Goal: Task Accomplishment & Management: Manage account settings

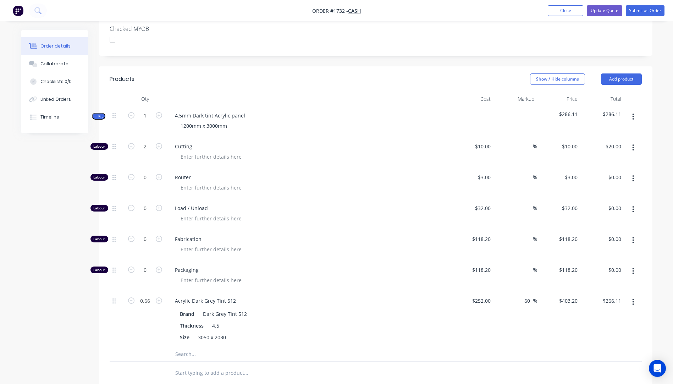
scroll to position [189, 0]
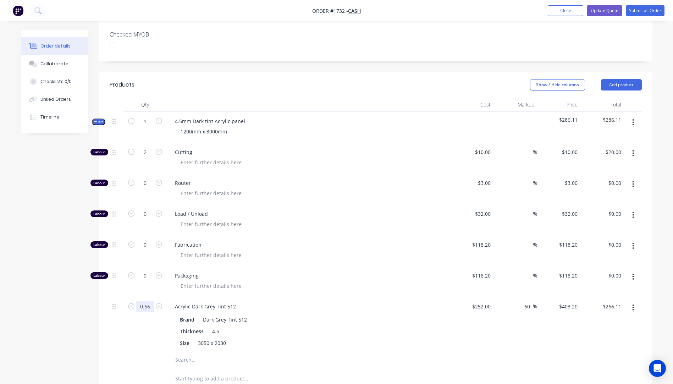
click at [150, 301] on input "0.66" at bounding box center [145, 306] width 18 height 11
type input "0.7"
type input "$282.24"
click at [330, 235] on div "Fabrication" at bounding box center [308, 250] width 284 height 31
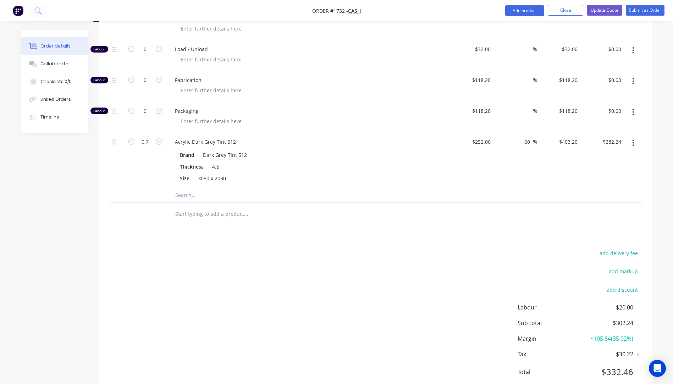
scroll to position [366, 0]
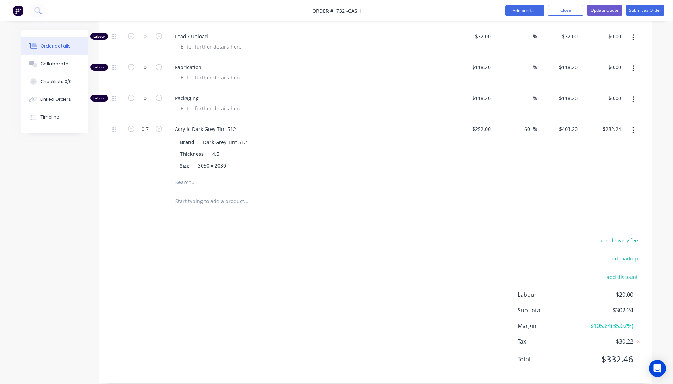
click at [183, 175] on input "text" at bounding box center [246, 182] width 142 height 14
drag, startPoint x: 198, startPoint y: 171, endPoint x: 148, endPoint y: 168, distance: 49.7
click at [148, 175] on div "deli Add deli to kit No results found" at bounding box center [376, 182] width 532 height 15
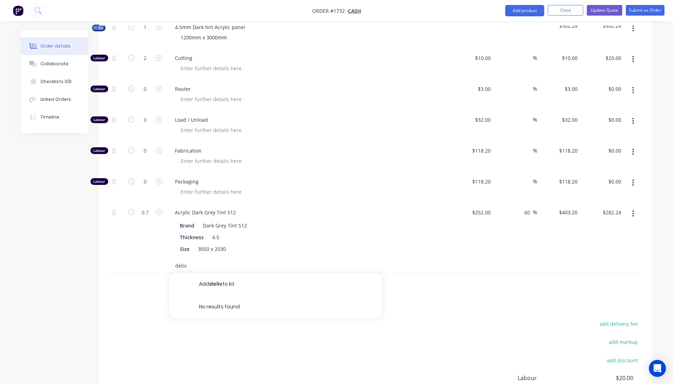
scroll to position [295, 0]
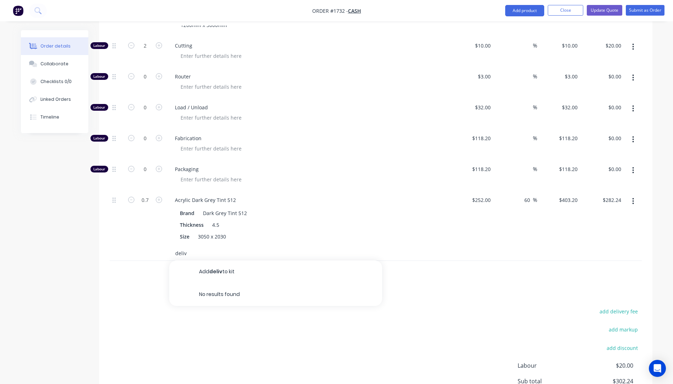
type input "deliv"
click at [310, 208] on div "Brand Dark Grey Tint 512" at bounding box center [307, 213] width 260 height 10
drag, startPoint x: 186, startPoint y: 243, endPoint x: 169, endPoint y: 245, distance: 16.8
click at [169, 246] on div "deliv Add deliv to kit No results found" at bounding box center [275, 253] width 213 height 14
click at [103, 269] on div "Qty Cost Markup Price Total Kit 1 4.5mm Dark tint Acrylic panel 1200mm x 3000mm…" at bounding box center [375, 137] width 553 height 293
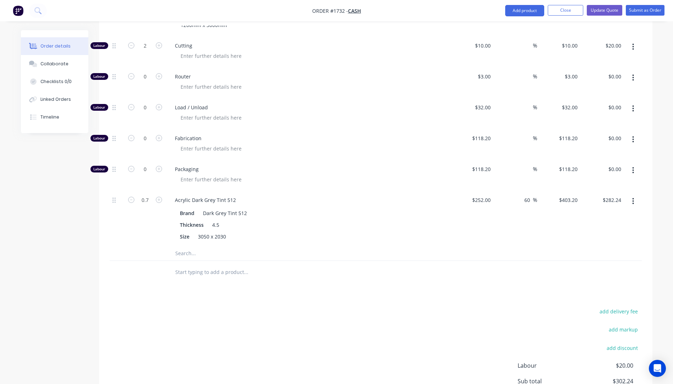
click at [190, 246] on input "text" at bounding box center [246, 253] width 142 height 14
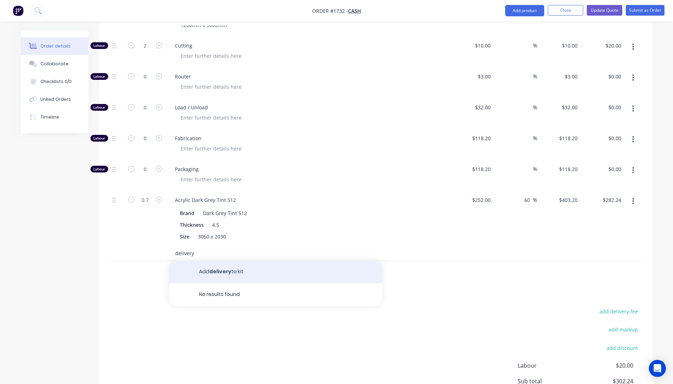
type input "delivery"
click at [228, 261] on button "Add delivery to kit" at bounding box center [275, 271] width 213 height 23
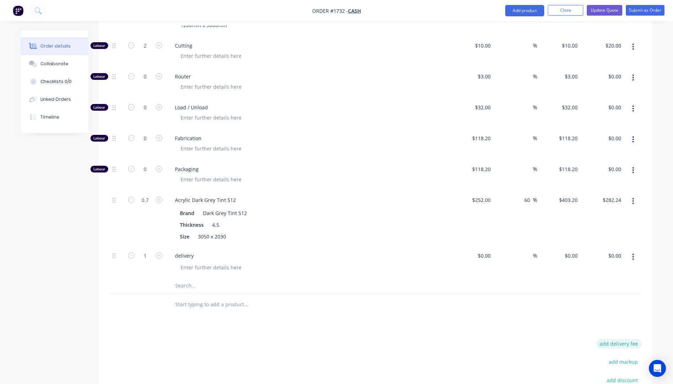
click at [621, 339] on button "add delivery fee" at bounding box center [619, 344] width 46 height 10
type input "85"
click at [57, 69] on button "Collaborate" at bounding box center [54, 64] width 67 height 18
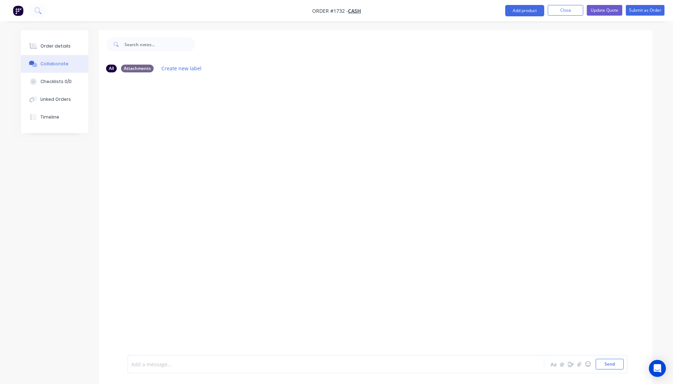
click at [219, 361] on div at bounding box center [316, 363] width 369 height 7
click at [601, 364] on button "Send" at bounding box center [610, 364] width 28 height 11
click at [51, 47] on div "Order details" at bounding box center [55, 46] width 30 height 6
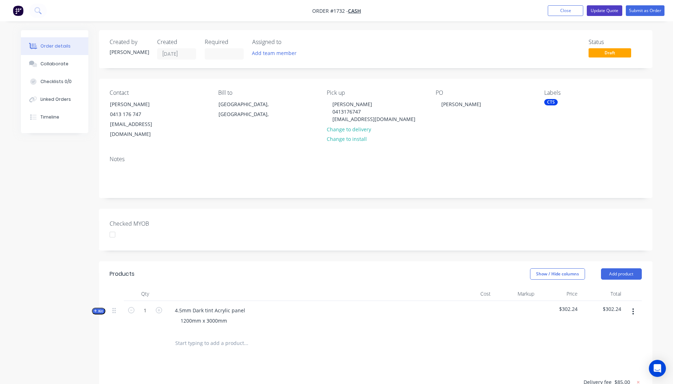
click at [602, 12] on button "Update Quote" at bounding box center [604, 10] width 35 height 11
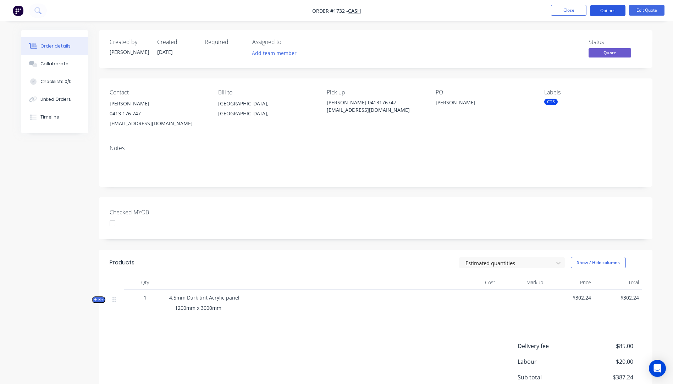
click at [605, 11] on button "Options" at bounding box center [607, 10] width 35 height 11
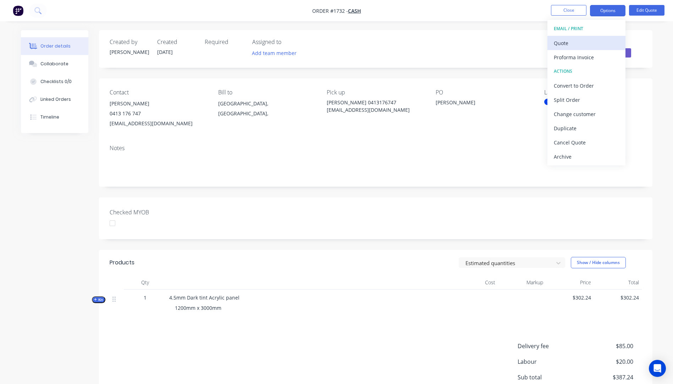
click at [569, 43] on div "Quote" at bounding box center [586, 43] width 65 height 10
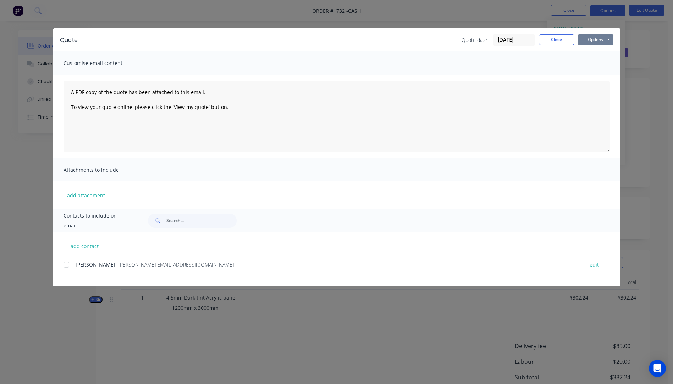
click at [591, 40] on button "Options" at bounding box center [595, 39] width 35 height 11
click at [594, 51] on button "Preview" at bounding box center [600, 52] width 45 height 12
click at [88, 249] on button "add contact" at bounding box center [84, 246] width 43 height 11
select select "AU"
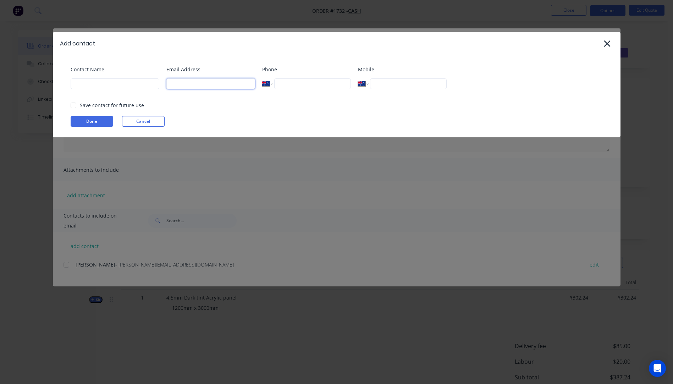
click at [204, 86] on input at bounding box center [210, 83] width 89 height 11
type input "1955norman@gmail.com"
type input "[PERSON_NAME]"
click at [94, 120] on button "Done" at bounding box center [92, 121] width 43 height 11
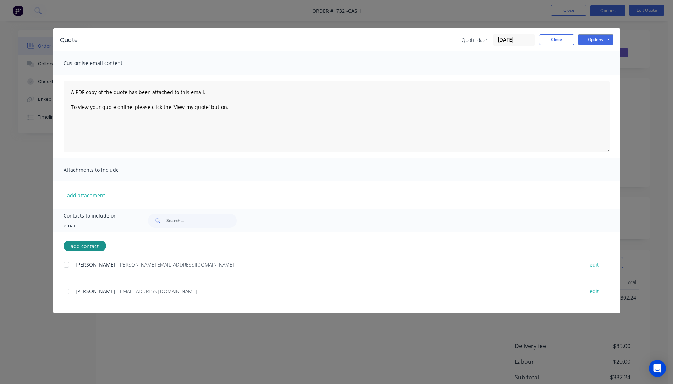
click at [66, 292] on div at bounding box center [66, 291] width 14 height 14
click at [83, 199] on button "add attachment" at bounding box center [85, 195] width 45 height 11
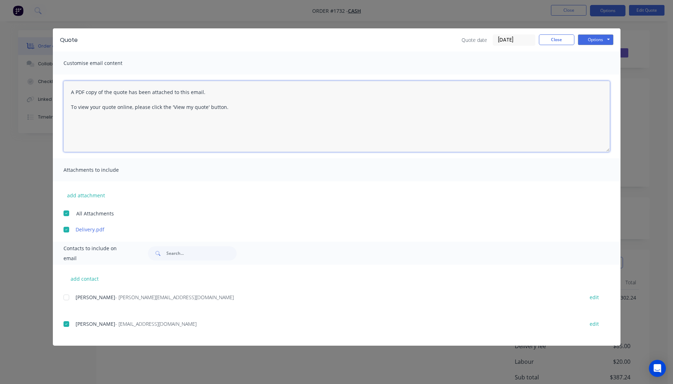
click at [70, 92] on textarea "A PDF copy of the quote has been attached to this email. To view your quote onl…" at bounding box center [336, 116] width 546 height 71
paste textarea "Hi, Please contact us if you have any questions. Regards, [PERSON_NAME] [EMAIL_…"
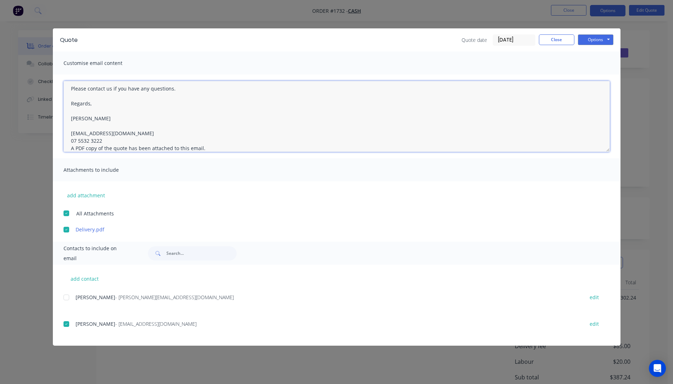
click at [103, 140] on textarea "Hi, Please contact us if you have any questions. Regards, [PERSON_NAME] [EMAIL_…" at bounding box center [336, 116] width 546 height 71
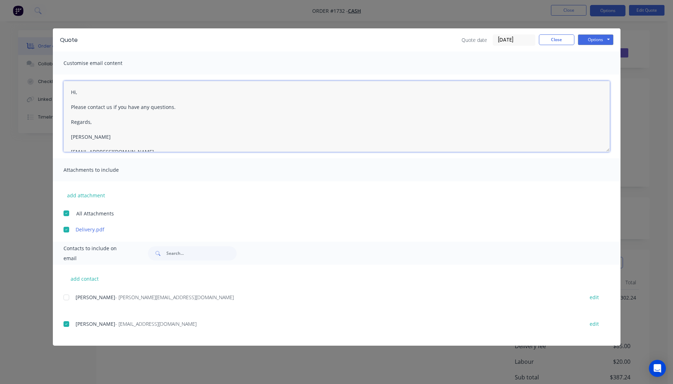
click at [79, 90] on textarea "Hi, Please contact us if you have any questions. Regards, [PERSON_NAME] [EMAIL_…" at bounding box center [336, 116] width 546 height 71
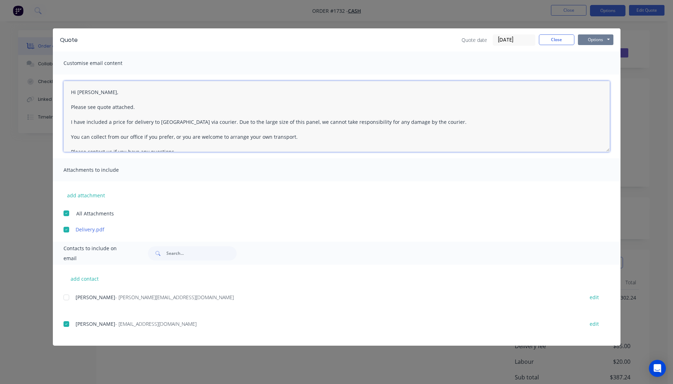
type textarea "Hi Norman, Please see quote attached. I have included a price for delivery to H…"
click at [592, 43] on button "Options" at bounding box center [595, 39] width 35 height 11
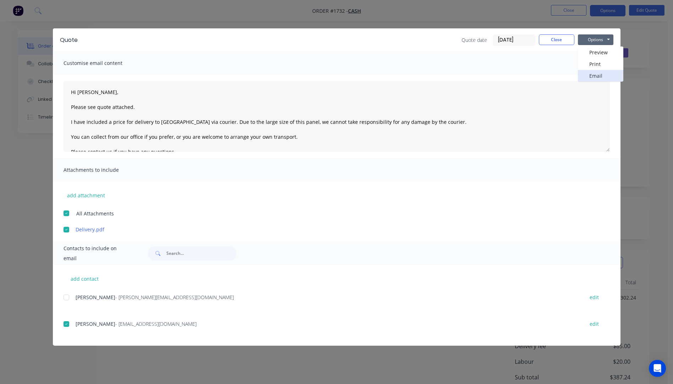
click at [594, 79] on button "Email" at bounding box center [600, 76] width 45 height 12
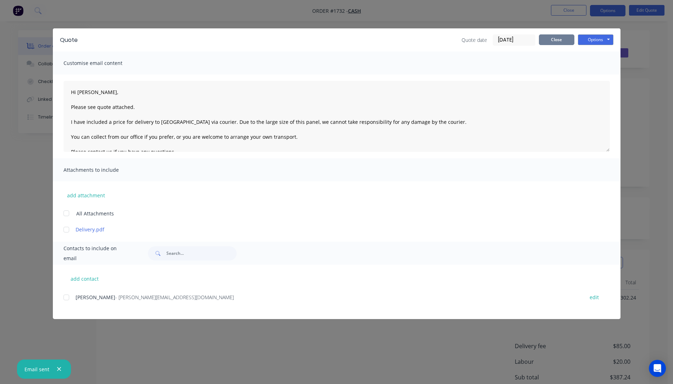
click at [552, 43] on button "Close" at bounding box center [556, 39] width 35 height 11
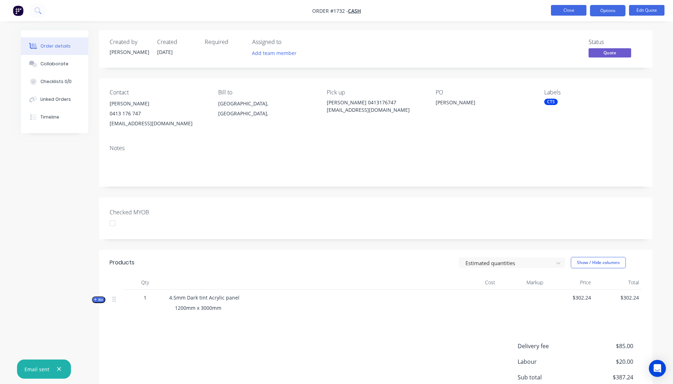
click at [567, 14] on button "Close" at bounding box center [568, 10] width 35 height 11
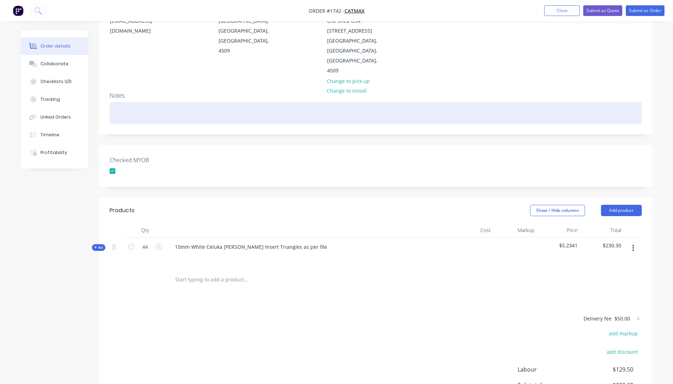
scroll to position [106, 0]
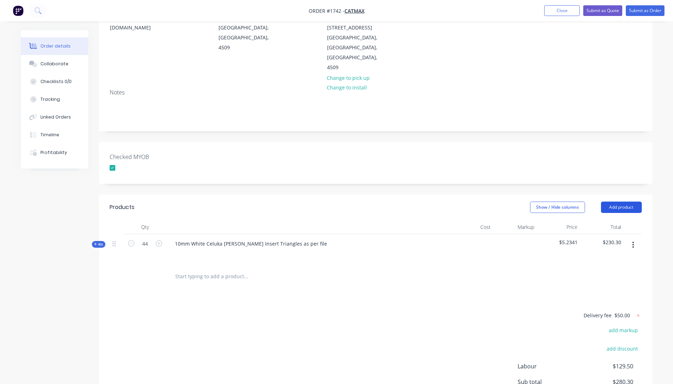
click at [616, 201] on button "Add product" at bounding box center [621, 206] width 41 height 11
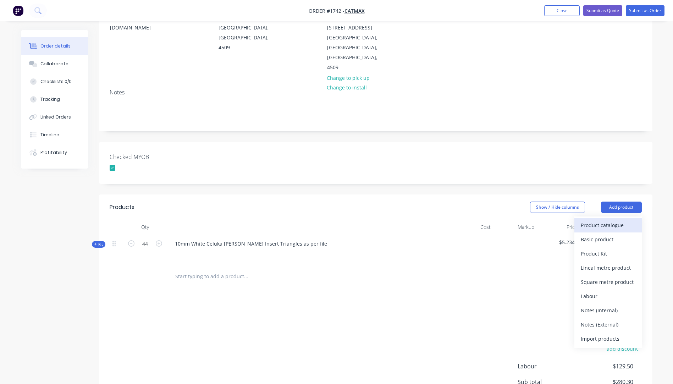
click at [607, 220] on div "Product catalogue" at bounding box center [608, 225] width 55 height 10
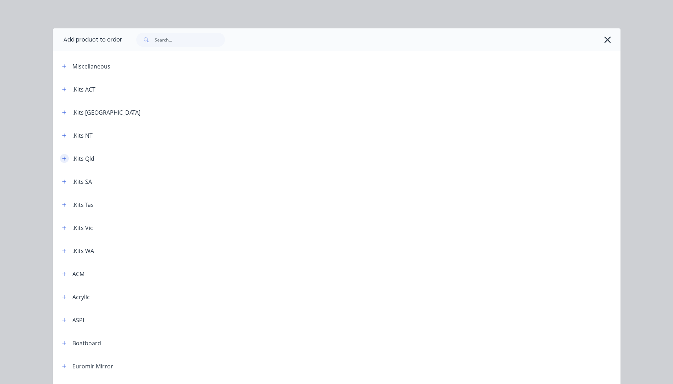
click at [60, 159] on button "button" at bounding box center [64, 158] width 9 height 9
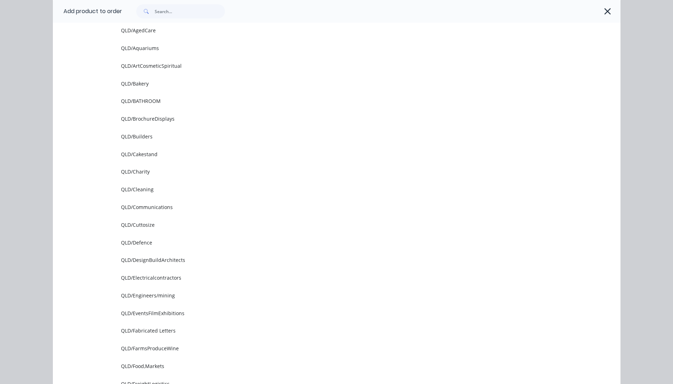
scroll to position [142, 0]
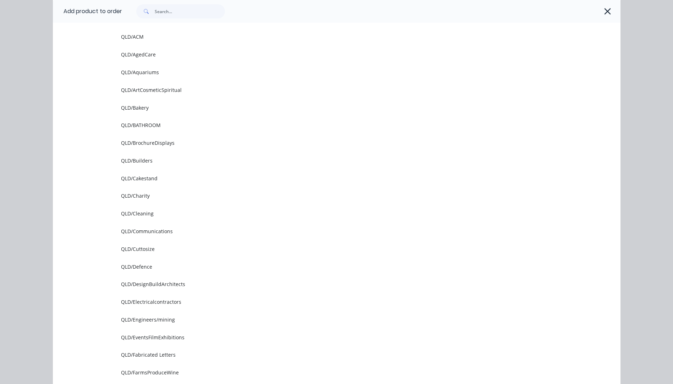
click at [140, 252] on td "QLD/Cuttosize" at bounding box center [370, 249] width 499 height 18
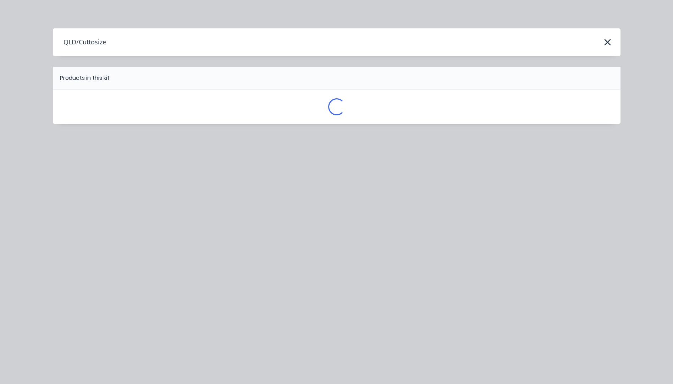
scroll to position [0, 0]
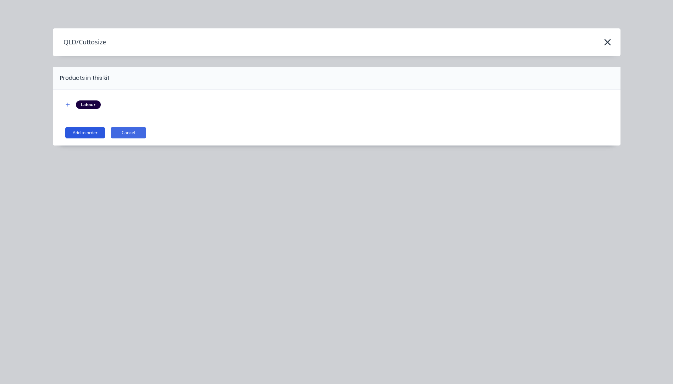
click at [88, 132] on button "Add to order" at bounding box center [85, 132] width 40 height 11
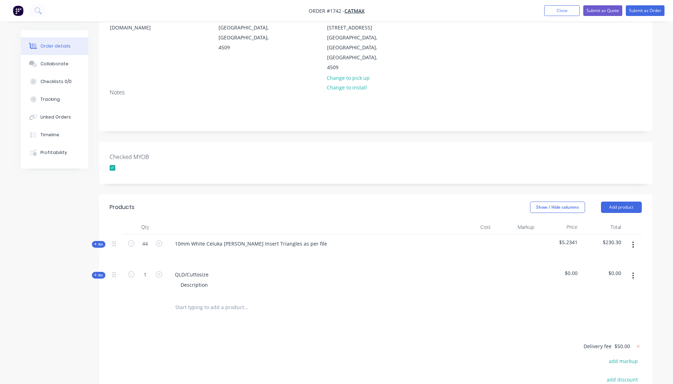
click at [94, 273] on icon "button" at bounding box center [95, 275] width 3 height 4
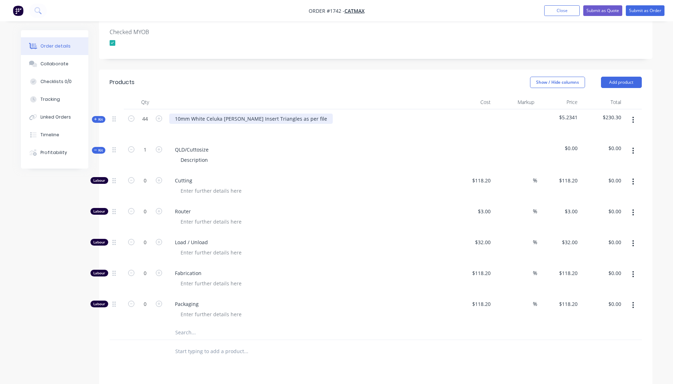
scroll to position [248, 0]
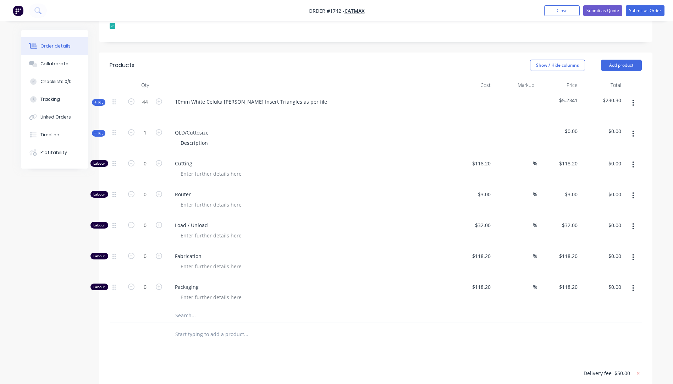
click at [182, 308] on input "text" at bounding box center [246, 315] width 142 height 14
type input "celuka"
click at [247, 375] on div "Celuka [PERSON_NAME] Product" at bounding box center [275, 390] width 213 height 30
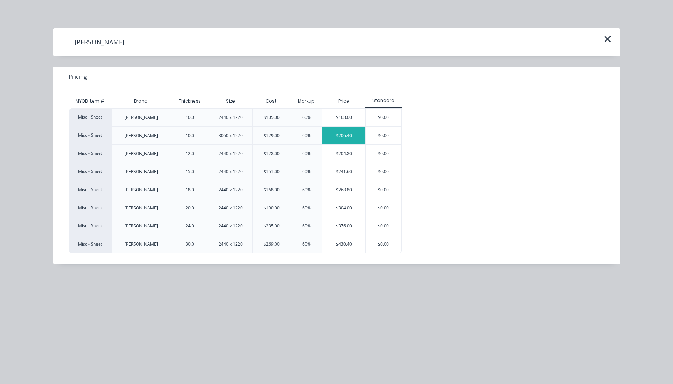
click at [344, 138] on div "$206.40" at bounding box center [343, 136] width 43 height 18
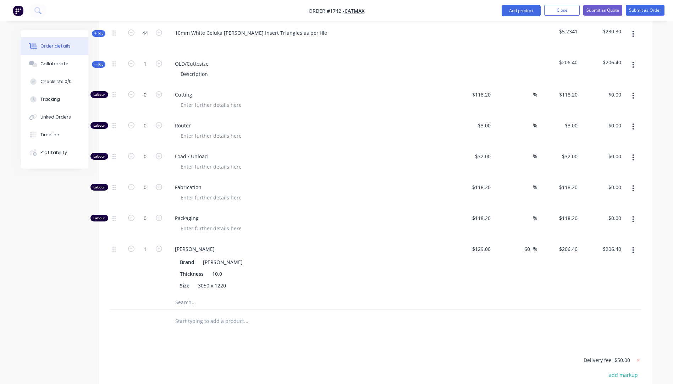
scroll to position [319, 0]
click at [159, 243] on icon "button" at bounding box center [159, 246] width 6 height 6
type input "2"
type input "$412.80"
click at [159, 243] on icon "button" at bounding box center [159, 246] width 6 height 6
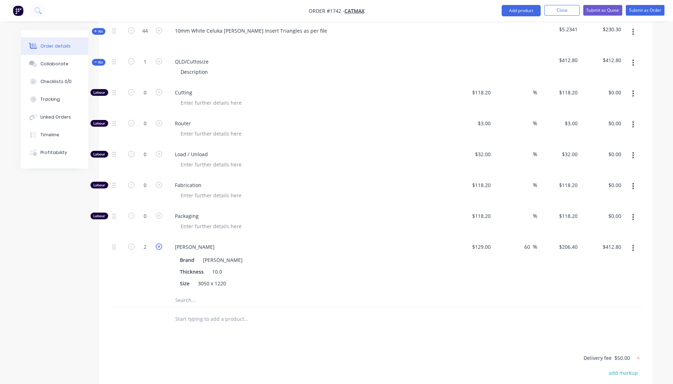
type input "3"
type input "$619.20"
click at [132, 243] on icon "button" at bounding box center [131, 246] width 6 height 6
type input "2"
type input "$412.80"
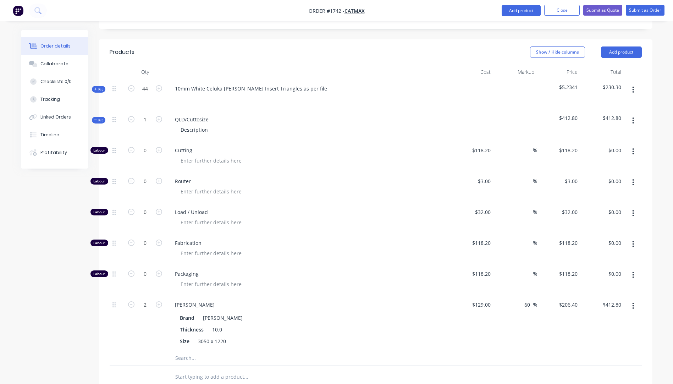
scroll to position [248, 0]
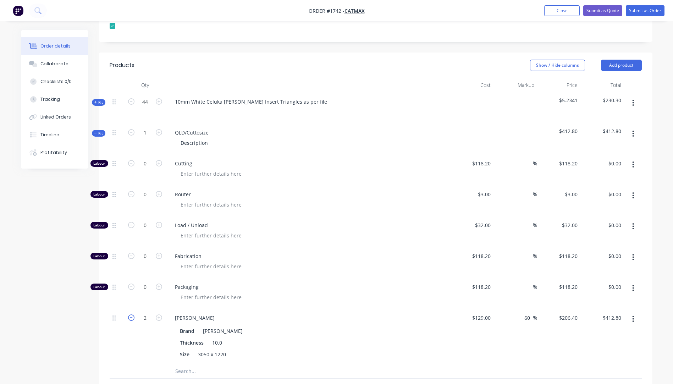
click at [131, 314] on icon "button" at bounding box center [131, 317] width 6 height 6
type input "1"
type input "$206.40"
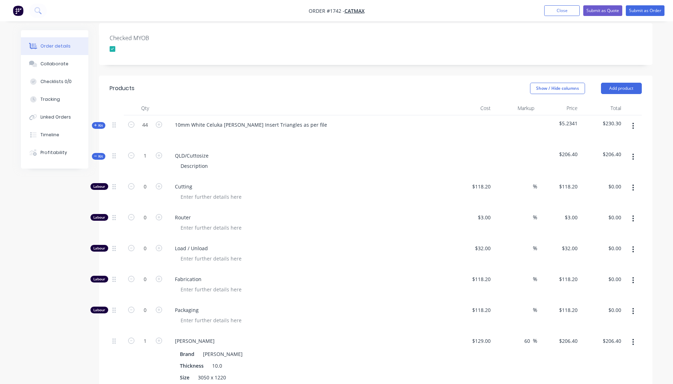
scroll to position [213, 0]
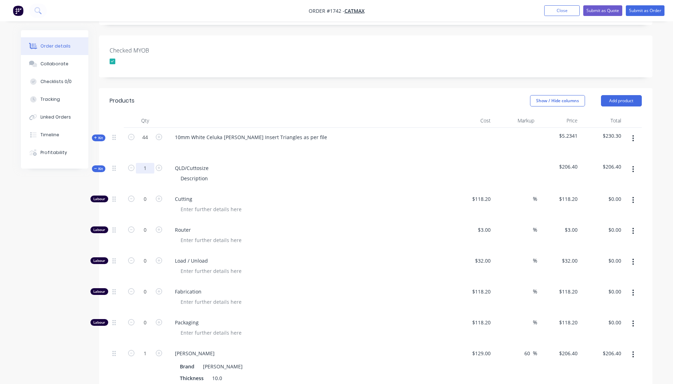
click at [147, 163] on input "1" at bounding box center [145, 168] width 18 height 11
type input "8"
type input "$1,651.20"
click at [276, 168] on div "QLD/Cuttosize Description" at bounding box center [308, 174] width 284 height 31
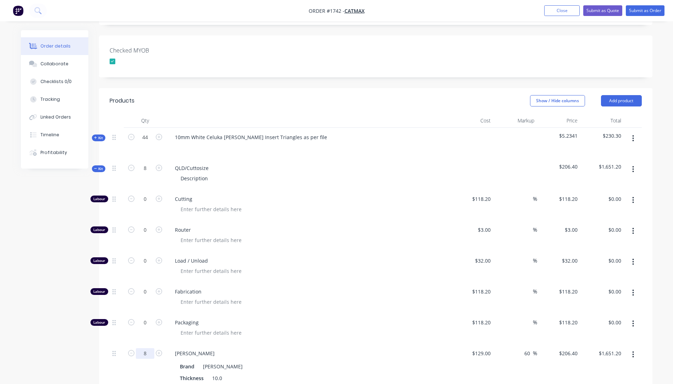
click at [150, 348] on input "8" at bounding box center [145, 353] width 18 height 11
type input "2"
type input "$412.80"
click at [295, 319] on span "Packaging" at bounding box center [311, 322] width 272 height 7
click at [149, 194] on input "0" at bounding box center [145, 199] width 18 height 11
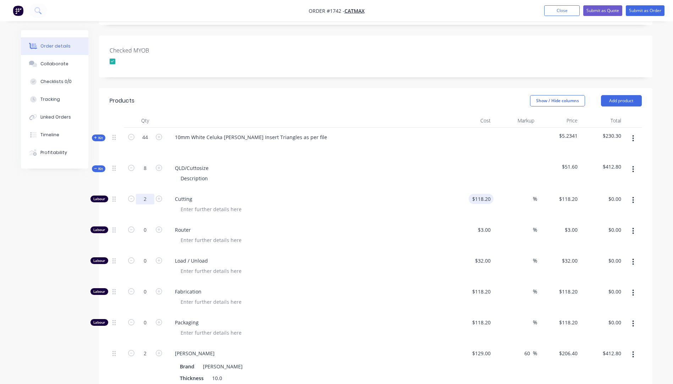
type input "2"
type input "118.2"
type input "$236.40"
click at [479, 194] on input "118.2" at bounding box center [485, 199] width 16 height 10
type input "$10.00"
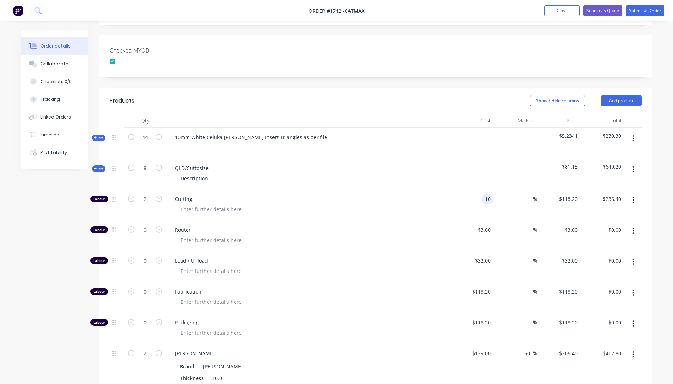
type input "$10.00"
type input "$20.00"
click at [419, 189] on div "Cutting" at bounding box center [308, 204] width 284 height 31
drag, startPoint x: 210, startPoint y: 147, endPoint x: 175, endPoint y: 150, distance: 35.3
click at [175, 163] on div "QLD/Cuttosize" at bounding box center [191, 168] width 45 height 10
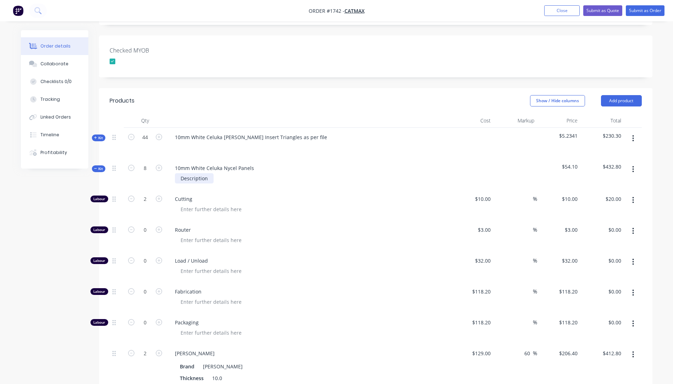
click at [200, 173] on div "Description" at bounding box center [194, 178] width 39 height 10
click at [325, 168] on div "10mm White Celuka Nycel Panels 300mm x 2440mm" at bounding box center [308, 174] width 284 height 31
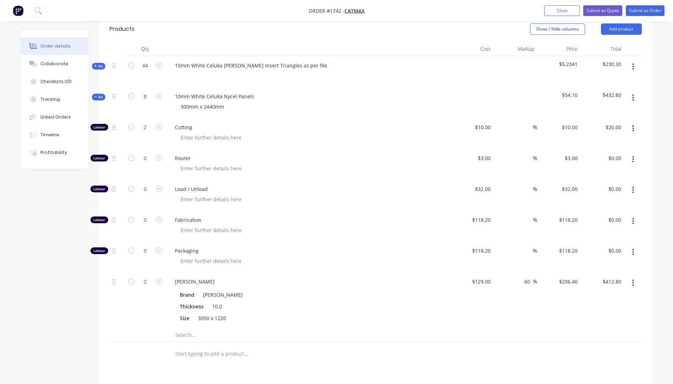
scroll to position [246, 0]
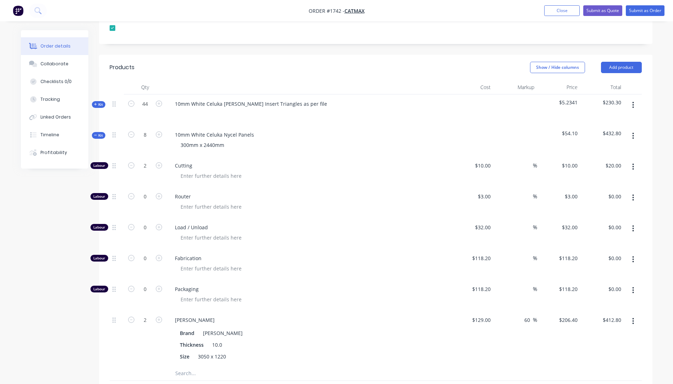
click at [633, 318] on icon "button" at bounding box center [632, 321] width 1 height 6
click at [592, 363] on div "Delete" at bounding box center [608, 368] width 55 height 10
click at [191, 310] on input "text" at bounding box center [246, 317] width 142 height 14
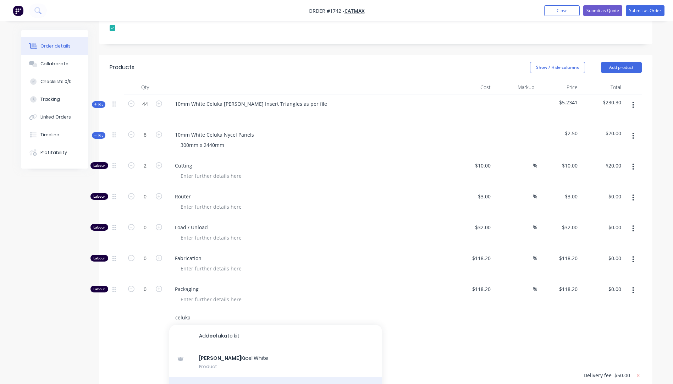
type input "celuka"
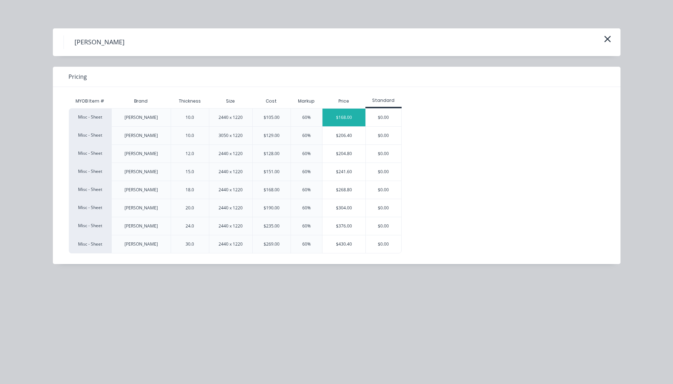
click at [333, 118] on div "$168.00" at bounding box center [343, 118] width 43 height 18
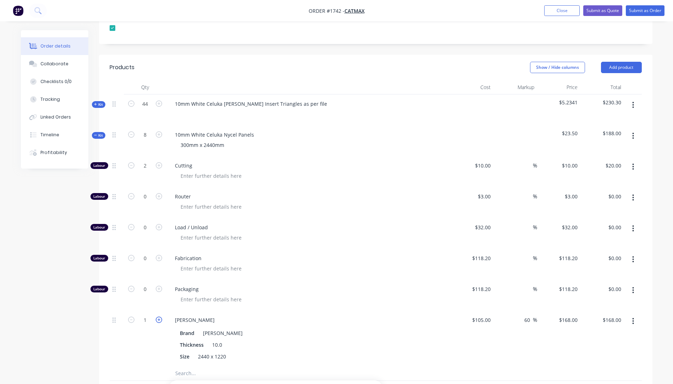
click at [157, 316] on icon "button" at bounding box center [159, 319] width 6 height 6
type input "2"
type input "$336.00"
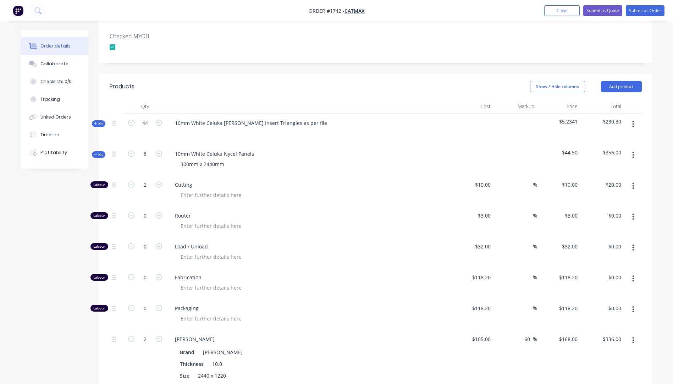
scroll to position [211, 0]
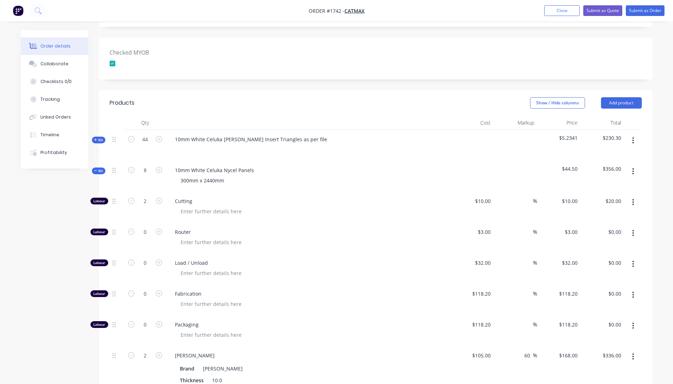
click at [95, 138] on icon "button" at bounding box center [95, 140] width 3 height 4
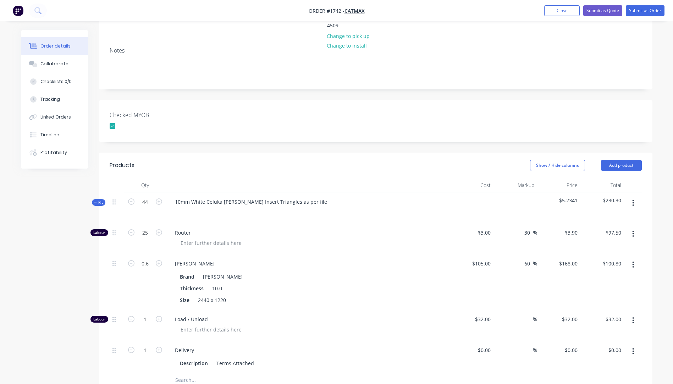
scroll to position [0, 0]
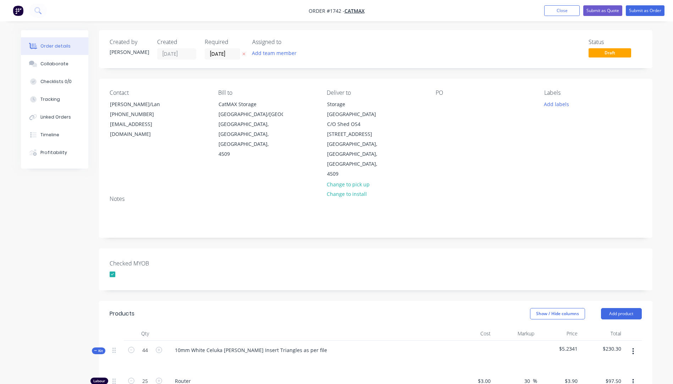
click at [244, 55] on icon "button" at bounding box center [243, 54] width 3 height 4
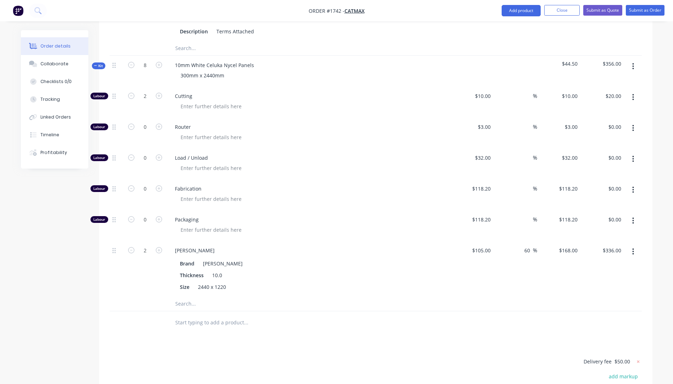
scroll to position [497, 0]
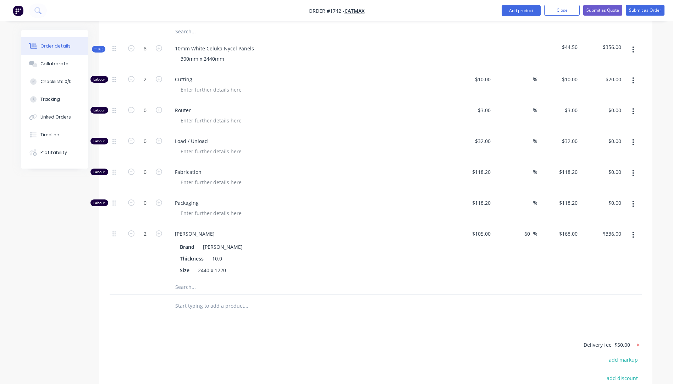
click at [639, 341] on icon at bounding box center [638, 344] width 7 height 7
click at [625, 340] on button "add delivery fee" at bounding box center [619, 345] width 46 height 10
type input "70"
click at [434, 303] on div "Products Show / Hide columns Add product Qty Cost Markup Price Total Kit 44 10m…" at bounding box center [375, 145] width 553 height 682
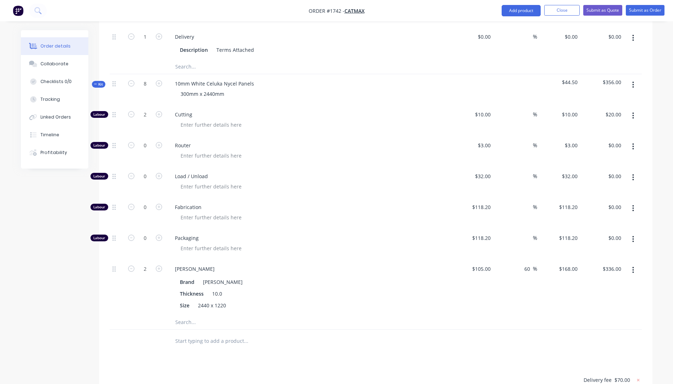
scroll to position [461, 0]
click at [597, 10] on button "Submit as Quote" at bounding box center [602, 10] width 39 height 11
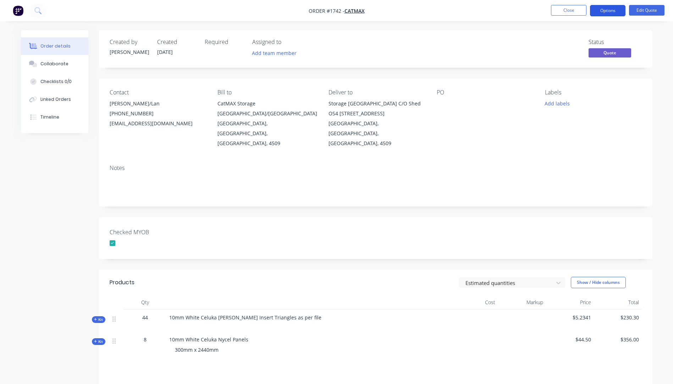
click at [599, 14] on button "Options" at bounding box center [607, 10] width 35 height 11
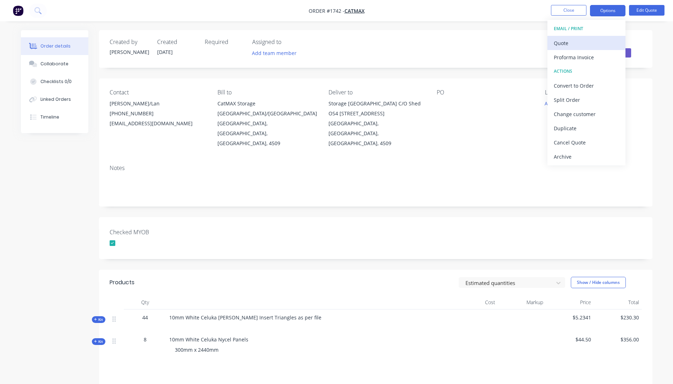
click at [558, 46] on div "Quote" at bounding box center [586, 43] width 65 height 10
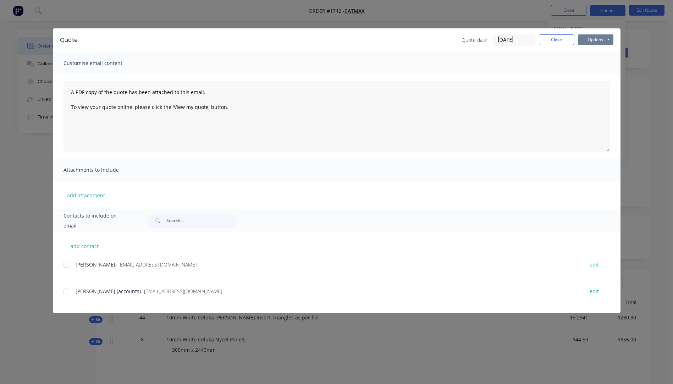
click at [585, 39] on button "Options" at bounding box center [595, 39] width 35 height 11
click at [597, 54] on button "Preview" at bounding box center [600, 52] width 45 height 12
click at [558, 42] on button "Close" at bounding box center [556, 39] width 35 height 11
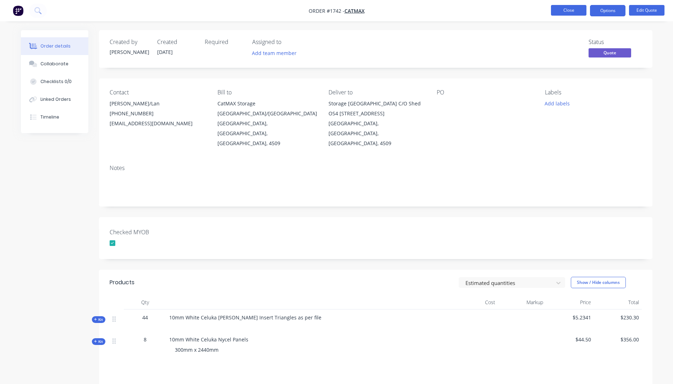
click at [561, 9] on button "Close" at bounding box center [568, 10] width 35 height 11
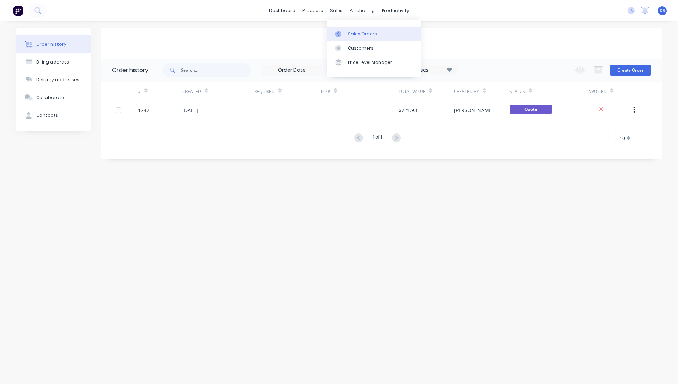
click at [360, 38] on link "Sales Orders" at bounding box center [374, 34] width 94 height 14
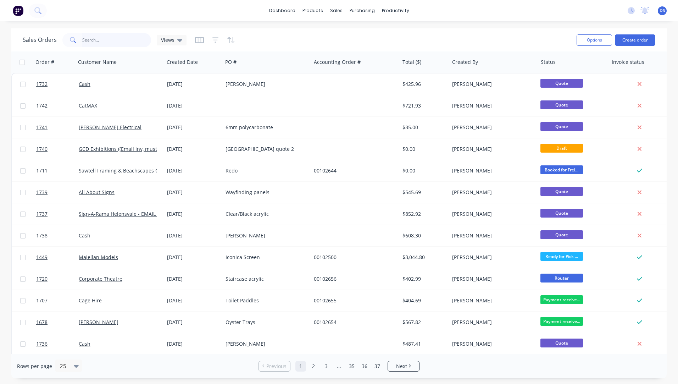
click at [115, 43] on input "text" at bounding box center [116, 40] width 69 height 14
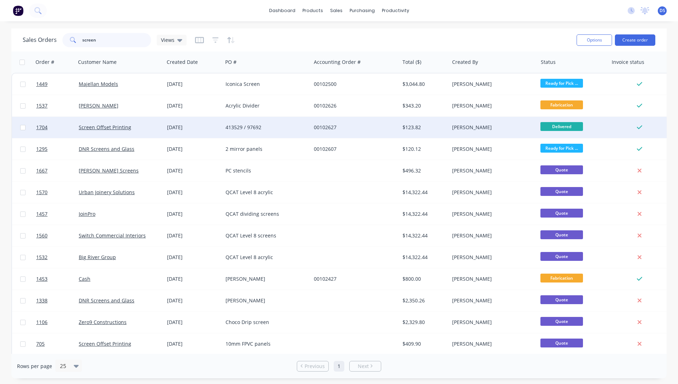
type input "screen"
click at [240, 136] on div "413529 / 97692" at bounding box center [267, 127] width 88 height 21
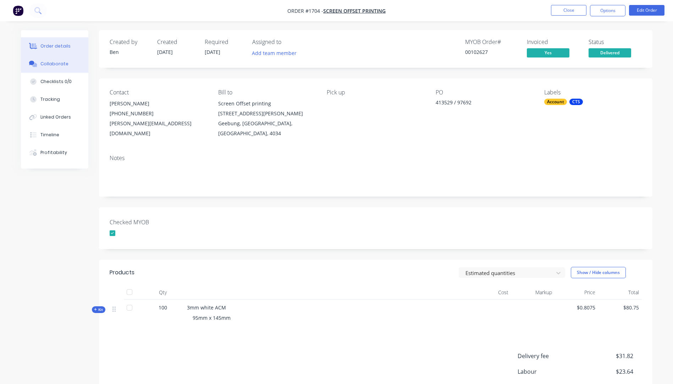
click at [55, 67] on button "Collaborate" at bounding box center [54, 64] width 67 height 18
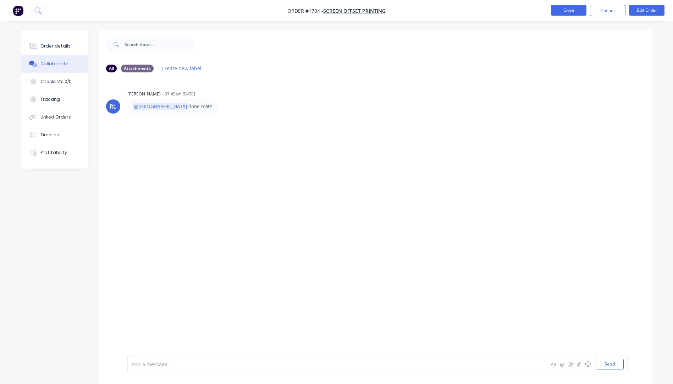
click at [566, 13] on button "Close" at bounding box center [568, 10] width 35 height 11
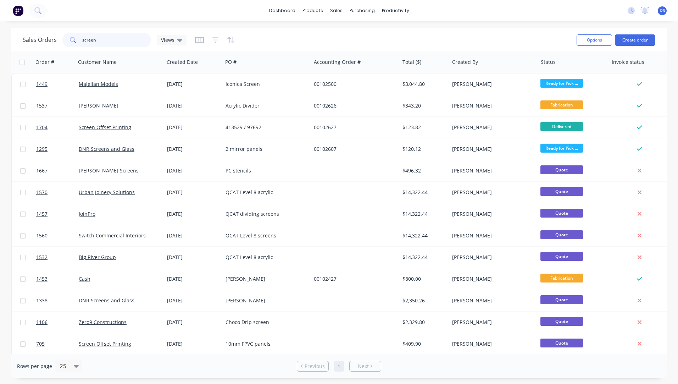
drag, startPoint x: 115, startPoint y: 39, endPoint x: 79, endPoint y: 43, distance: 36.1
click at [79, 43] on div "screen" at bounding box center [106, 40] width 89 height 14
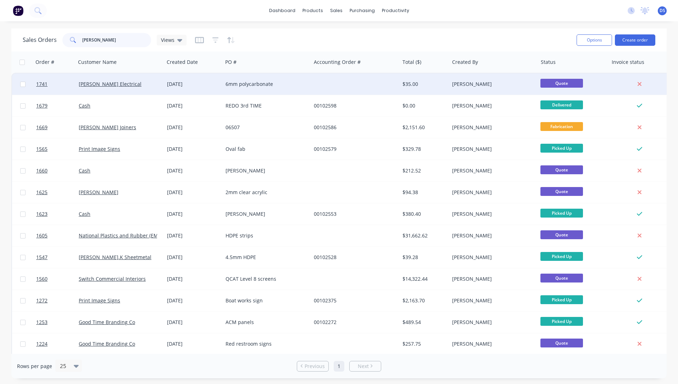
type input "[PERSON_NAME]"
click at [254, 85] on div "6mm polycarbonate" at bounding box center [265, 84] width 79 height 7
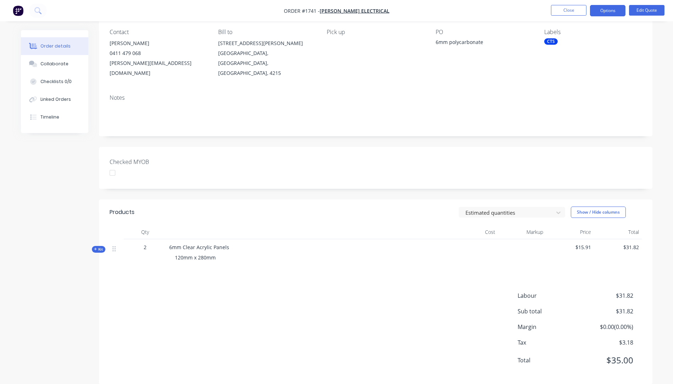
scroll to position [61, 0]
drag, startPoint x: 599, startPoint y: 18, endPoint x: 605, endPoint y: 16, distance: 6.1
click at [603, 18] on nav "Order #1741 - [PERSON_NAME] Electrical Close Options Edit Quote" at bounding box center [336, 10] width 673 height 21
click at [606, 13] on button "Options" at bounding box center [607, 10] width 35 height 11
click at [636, 12] on button "Edit Quote" at bounding box center [646, 10] width 35 height 11
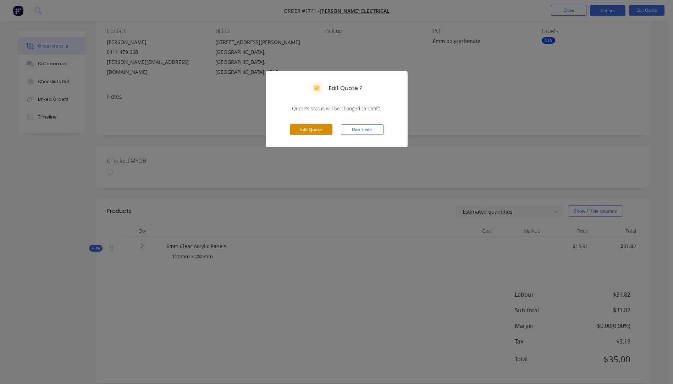
click at [316, 133] on button "Edit Quote" at bounding box center [311, 129] width 43 height 11
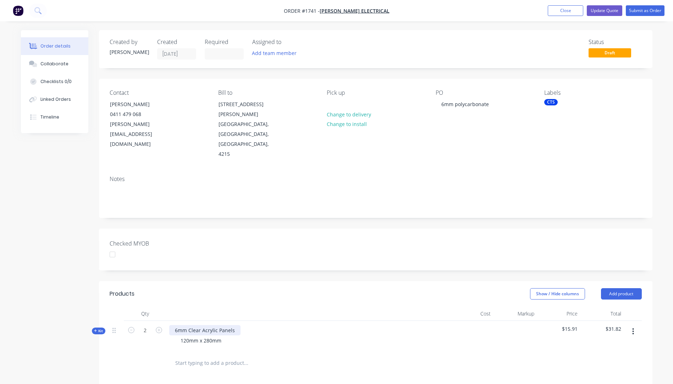
click at [216, 325] on div "6mm Clear Acrylic Panels" at bounding box center [204, 330] width 71 height 10
click at [273, 352] on div at bounding box center [293, 363] width 255 height 23
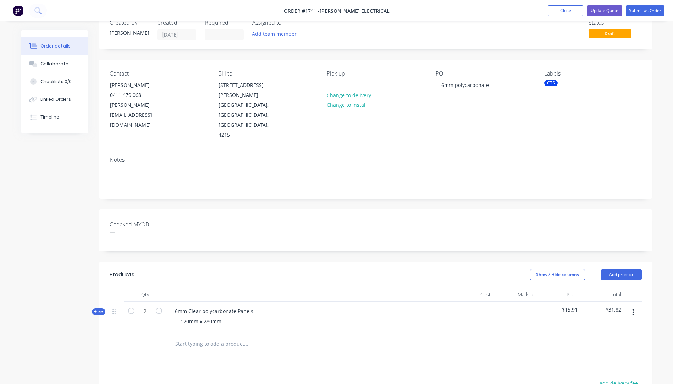
scroll to position [35, 0]
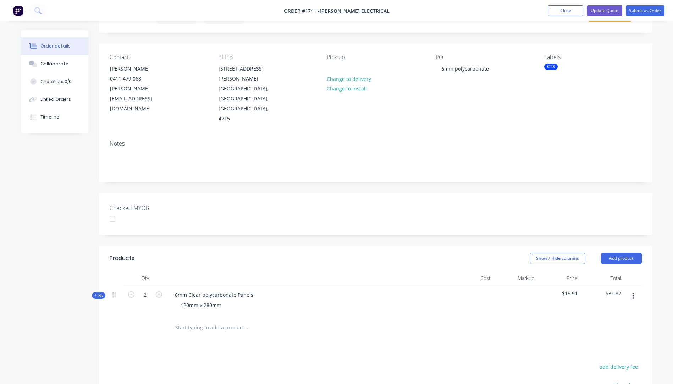
click at [297, 316] on div at bounding box center [293, 327] width 255 height 23
click at [603, 10] on button "Update Quote" at bounding box center [604, 10] width 35 height 11
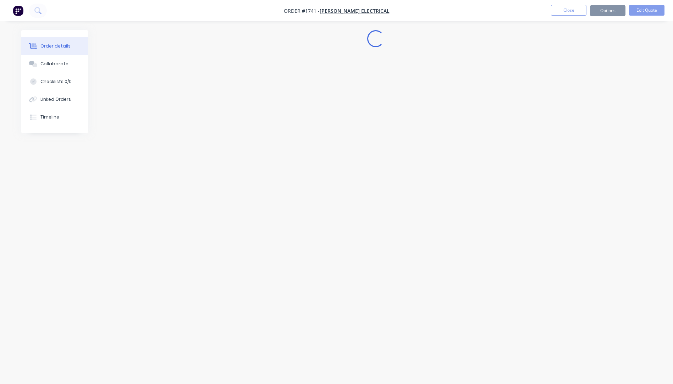
scroll to position [0, 0]
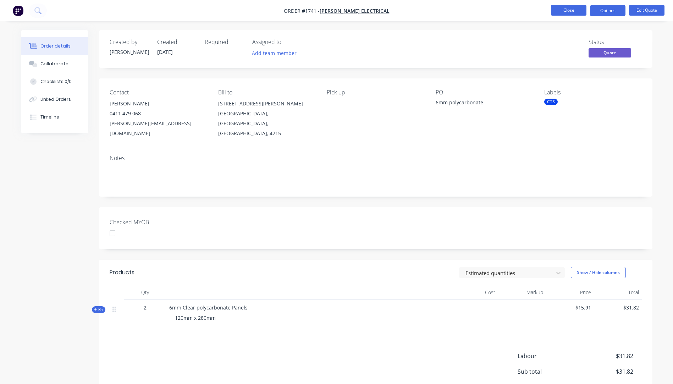
click at [570, 11] on button "Close" at bounding box center [568, 10] width 35 height 11
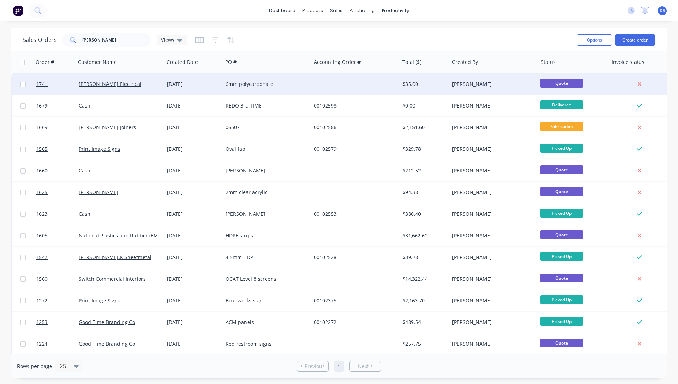
click at [260, 89] on div "6mm polycarbonate" at bounding box center [267, 83] width 88 height 21
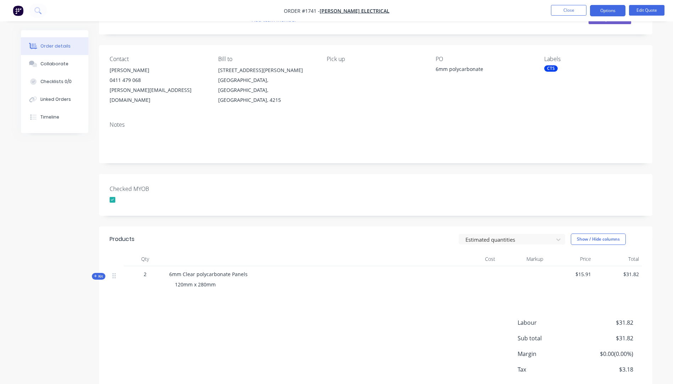
scroll to position [61, 0]
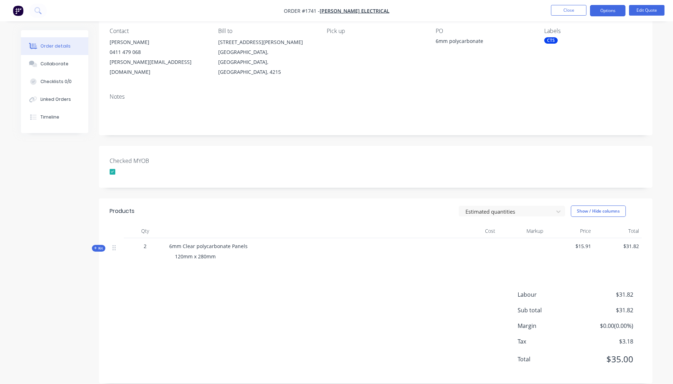
click at [95, 247] on icon "button" at bounding box center [95, 248] width 3 height 3
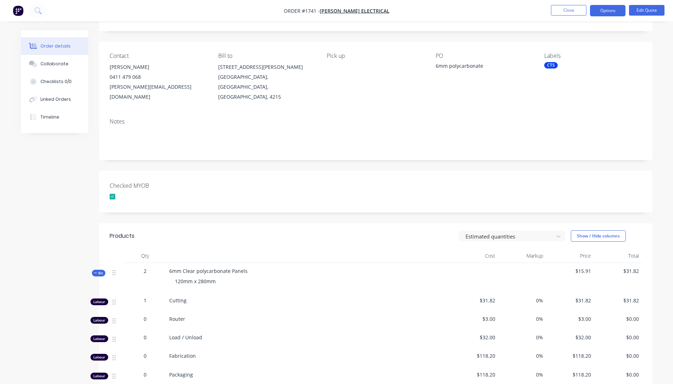
scroll to position [0, 0]
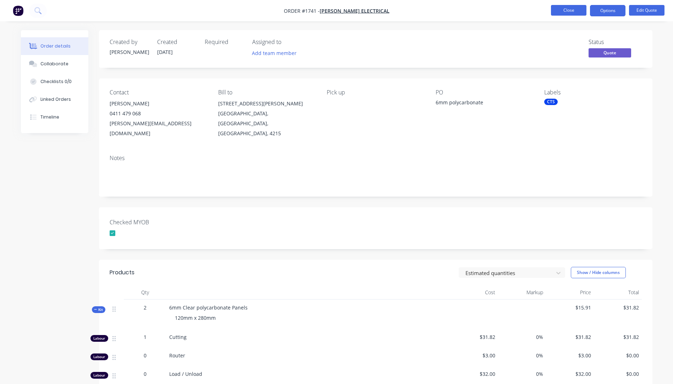
click at [571, 10] on button "Close" at bounding box center [568, 10] width 35 height 11
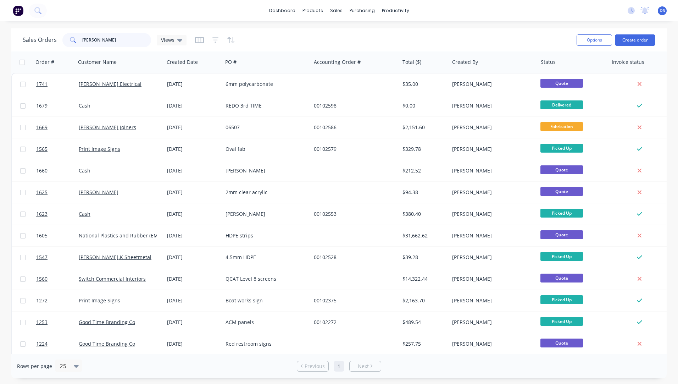
drag, startPoint x: 101, startPoint y: 43, endPoint x: 67, endPoint y: 42, distance: 33.4
click at [68, 42] on div "[PERSON_NAME]" at bounding box center [106, 40] width 89 height 14
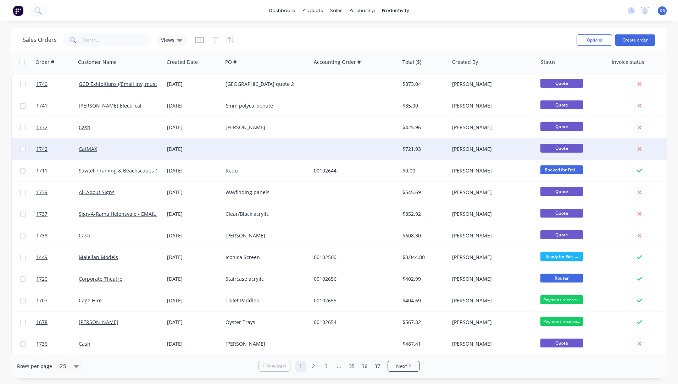
click at [183, 150] on div "[DATE]" at bounding box center [193, 148] width 53 height 7
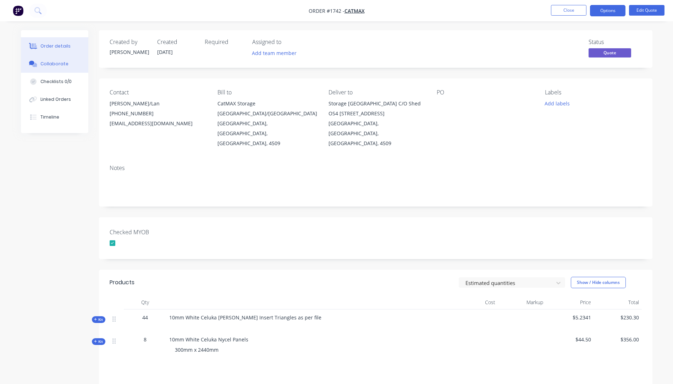
click at [52, 62] on div "Collaborate" at bounding box center [54, 64] width 28 height 6
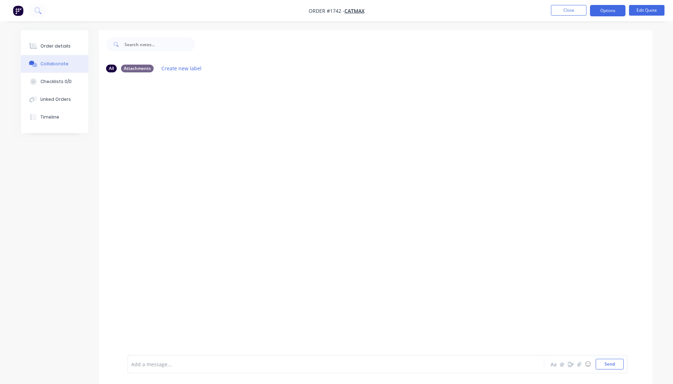
click at [151, 364] on div at bounding box center [316, 363] width 369 height 7
click at [610, 363] on button "Send" at bounding box center [610, 364] width 28 height 11
drag, startPoint x: 62, startPoint y: 48, endPoint x: 56, endPoint y: 48, distance: 6.0
click at [56, 48] on div "Order details" at bounding box center [55, 46] width 30 height 6
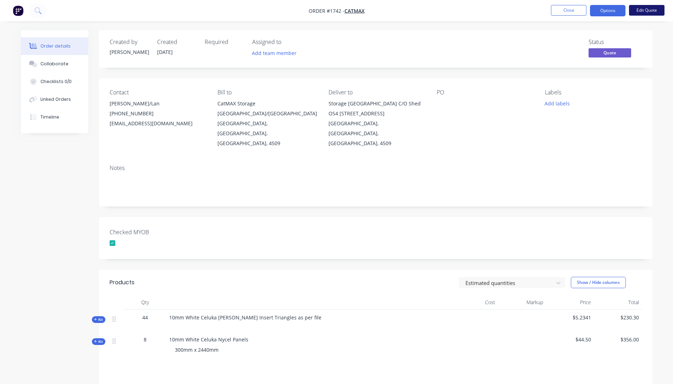
click at [641, 10] on button "Edit Quote" at bounding box center [646, 10] width 35 height 11
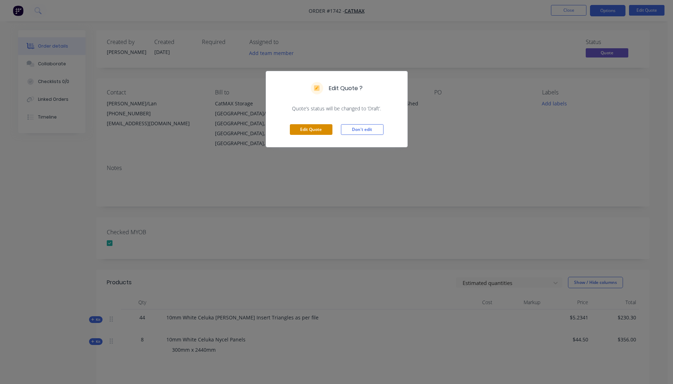
click at [316, 134] on button "Edit Quote" at bounding box center [311, 129] width 43 height 11
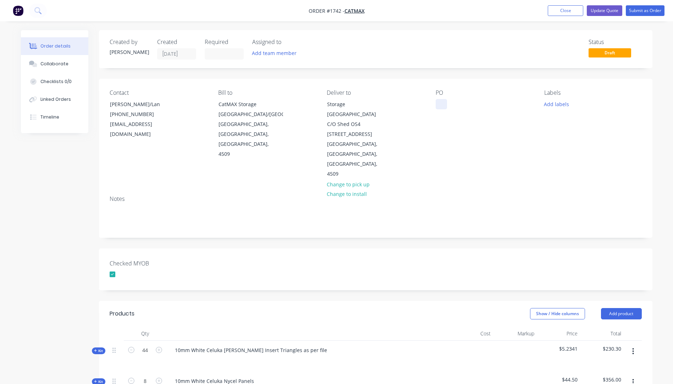
click at [439, 102] on div at bounding box center [441, 104] width 11 height 10
click at [557, 105] on button "Add labels" at bounding box center [556, 104] width 33 height 10
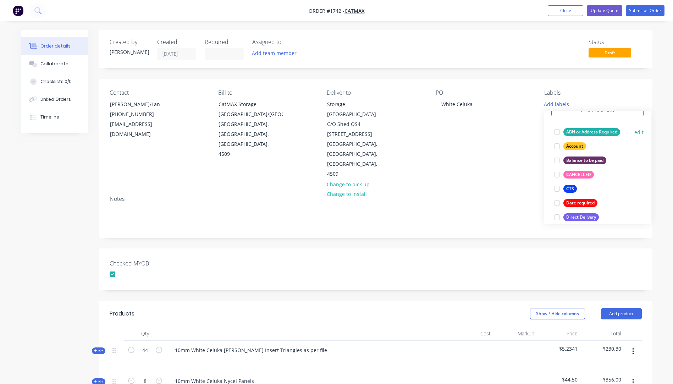
scroll to position [71, 0]
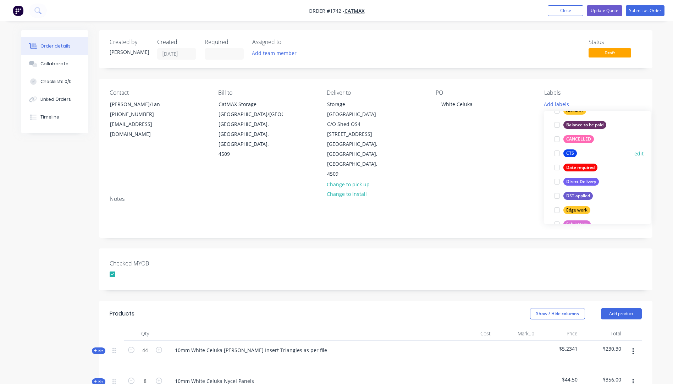
click at [555, 154] on div at bounding box center [557, 153] width 14 height 14
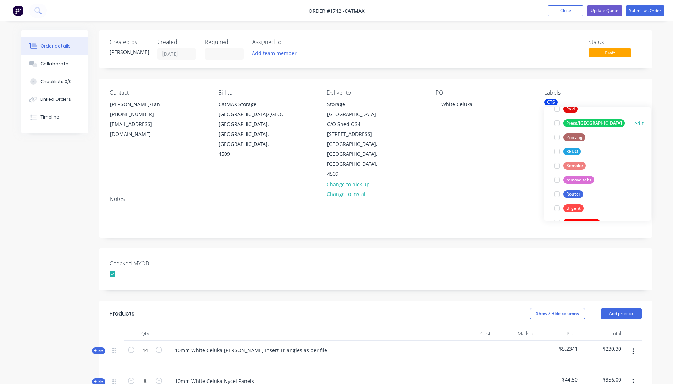
scroll to position [298, 0]
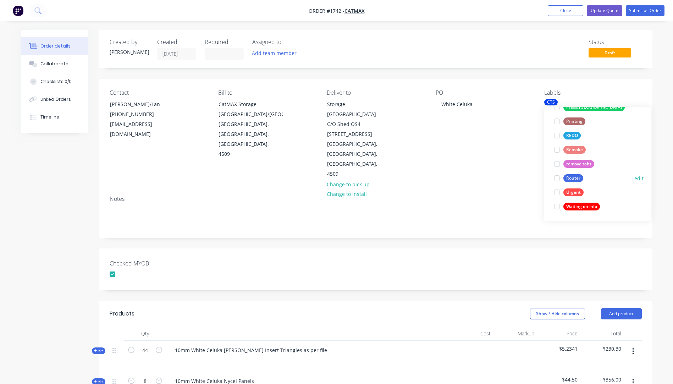
click at [557, 180] on div at bounding box center [557, 178] width 14 height 14
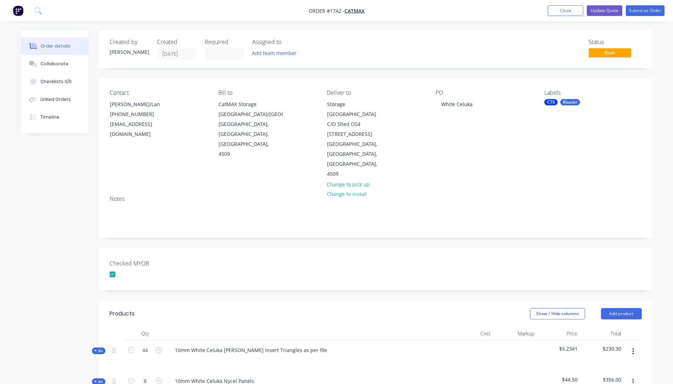
click at [519, 167] on div "Contact [PERSON_NAME]/Lan [PHONE_NUMBER] [EMAIL_ADDRESS][DOMAIN_NAME] Bill to C…" at bounding box center [375, 134] width 553 height 111
click at [597, 11] on button "Update Quote" at bounding box center [604, 10] width 35 height 11
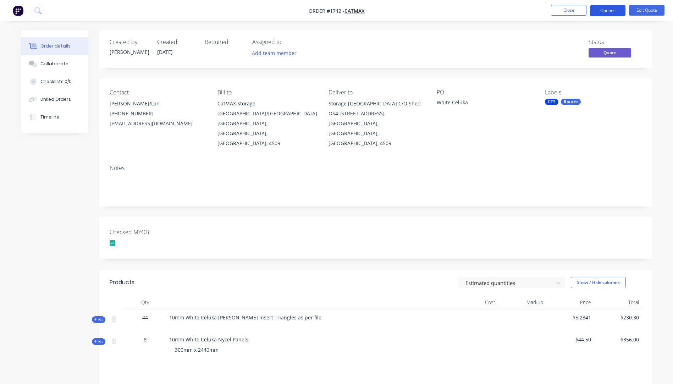
click at [612, 11] on button "Options" at bounding box center [607, 10] width 35 height 11
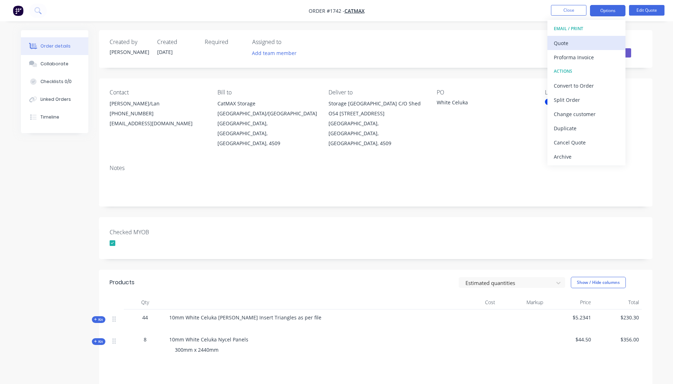
click at [562, 47] on div "Quote" at bounding box center [586, 43] width 65 height 10
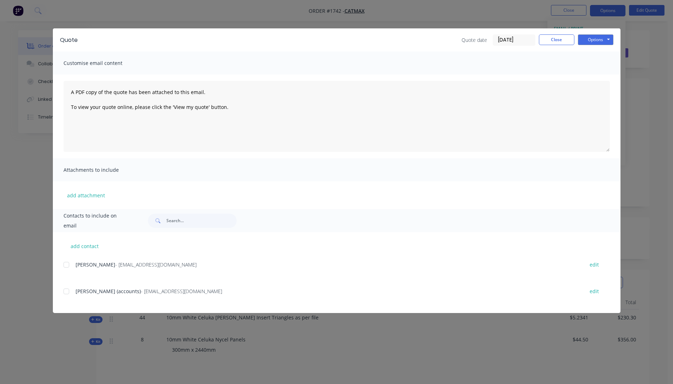
click at [66, 266] on div at bounding box center [66, 265] width 14 height 14
click at [84, 195] on button "add attachment" at bounding box center [85, 195] width 45 height 11
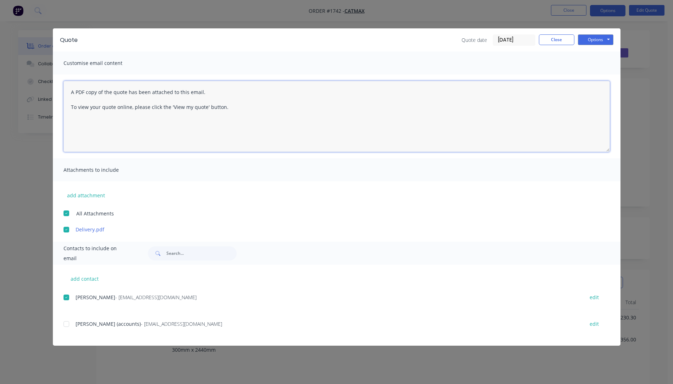
paste textarea "Hi, Please contact us if you have any questions. Regards, [PERSON_NAME] [EMAIL_…"
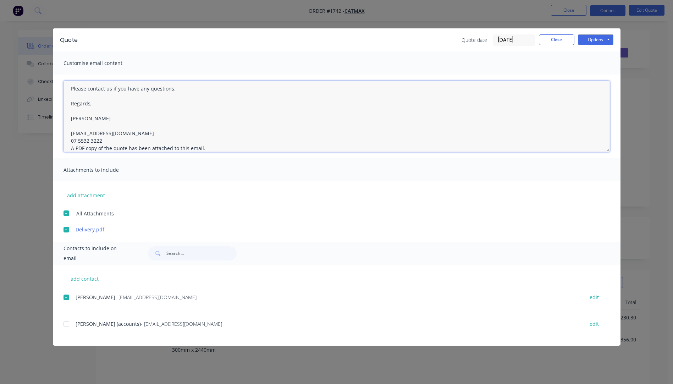
click at [107, 143] on textarea "Hi, Please contact us if you have any questions. Regards, [PERSON_NAME] [EMAIL_…" at bounding box center [336, 116] width 546 height 71
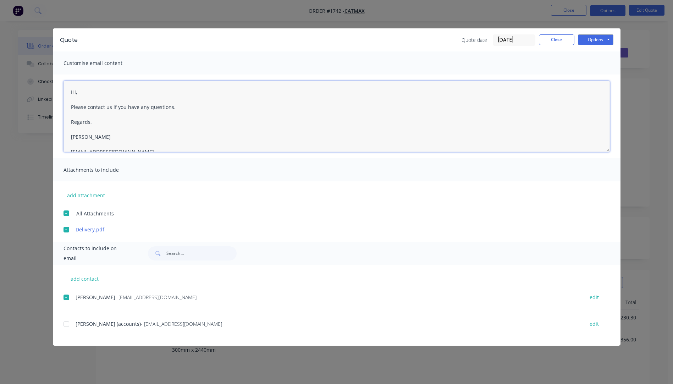
click at [81, 92] on textarea "Hi, Please contact us if you have any questions. Regards, [PERSON_NAME] [EMAIL_…" at bounding box center [336, 116] width 546 height 71
type textarea "Hi [PERSON_NAME], Please see quote attached. Please contact us if you have any …"
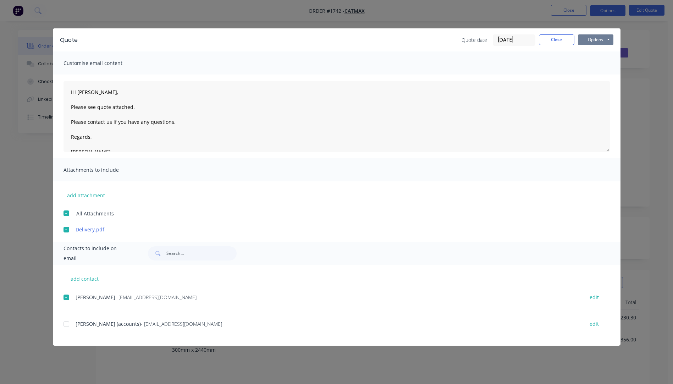
click at [592, 44] on button "Options" at bounding box center [595, 39] width 35 height 11
click at [594, 77] on button "Email" at bounding box center [600, 76] width 45 height 12
click at [557, 42] on button "Close" at bounding box center [556, 39] width 35 height 11
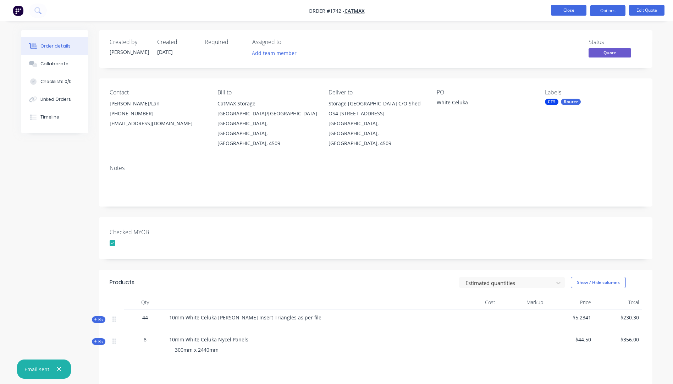
click at [565, 14] on button "Close" at bounding box center [568, 10] width 35 height 11
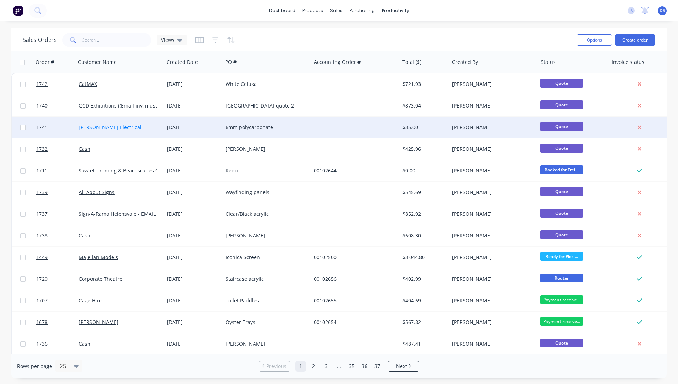
click at [100, 126] on link "[PERSON_NAME] Electrical" at bounding box center [110, 127] width 63 height 7
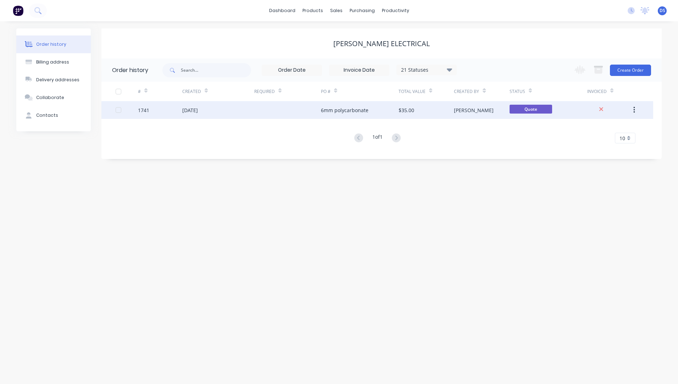
click at [344, 114] on div "6mm polycarbonate" at bounding box center [345, 109] width 48 height 7
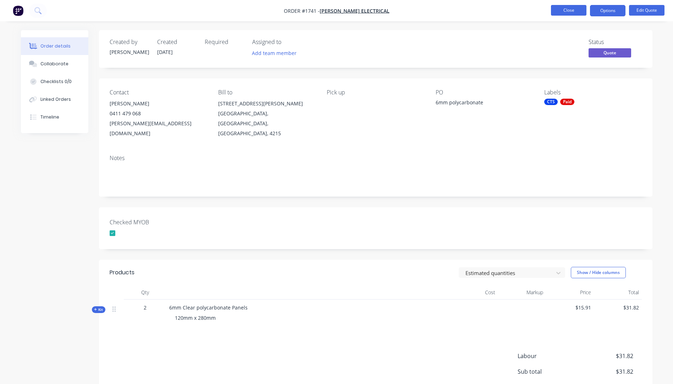
click at [568, 14] on button "Close" at bounding box center [568, 10] width 35 height 11
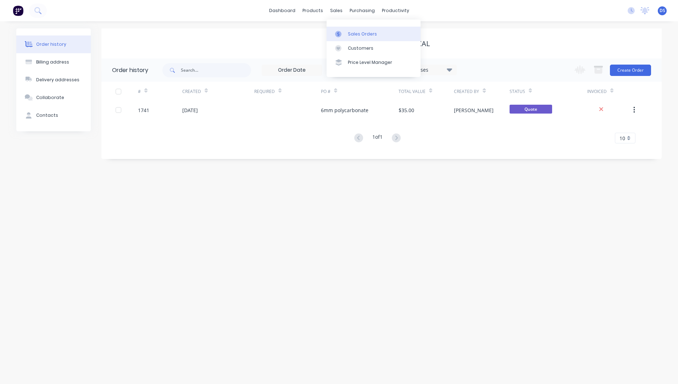
click at [350, 34] on div "Sales Orders" at bounding box center [362, 34] width 29 height 6
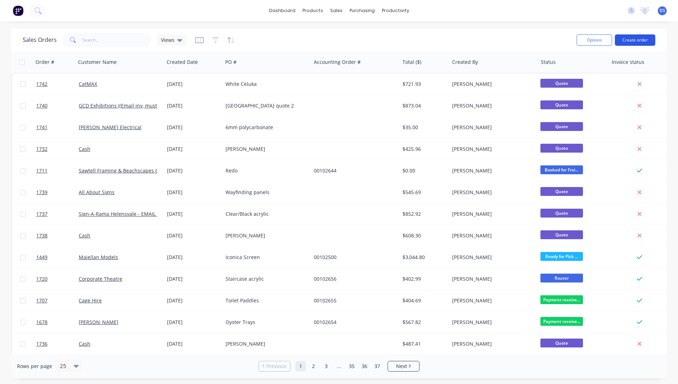
click at [632, 42] on button "Create order" at bounding box center [635, 39] width 40 height 11
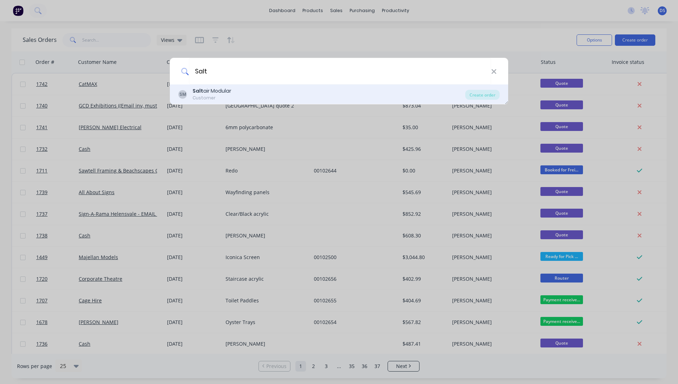
type input "Salt"
click at [217, 91] on div "Salt air Modular" at bounding box center [212, 90] width 39 height 7
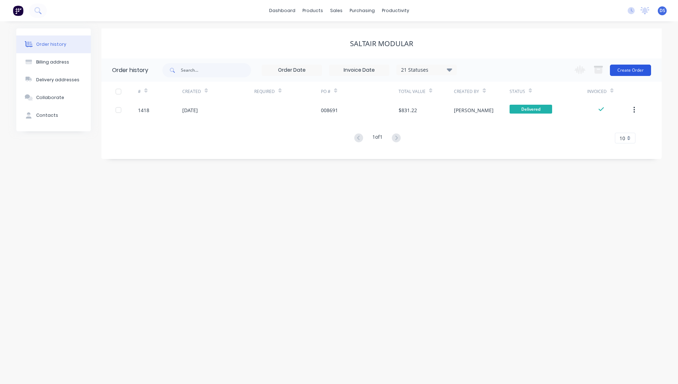
click at [618, 70] on button "Create Order" at bounding box center [630, 70] width 41 height 11
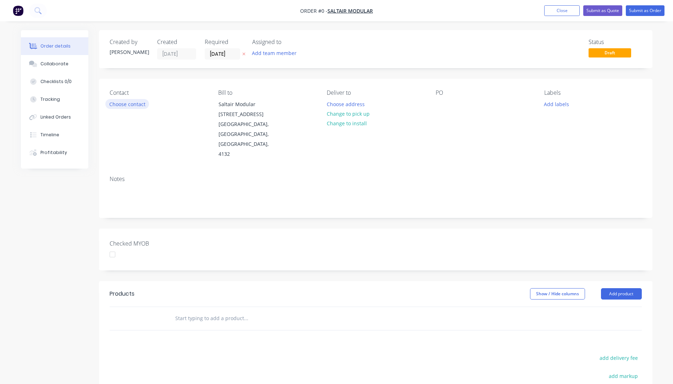
click at [138, 105] on button "Choose contact" at bounding box center [127, 104] width 44 height 10
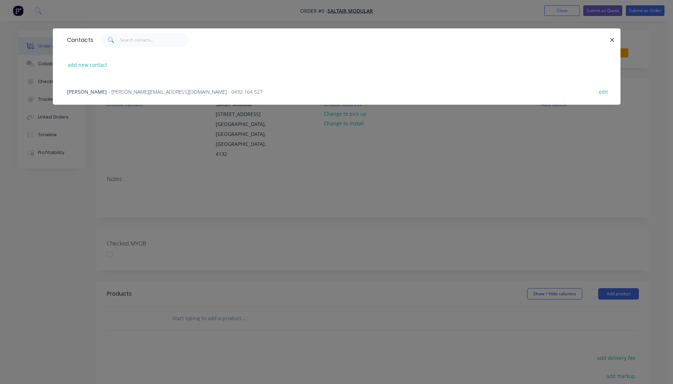
click at [117, 93] on span "- [PERSON_NAME][EMAIL_ADDRESS][DOMAIN_NAME] - 0432 164 527" at bounding box center [185, 91] width 154 height 7
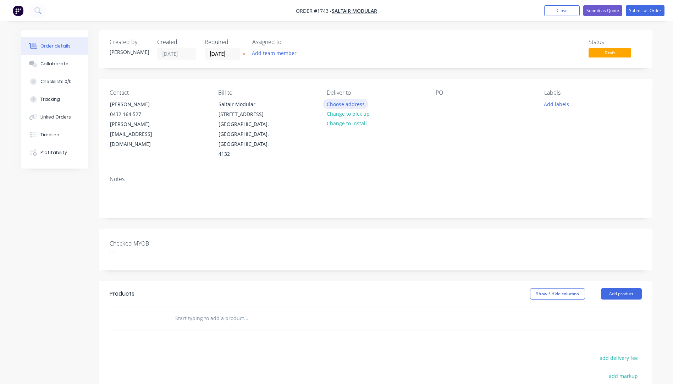
click at [345, 106] on button "Choose address" at bounding box center [345, 104] width 45 height 10
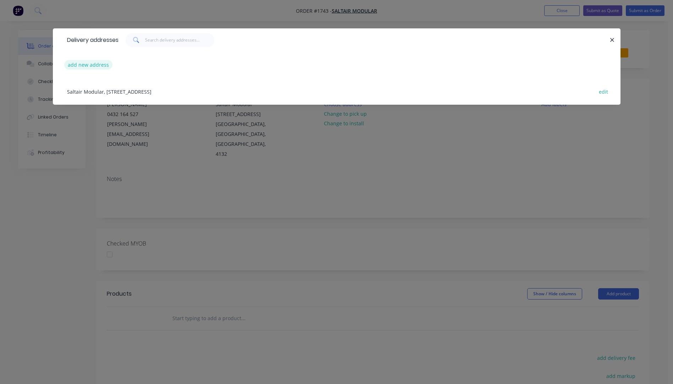
click at [87, 64] on button "add new address" at bounding box center [88, 65] width 49 height 10
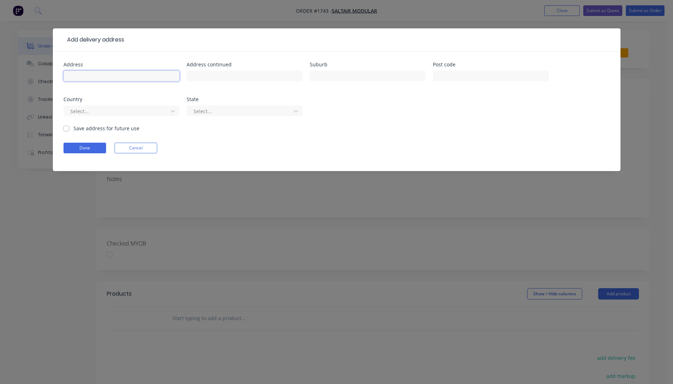
paste input "[STREET_ADDRESS][PERSON_NAME]"
drag, startPoint x: 138, startPoint y: 76, endPoint x: 107, endPoint y: 81, distance: 31.5
click at [107, 81] on input "[STREET_ADDRESS][PERSON_NAME]" at bounding box center [121, 76] width 116 height 11
type input "[STREET_ADDRESS][PERSON_NAME],"
paste input "[GEOGRAPHIC_DATA]"
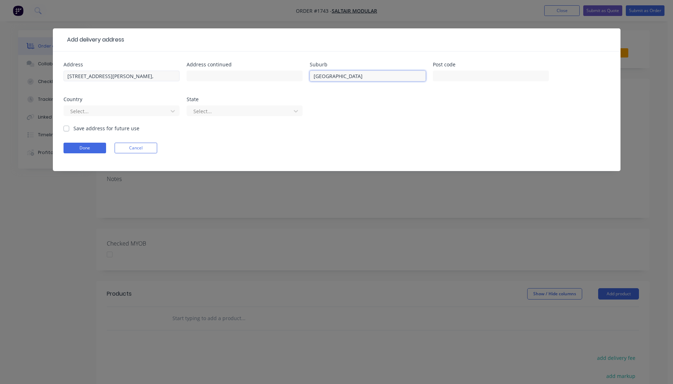
type input "[GEOGRAPHIC_DATA]"
click at [78, 77] on input "[STREET_ADDRESS][PERSON_NAME]," at bounding box center [121, 76] width 116 height 11
click at [108, 76] on input "[STREET_ADDRESS][PERSON_NAME]," at bounding box center [121, 76] width 116 height 11
type input "[STREET_ADDRESS][PERSON_NAME]"
drag, startPoint x: 108, startPoint y: 76, endPoint x: 74, endPoint y: 70, distance: 33.8
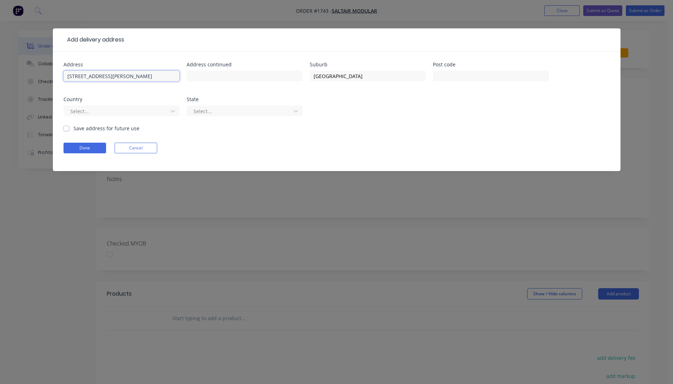
click at [67, 73] on input "[STREET_ADDRESS][PERSON_NAME]" at bounding box center [121, 76] width 116 height 11
paste input "[STREET_ADDRESS][PERSON_NAME]"
type input "[STREET_ADDRESS][PERSON_NAME]"
click at [78, 76] on input "text" at bounding box center [121, 76] width 116 height 11
type input "Saltair Modular"
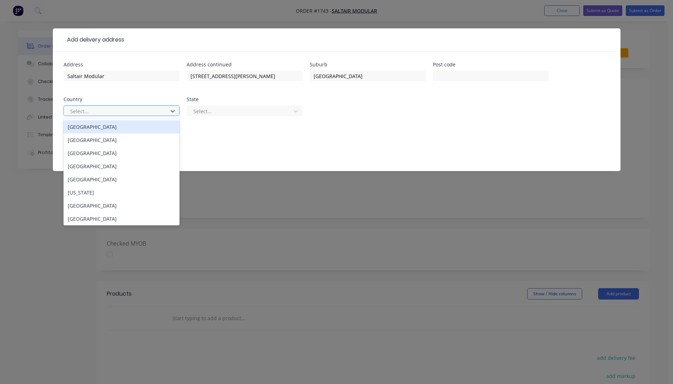
click at [101, 129] on div "[GEOGRAPHIC_DATA]" at bounding box center [121, 126] width 116 height 13
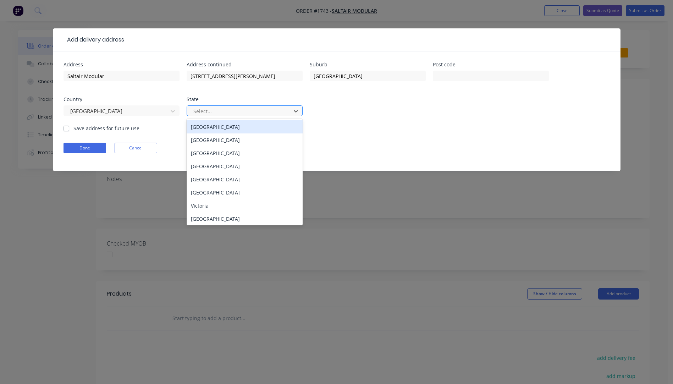
click at [208, 114] on div at bounding box center [240, 111] width 95 height 9
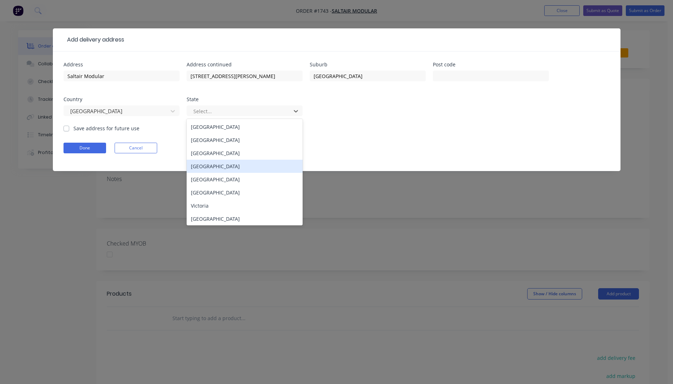
click at [212, 170] on div "[GEOGRAPHIC_DATA]" at bounding box center [245, 166] width 116 height 13
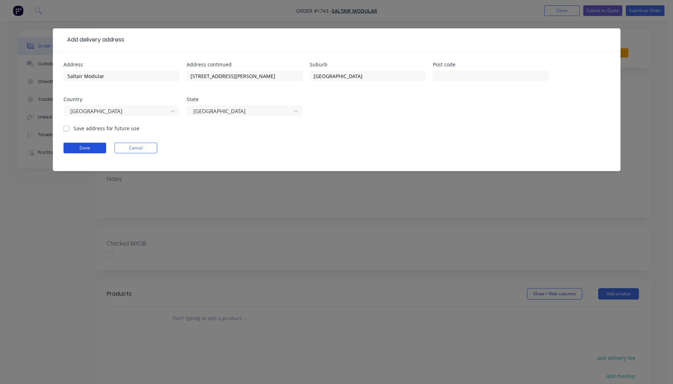
click at [90, 148] on button "Done" at bounding box center [84, 148] width 43 height 11
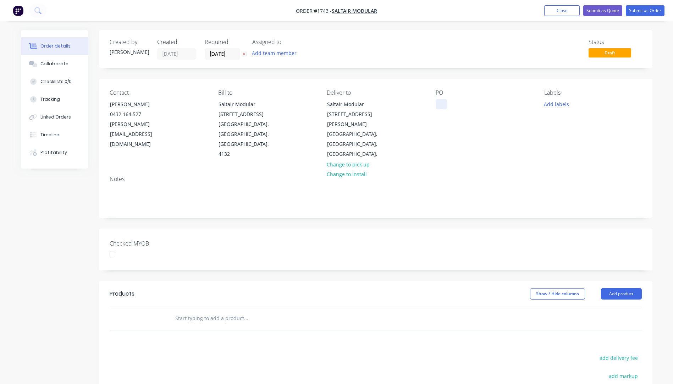
click at [439, 101] on div at bounding box center [441, 104] width 11 height 10
click at [243, 56] on icon "button" at bounding box center [243, 54] width 3 height 4
click at [550, 104] on button "Add labels" at bounding box center [556, 104] width 33 height 10
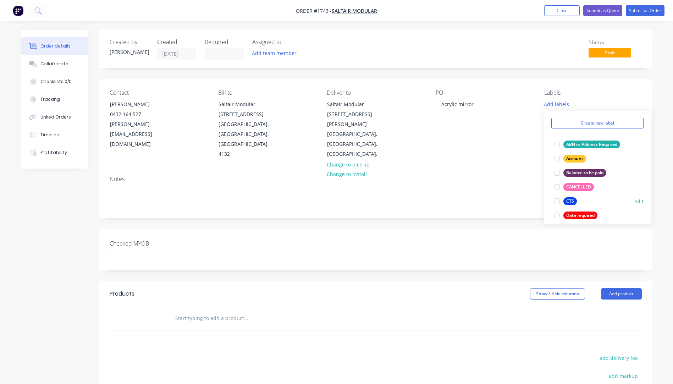
scroll to position [35, 0]
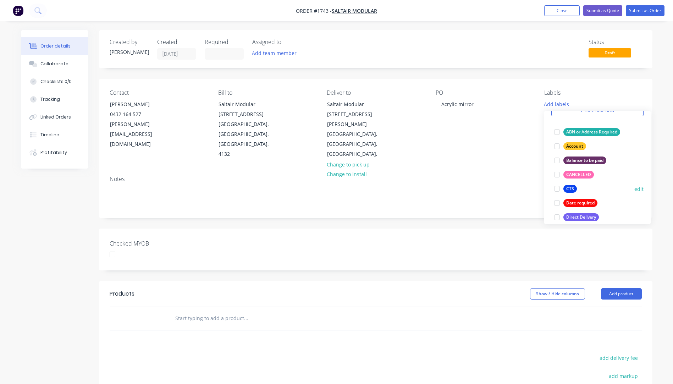
click at [574, 189] on div "CTS" at bounding box center [569, 189] width 13 height 8
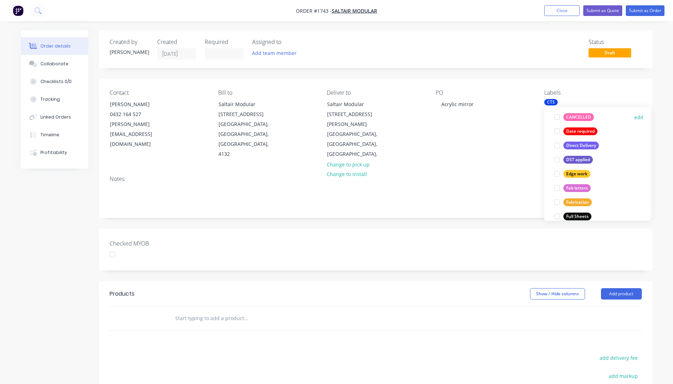
scroll to position [106, 0]
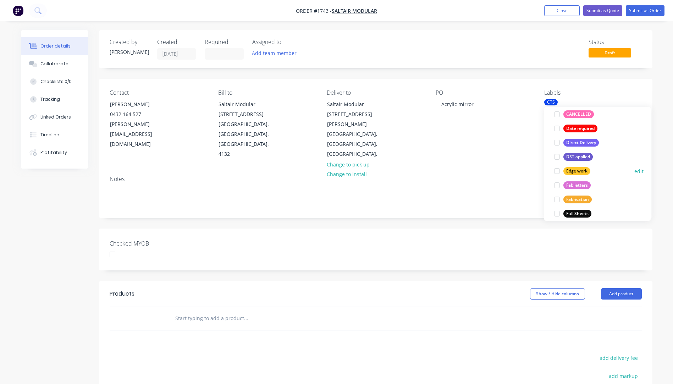
click at [557, 171] on div at bounding box center [557, 171] width 14 height 14
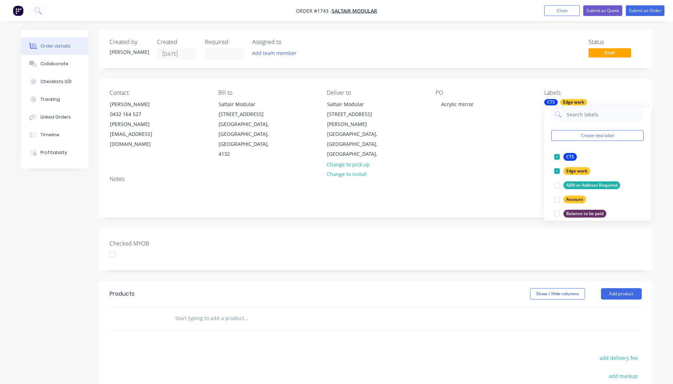
click at [512, 145] on div "Contact [PERSON_NAME] [PHONE_NUMBER] [PERSON_NAME][EMAIL_ADDRESS][DOMAIN_NAME] …" at bounding box center [375, 124] width 553 height 91
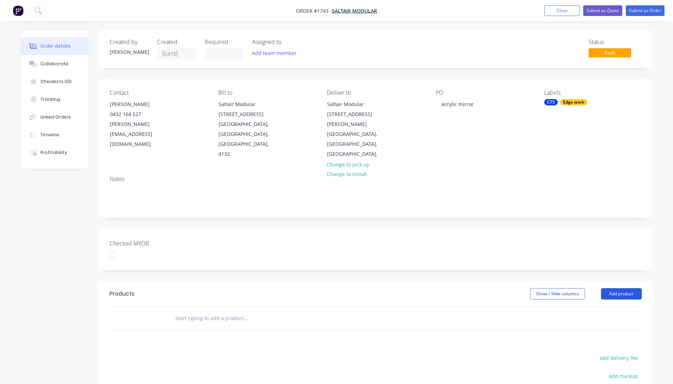
click at [622, 288] on button "Add product" at bounding box center [621, 293] width 41 height 11
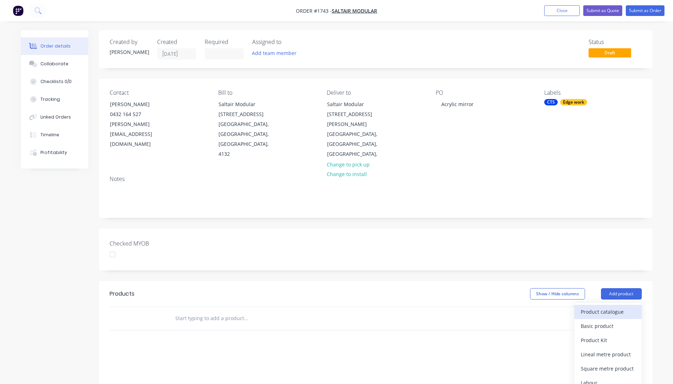
click at [609, 306] on div "Product catalogue" at bounding box center [608, 311] width 55 height 10
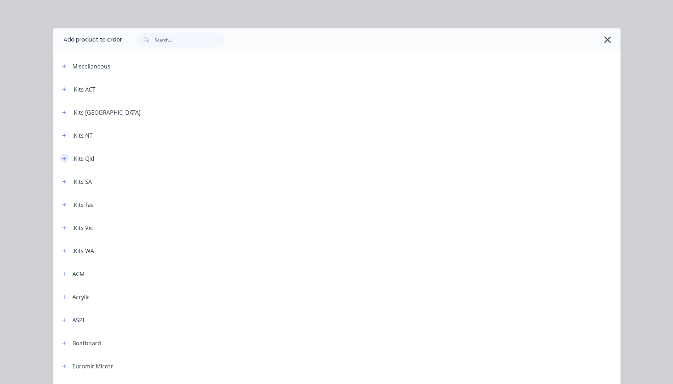
click at [63, 160] on icon "button" at bounding box center [64, 158] width 4 height 5
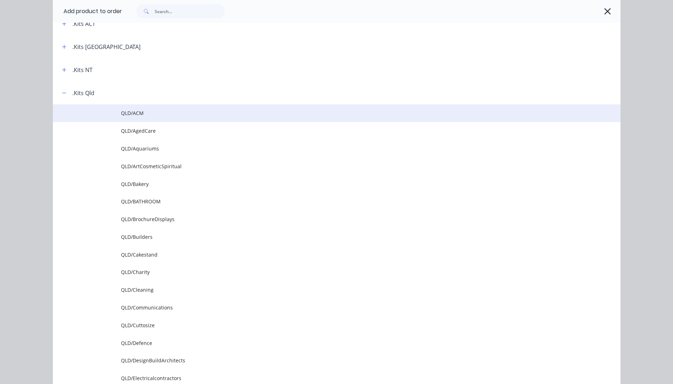
scroll to position [106, 0]
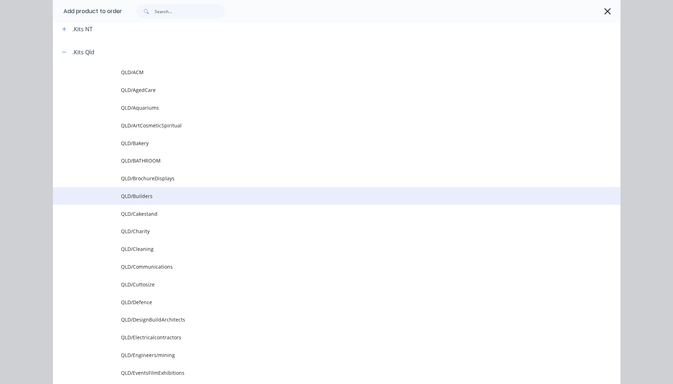
click at [136, 196] on span "QLD/Builders" at bounding box center [320, 195] width 399 height 7
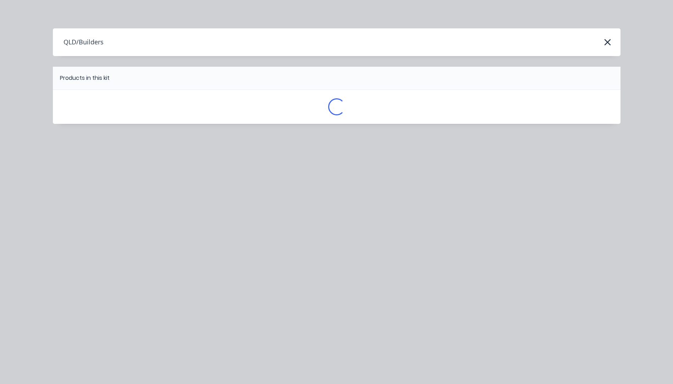
scroll to position [0, 0]
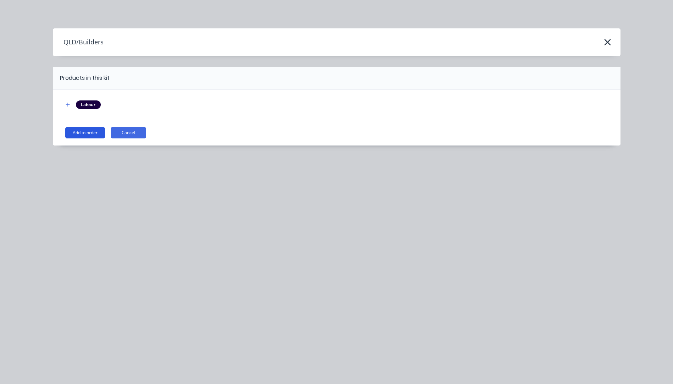
click at [88, 136] on button "Add to order" at bounding box center [85, 132] width 40 height 11
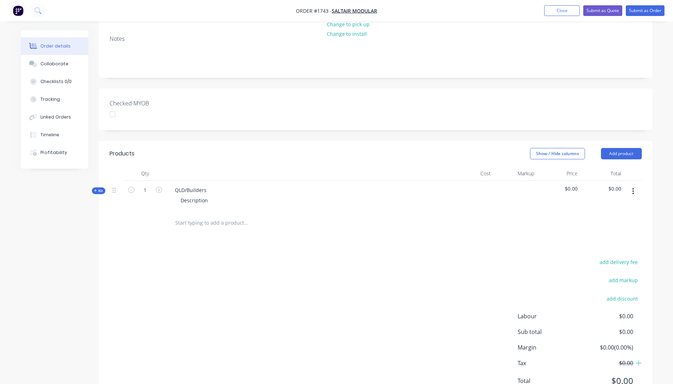
scroll to position [142, 0]
click at [95, 187] on icon "button" at bounding box center [95, 189] width 3 height 4
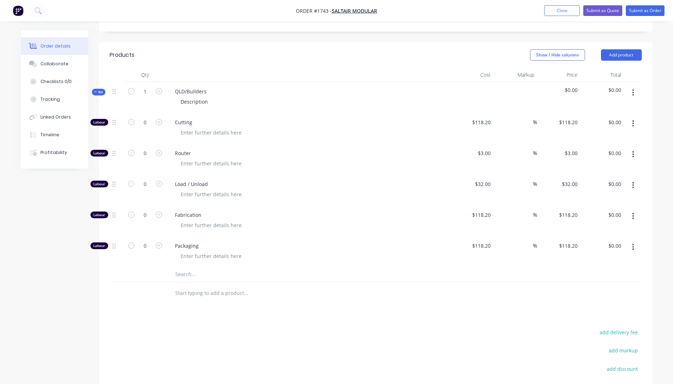
scroll to position [248, 0]
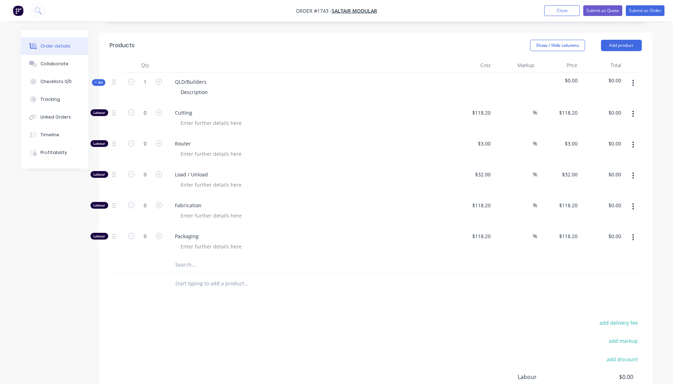
click at [187, 258] on input "text" at bounding box center [246, 265] width 142 height 14
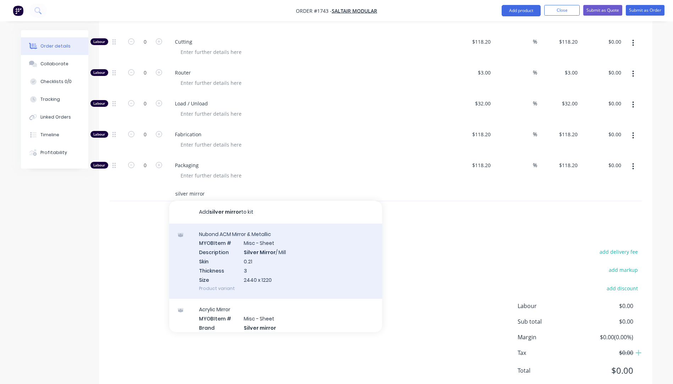
scroll to position [35, 0]
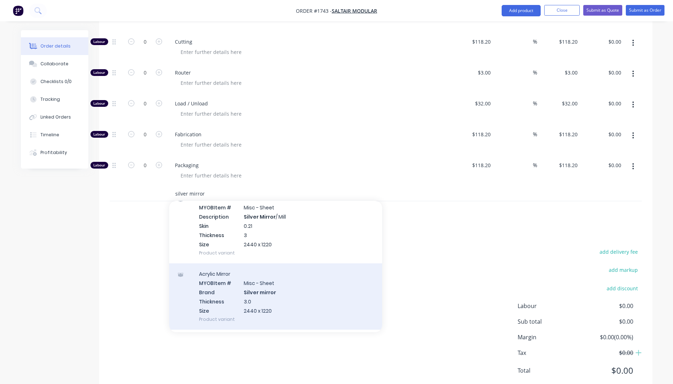
type input "silver mirror"
click at [248, 274] on div "Acrylic Mirror MYOB Item # Misc - Sheet Brand Silver mirror Thickness 3.0 Size …" at bounding box center [275, 296] width 213 height 66
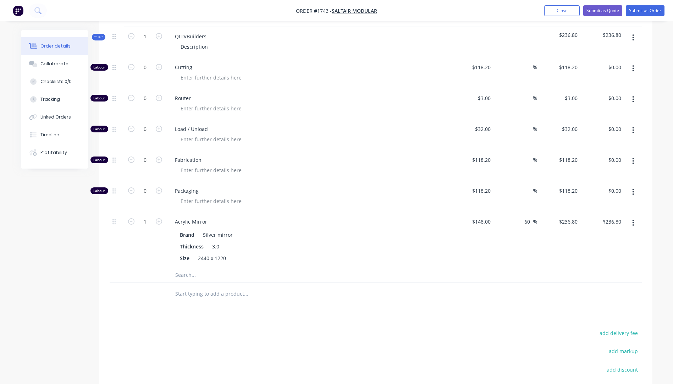
scroll to position [213, 0]
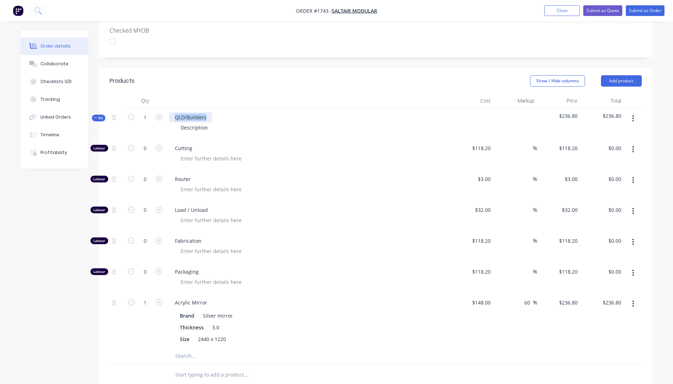
drag, startPoint x: 211, startPoint y: 94, endPoint x: 173, endPoint y: 98, distance: 37.4
click at [173, 112] on div "QLD/Builders" at bounding box center [190, 117] width 43 height 10
drag, startPoint x: 209, startPoint y: 109, endPoint x: 153, endPoint y: 111, distance: 56.8
click at [153, 111] on div "Kit 1 Silver Mirror Acrylic Panels Description $236.80 $236.80" at bounding box center [376, 123] width 532 height 31
click at [197, 122] on div "Description" at bounding box center [194, 127] width 39 height 10
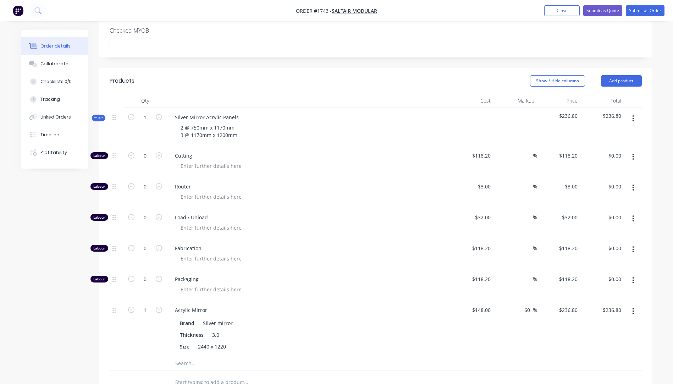
click at [270, 122] on div "2 @ 750mm x 1170mm 3 @ 1170mm x 1200mm" at bounding box center [308, 131] width 278 height 18
click at [242, 122] on div "2 @ 750mm x 1170mm 3 @ 1170mm x 1200mm" at bounding box center [209, 131] width 68 height 18
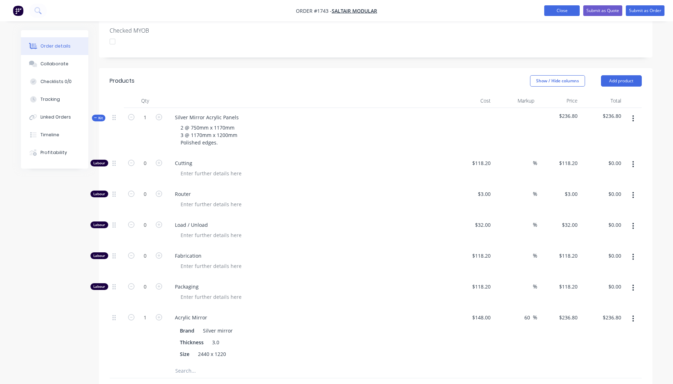
click at [557, 15] on button "Close" at bounding box center [561, 10] width 35 height 11
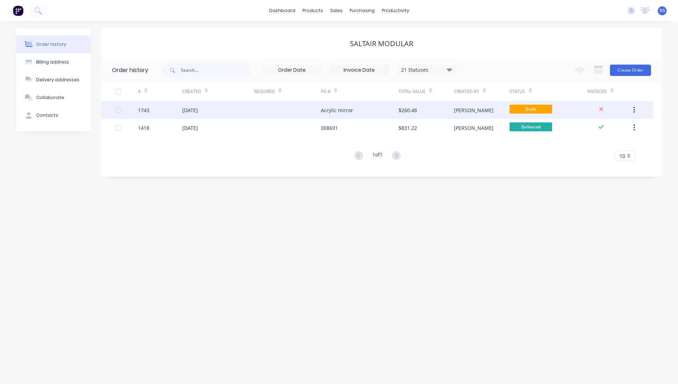
click at [325, 111] on div "Acrylic mirror" at bounding box center [337, 109] width 32 height 7
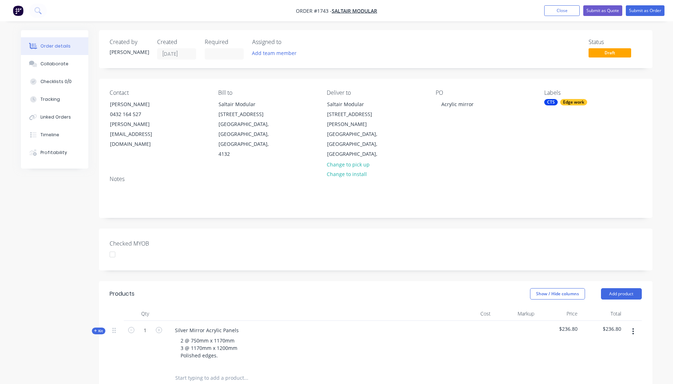
click at [336, 288] on div "Show / Hide columns Add product" at bounding box center [431, 293] width 419 height 11
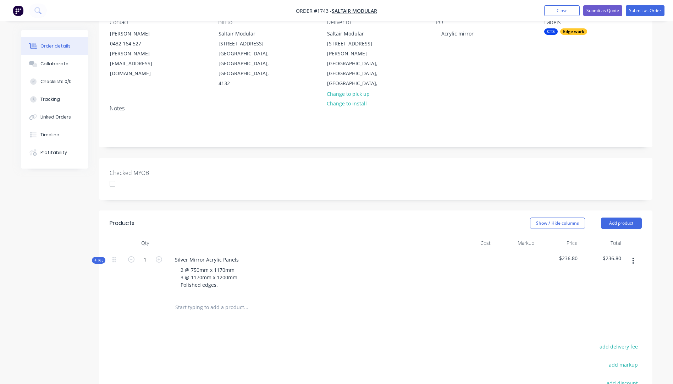
scroll to position [71, 0]
click at [94, 258] on icon "button" at bounding box center [95, 260] width 3 height 4
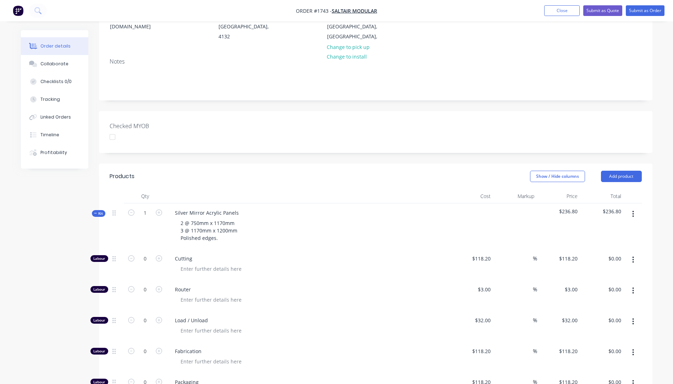
scroll to position [213, 0]
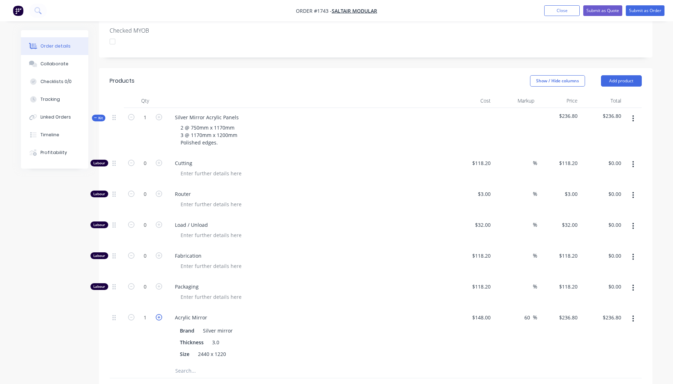
click at [160, 314] on icon "button" at bounding box center [159, 317] width 6 height 6
type input "2"
type input "$473.60"
click at [147, 312] on input "2" at bounding box center [145, 317] width 18 height 11
type input "2.4"
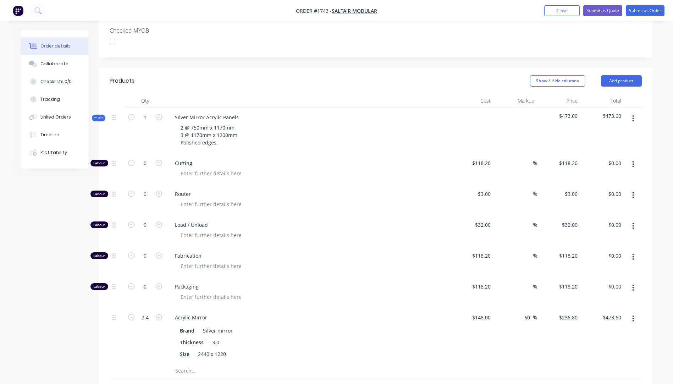
type input "$568.32"
click at [120, 329] on div at bounding box center [117, 336] width 14 height 56
click at [149, 158] on input "0" at bounding box center [145, 163] width 18 height 11
type input "0.5"
type input "$59.10"
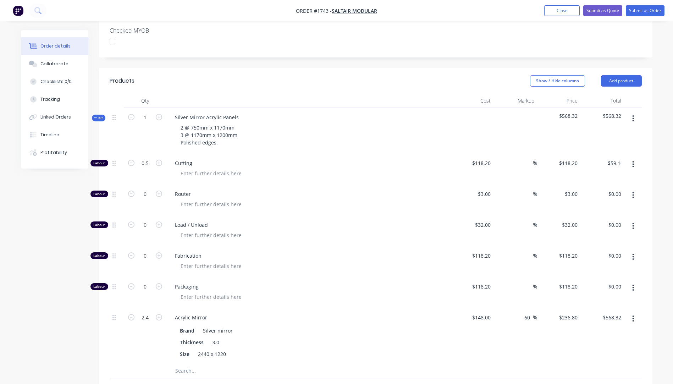
click at [286, 126] on div "2 @ 750mm x 1170mm 3 @ 1170mm x 1200mm Polished edges." at bounding box center [308, 134] width 278 height 25
click at [150, 158] on input "0.5" at bounding box center [145, 163] width 18 height 11
type input "0.7"
type input "$82.74"
click at [312, 123] on div "2 @ 750mm x 1170mm 3 @ 1170mm x 1200mm Polished edges." at bounding box center [308, 134] width 278 height 25
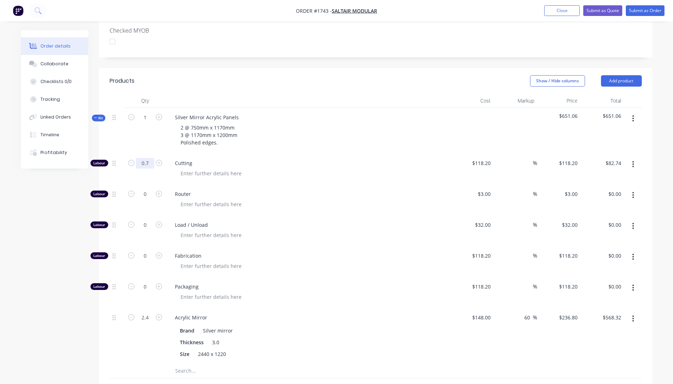
click at [150, 158] on input "0.7" at bounding box center [145, 163] width 18 height 11
type input "0.75"
type input "$88.65"
click at [283, 125] on div "2 @ 750mm x 1170mm 3 @ 1170mm x 1200mm Polished edges." at bounding box center [308, 134] width 278 height 25
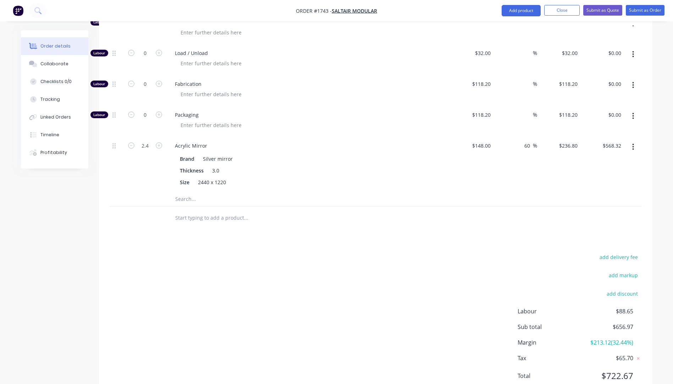
scroll to position [390, 0]
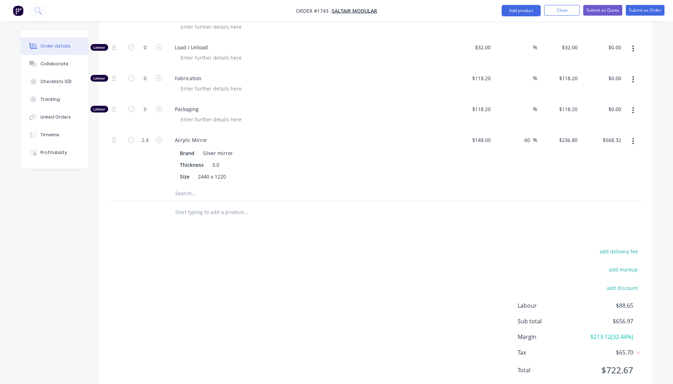
click at [186, 186] on input "text" at bounding box center [246, 193] width 142 height 14
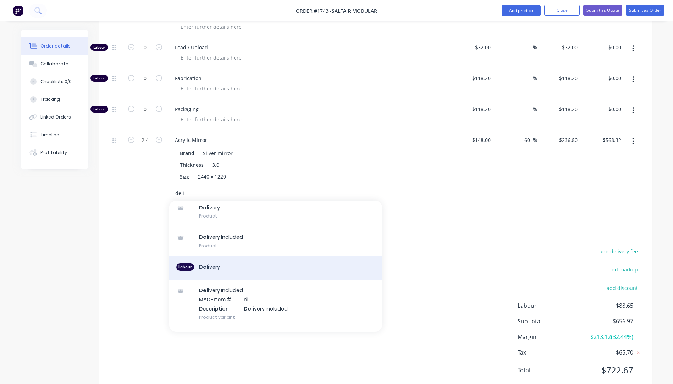
scroll to position [70, 0]
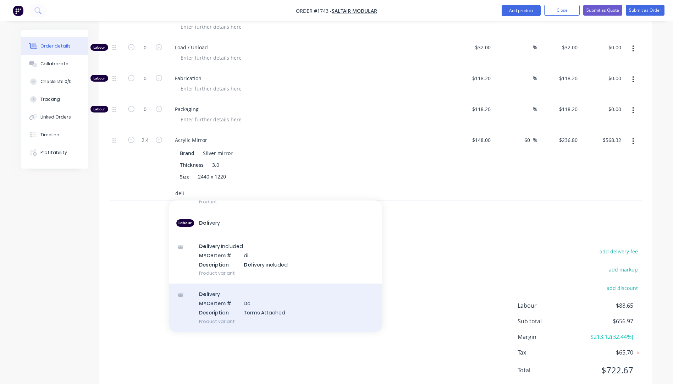
type input "deli"
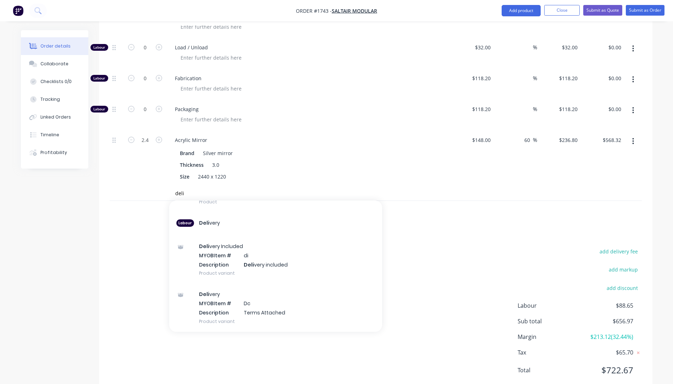
click at [264, 291] on div "Deli very MYOB Item # Dc Description Terms Attached Product variant" at bounding box center [275, 307] width 213 height 48
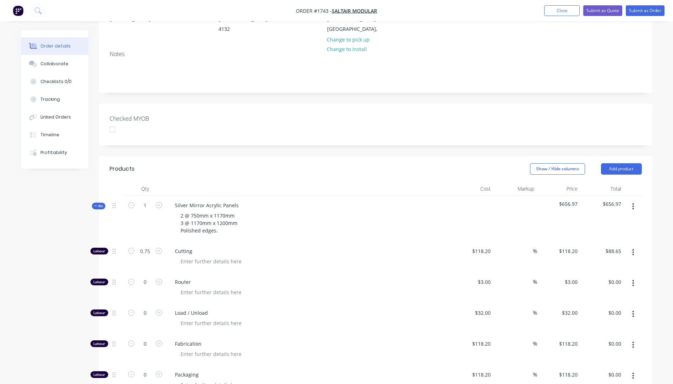
scroll to position [0, 0]
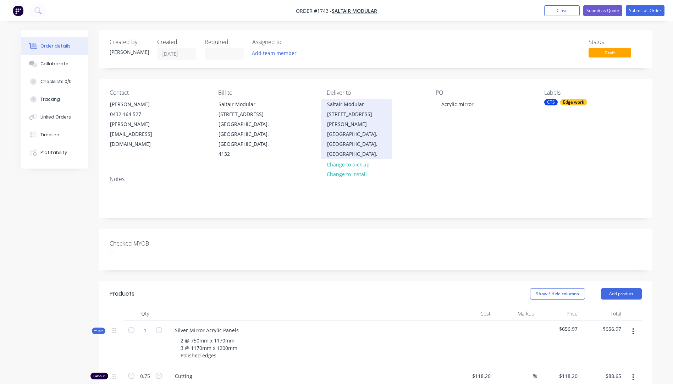
click at [347, 135] on div "[GEOGRAPHIC_DATA], [GEOGRAPHIC_DATA], [GEOGRAPHIC_DATA]," at bounding box center [356, 144] width 59 height 30
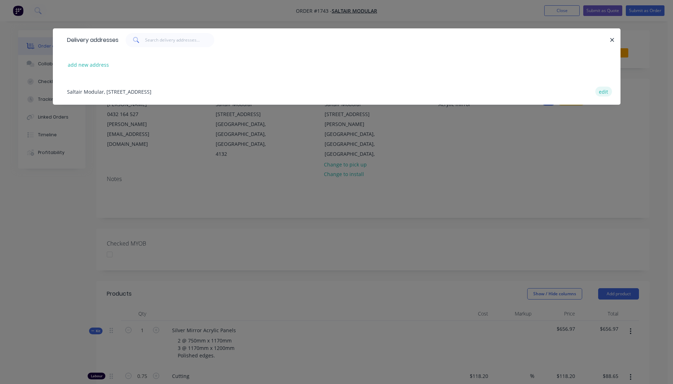
click at [606, 94] on button "edit" at bounding box center [603, 92] width 17 height 10
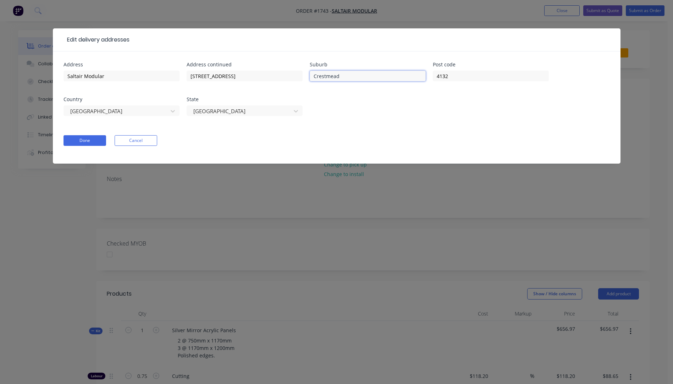
drag, startPoint x: 366, startPoint y: 76, endPoint x: 311, endPoint y: 79, distance: 54.3
click at [311, 79] on input "Crestmead" at bounding box center [368, 76] width 116 height 11
type input "[GEOGRAPHIC_DATA]"
click at [457, 75] on input "4132" at bounding box center [491, 76] width 116 height 11
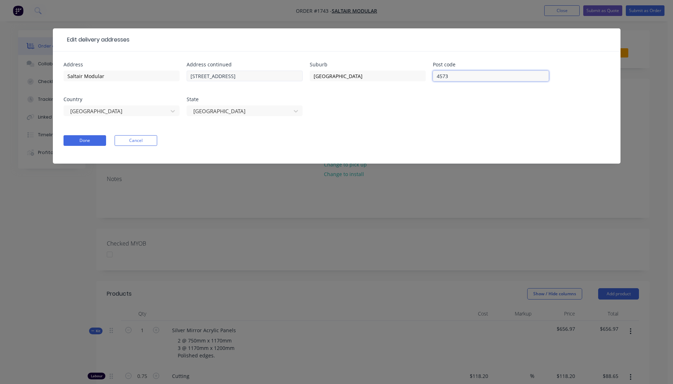
type input "4573"
drag, startPoint x: 255, startPoint y: 78, endPoint x: 187, endPoint y: 77, distance: 67.8
click at [187, 77] on input "[STREET_ADDRESS]" at bounding box center [245, 76] width 116 height 11
click at [234, 73] on input "[STREET_ADDRESS]" at bounding box center [245, 76] width 116 height 11
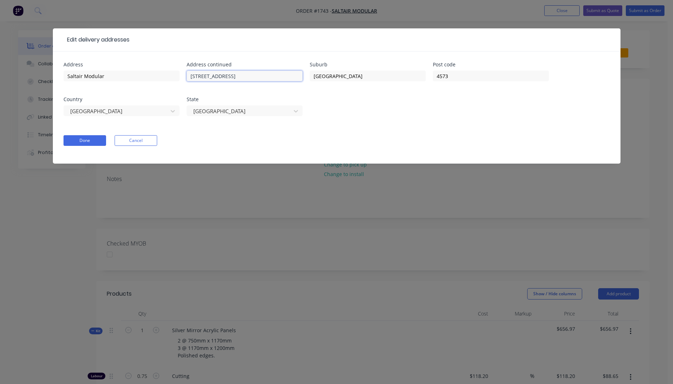
click at [234, 73] on input "[STREET_ADDRESS]" at bounding box center [245, 76] width 116 height 11
type input "[STREET_ADDRESS][PERSON_NAME]"
click at [219, 148] on form "Address Saltair Modular Address continued [STREET_ADDRESS][PERSON_NAME] State […" at bounding box center [336, 112] width 546 height 101
click at [87, 142] on button "Done" at bounding box center [84, 140] width 43 height 11
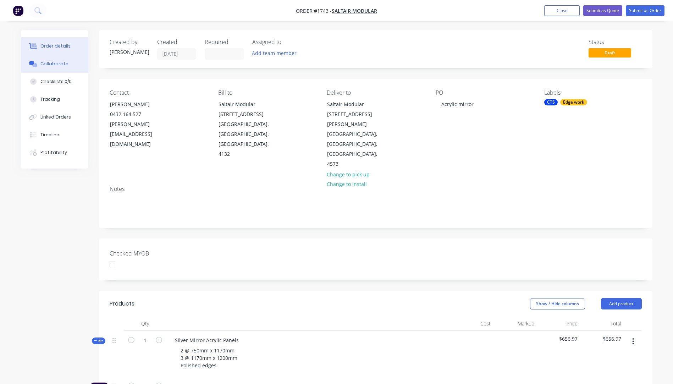
click at [58, 68] on button "Collaborate" at bounding box center [54, 64] width 67 height 18
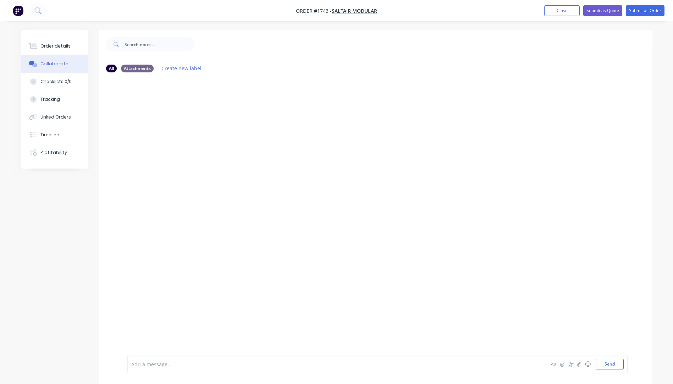
click at [167, 367] on div at bounding box center [316, 363] width 369 height 7
click at [149, 364] on span "KIS TNT$" at bounding box center [142, 364] width 21 height 7
click at [154, 364] on div "KIS TNT $" at bounding box center [316, 363] width 369 height 7
click at [609, 363] on button "Send" at bounding box center [610, 364] width 28 height 11
click at [57, 49] on div "Order details" at bounding box center [55, 46] width 30 height 6
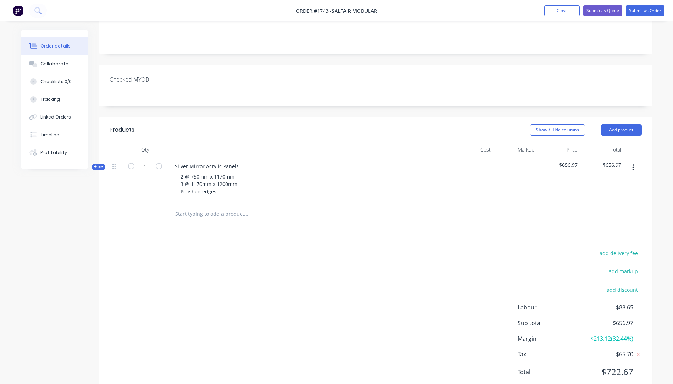
scroll to position [177, 0]
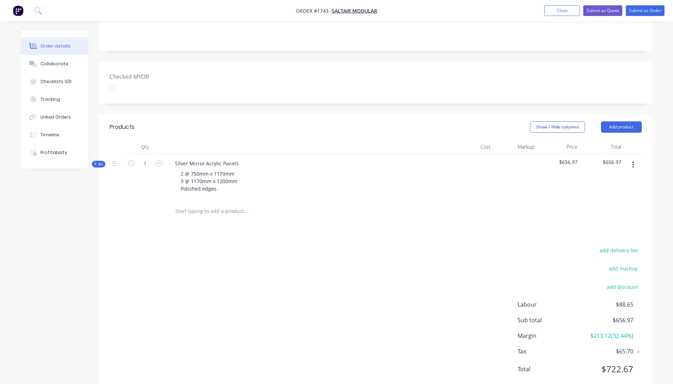
click at [94, 162] on icon "button" at bounding box center [95, 164] width 3 height 4
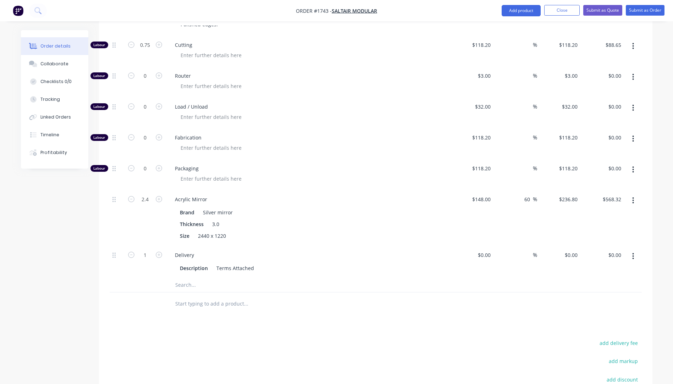
scroll to position [354, 0]
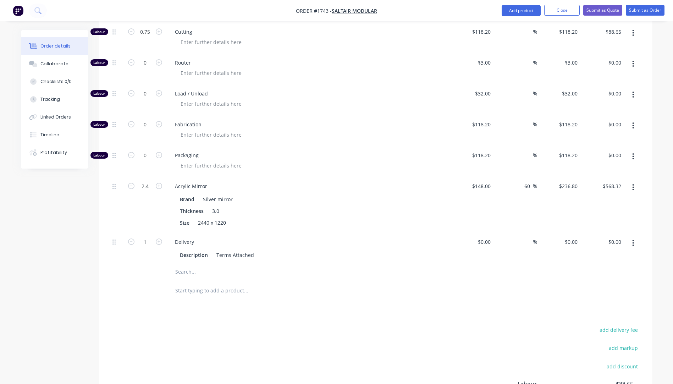
click at [183, 265] on input "text" at bounding box center [246, 272] width 142 height 14
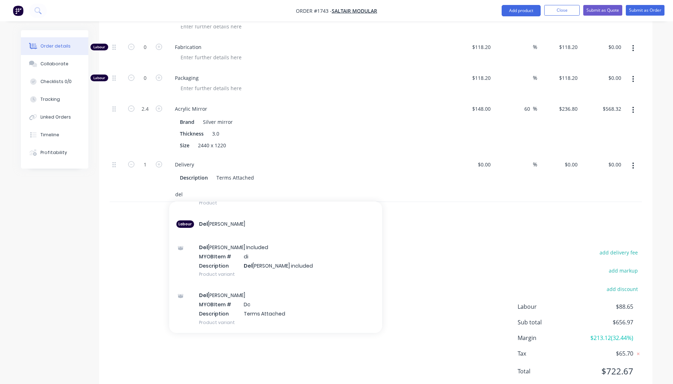
scroll to position [433, 0]
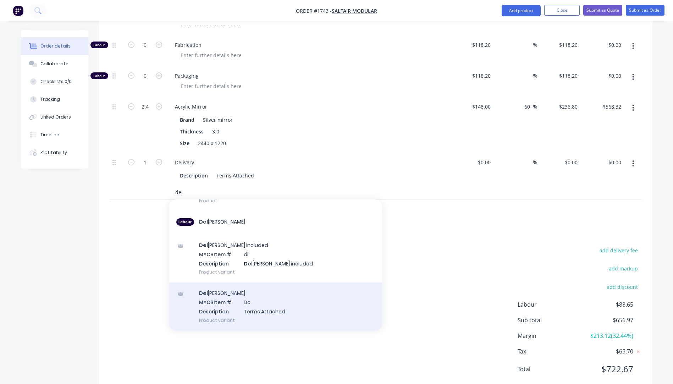
type input "del"
click at [254, 291] on div "Del [PERSON_NAME] MYOB Item # Dc Description Terms Attached Product variant" at bounding box center [275, 306] width 213 height 48
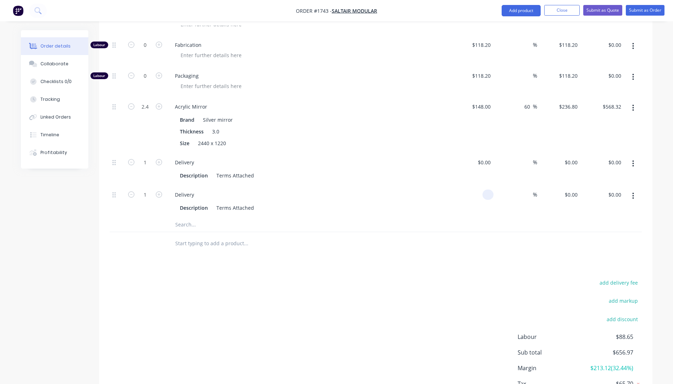
click at [482, 185] on div at bounding box center [472, 201] width 44 height 32
type input "$0.00"
click at [623, 278] on button "add delivery fee" at bounding box center [619, 283] width 46 height 10
type input "75"
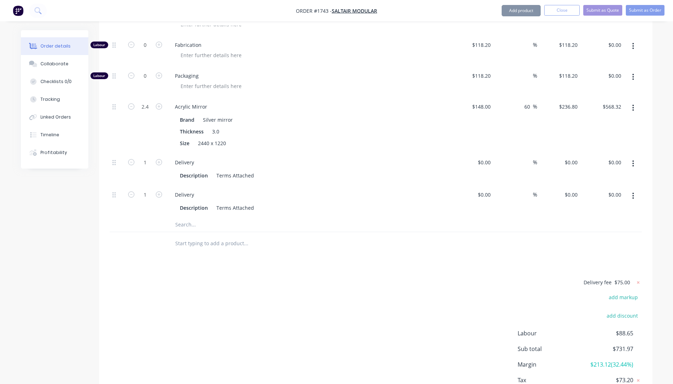
click at [471, 278] on div "Delivery fee $75.00 add markup add discount Labour $88.65 Sub total $731.97 Mar…" at bounding box center [376, 344] width 532 height 133
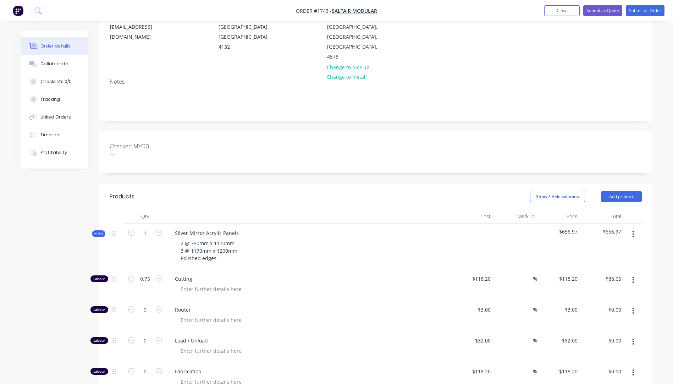
scroll to position [8, 0]
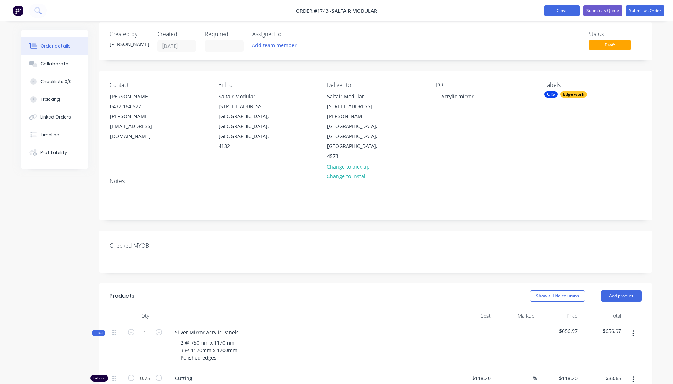
click at [568, 12] on button "Close" at bounding box center [561, 10] width 35 height 11
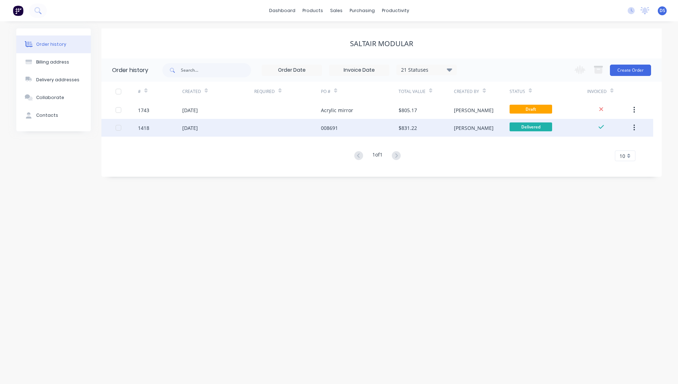
click at [405, 129] on div "$831.22" at bounding box center [408, 127] width 18 height 7
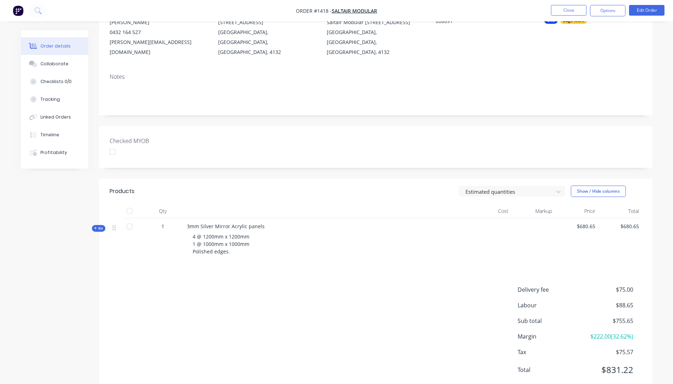
scroll to position [92, 0]
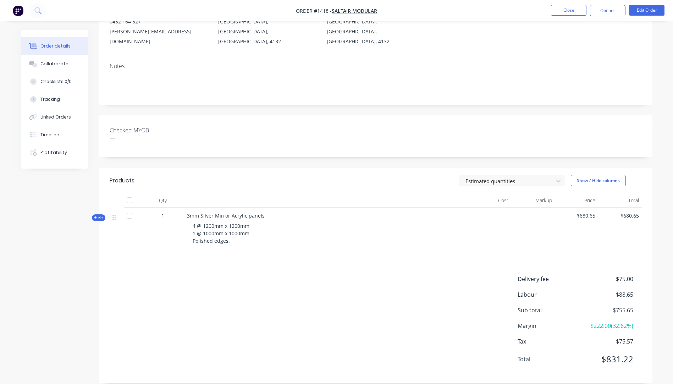
click at [96, 216] on icon "button" at bounding box center [95, 218] width 3 height 4
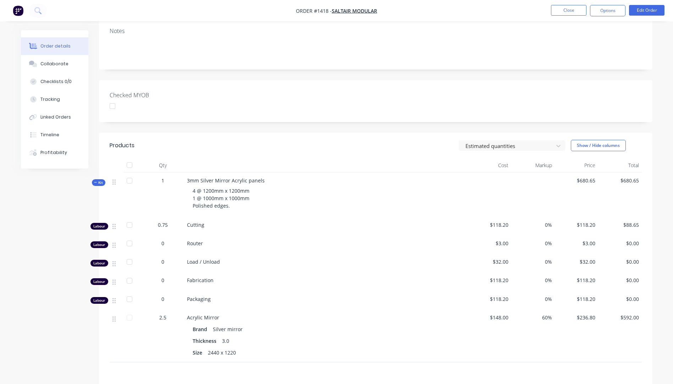
scroll to position [127, 0]
click at [556, 10] on button "Close" at bounding box center [568, 10] width 35 height 11
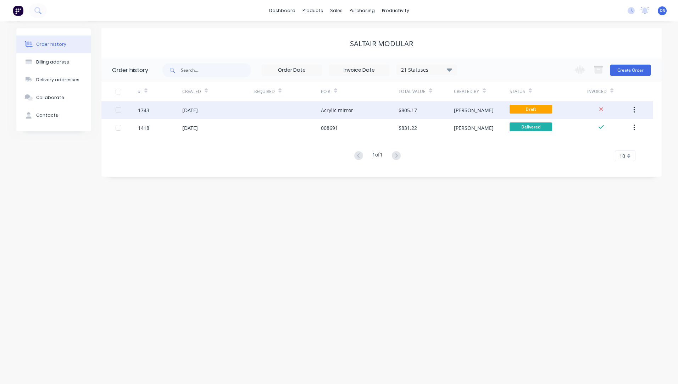
click at [343, 111] on div "Acrylic mirror" at bounding box center [337, 109] width 32 height 7
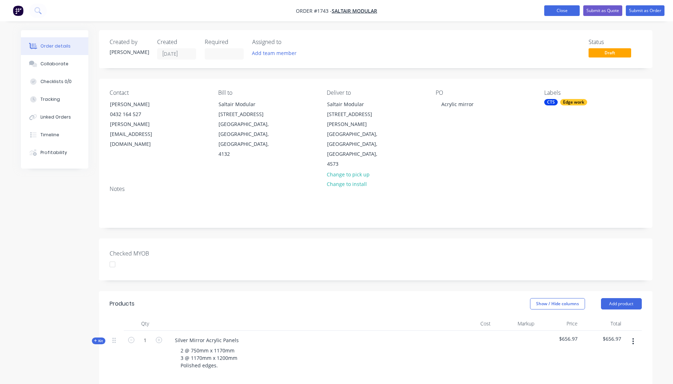
click at [566, 13] on button "Close" at bounding box center [561, 10] width 35 height 11
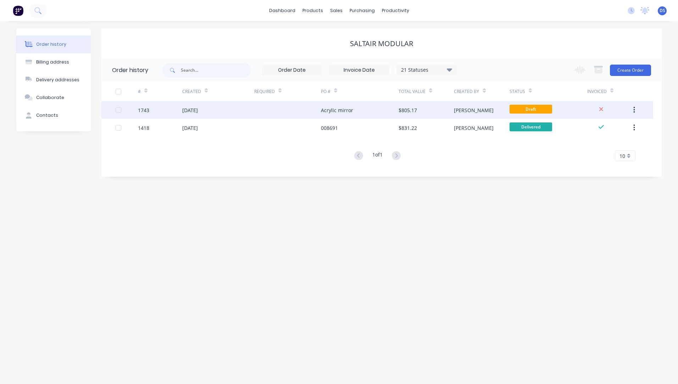
click at [206, 115] on div "[DATE]" at bounding box center [218, 110] width 72 height 18
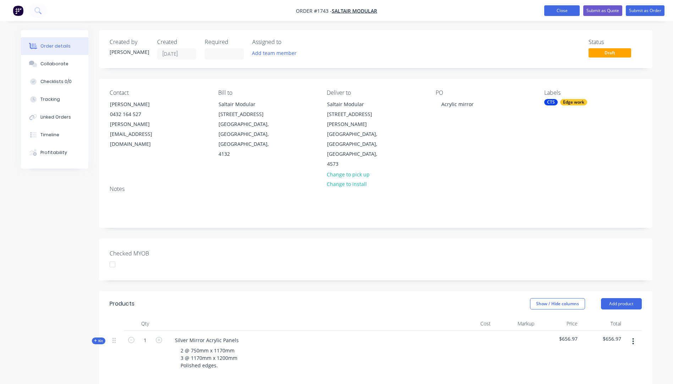
click at [569, 6] on button "Close" at bounding box center [561, 10] width 35 height 11
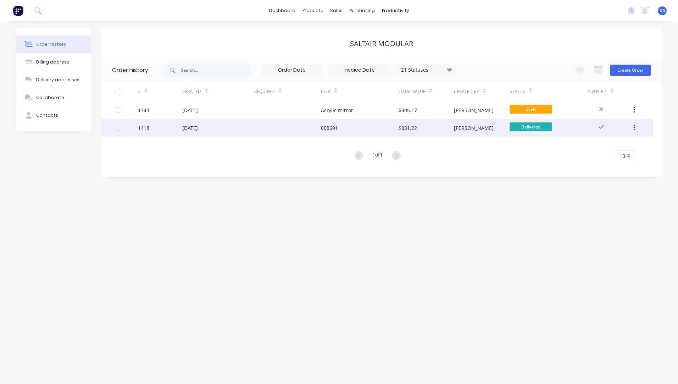
click at [198, 129] on div "[DATE]" at bounding box center [190, 127] width 16 height 7
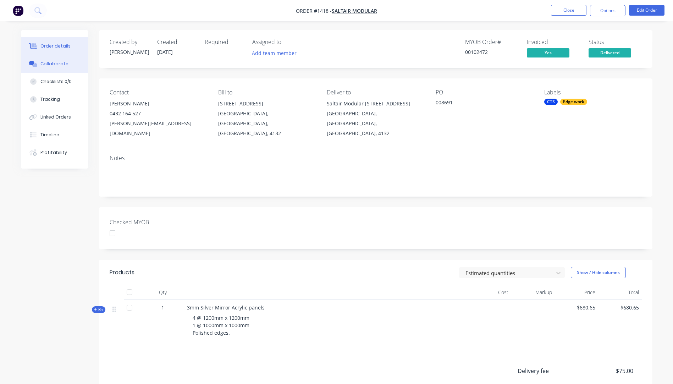
click at [60, 66] on div "Collaborate" at bounding box center [54, 64] width 28 height 6
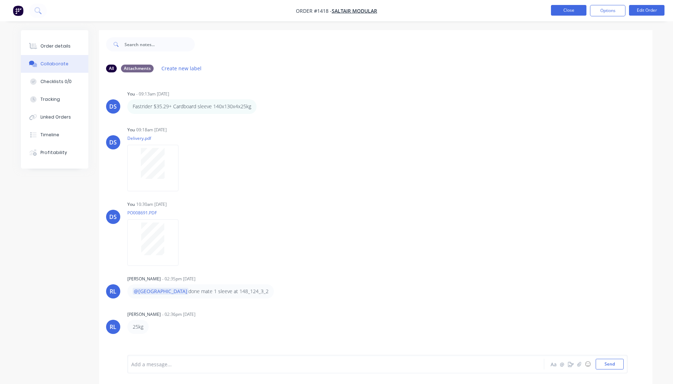
click at [569, 14] on button "Close" at bounding box center [568, 10] width 35 height 11
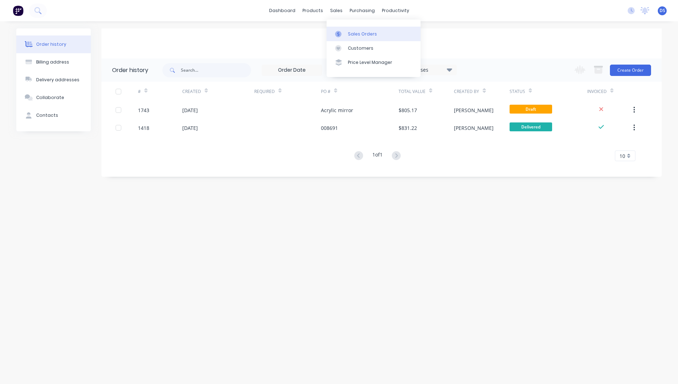
click at [351, 35] on div "Sales Orders" at bounding box center [362, 34] width 29 height 6
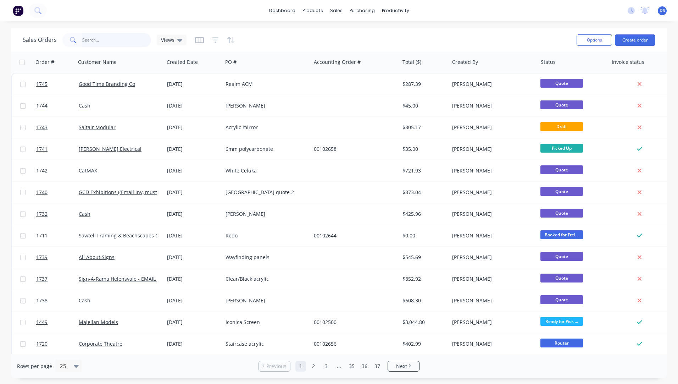
click at [102, 44] on input "text" at bounding box center [116, 40] width 69 height 14
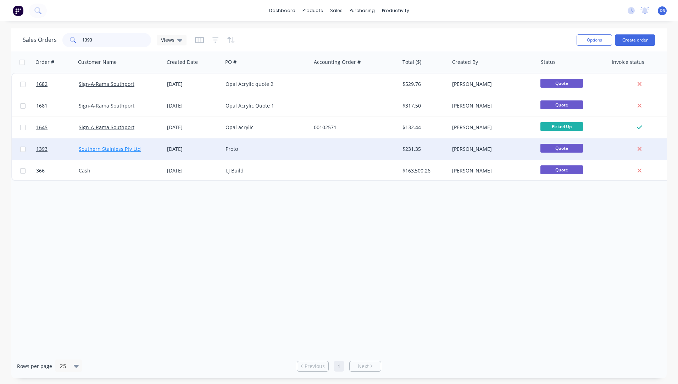
type input "1393"
click at [110, 148] on link "Southern Stainless Pty Ltd" at bounding box center [110, 148] width 62 height 7
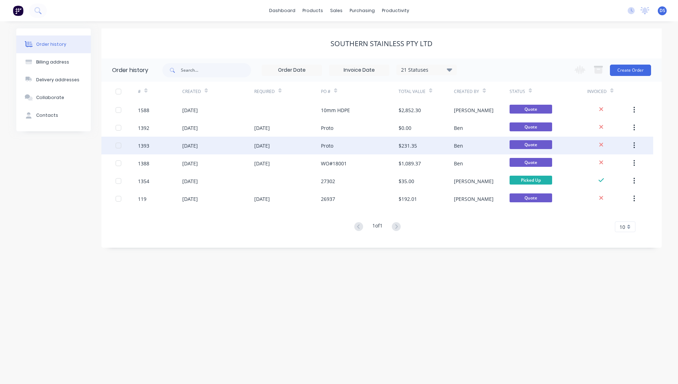
click at [267, 149] on div "[DATE]" at bounding box center [262, 145] width 16 height 7
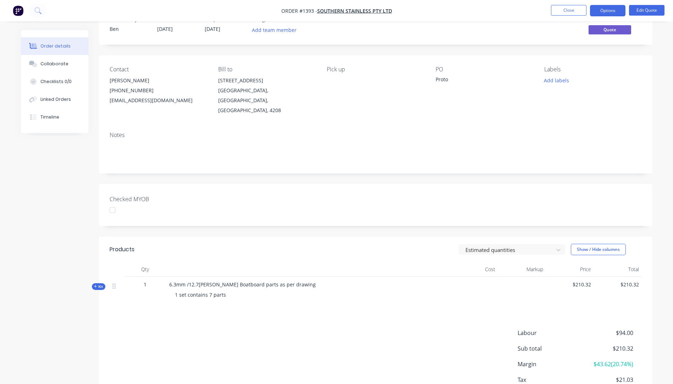
scroll to position [35, 0]
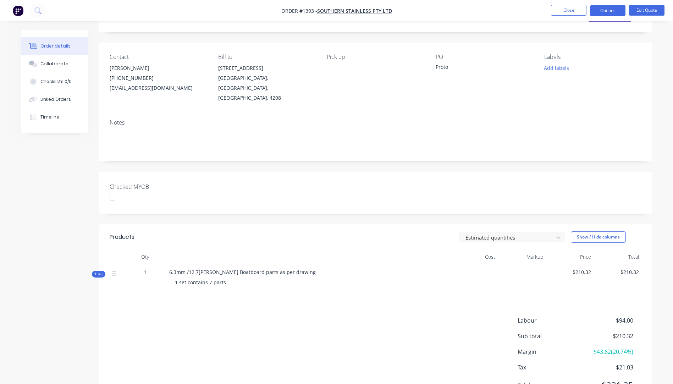
click at [96, 272] on icon "button" at bounding box center [95, 274] width 3 height 4
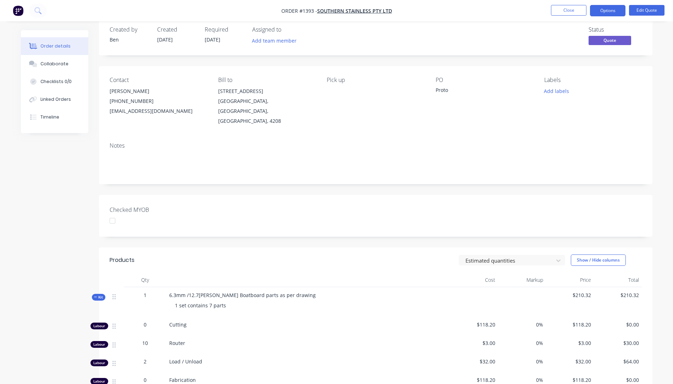
scroll to position [0, 0]
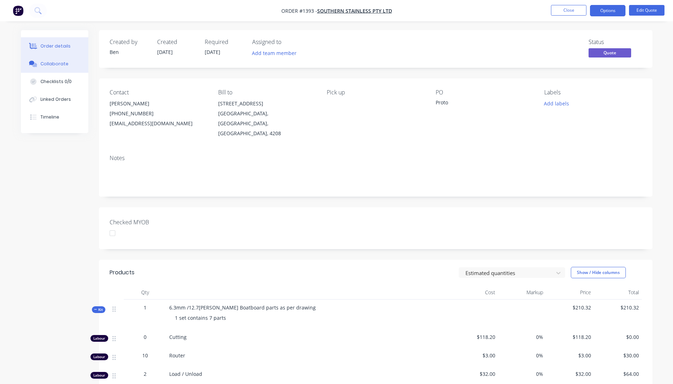
click at [49, 64] on div "Collaborate" at bounding box center [54, 64] width 28 height 6
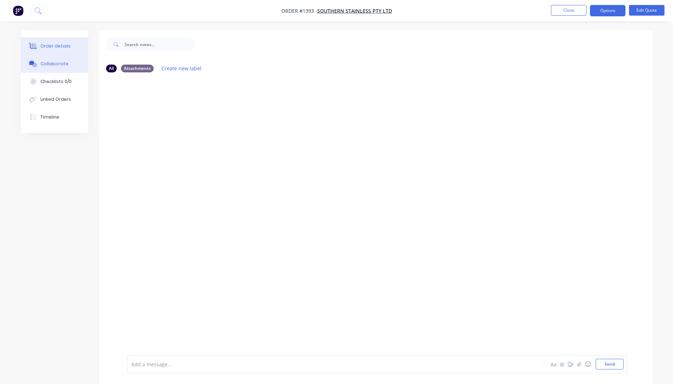
click at [60, 46] on div "Order details" at bounding box center [55, 46] width 30 height 6
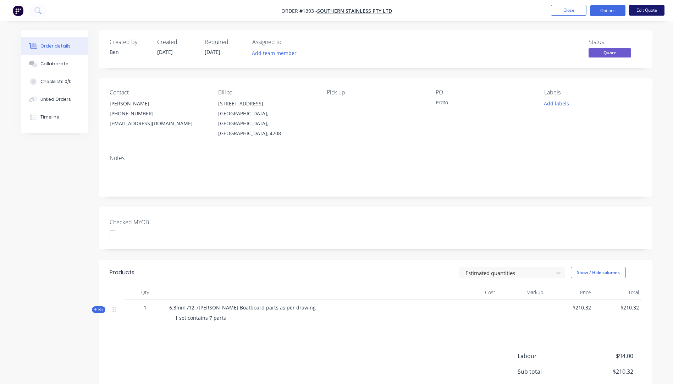
click at [639, 10] on button "Edit Quote" at bounding box center [646, 10] width 35 height 11
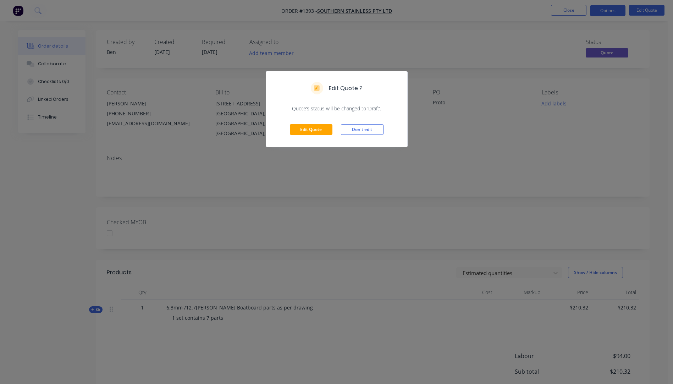
click at [64, 241] on div "Edit Quote ? Quote’s status will be changed to ‘Draft’. Edit Quote Don't edit" at bounding box center [336, 192] width 673 height 384
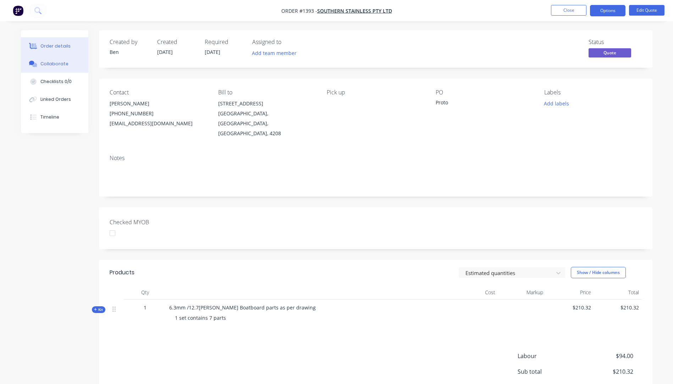
click at [57, 66] on div "Collaborate" at bounding box center [54, 64] width 28 height 6
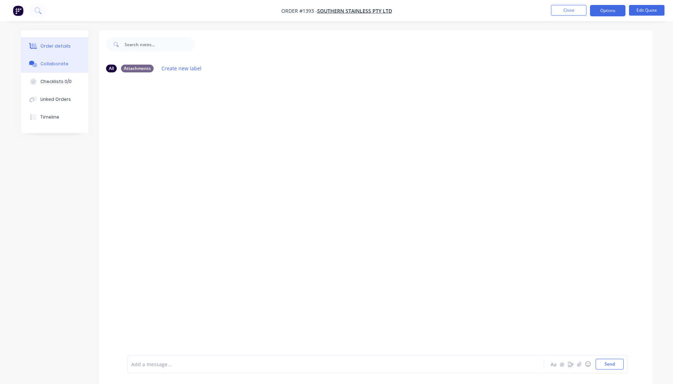
click at [56, 50] on button "Order details" at bounding box center [54, 46] width 67 height 18
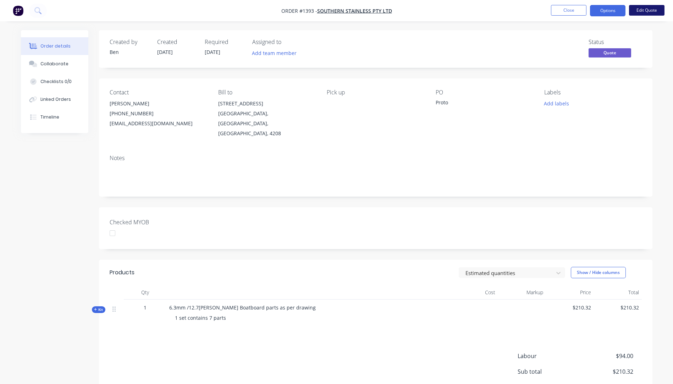
click at [651, 9] on button "Edit Quote" at bounding box center [646, 10] width 35 height 11
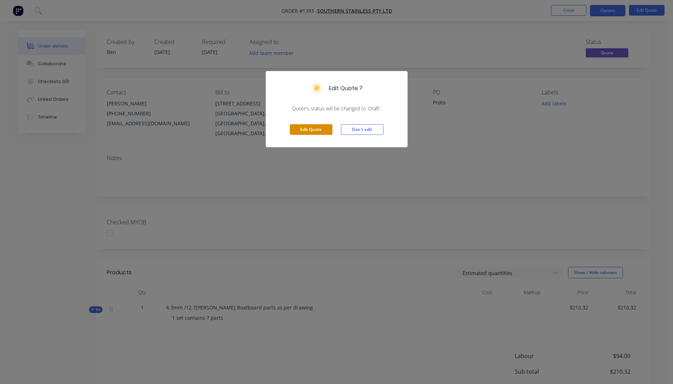
click at [314, 132] on button "Edit Quote" at bounding box center [311, 129] width 43 height 11
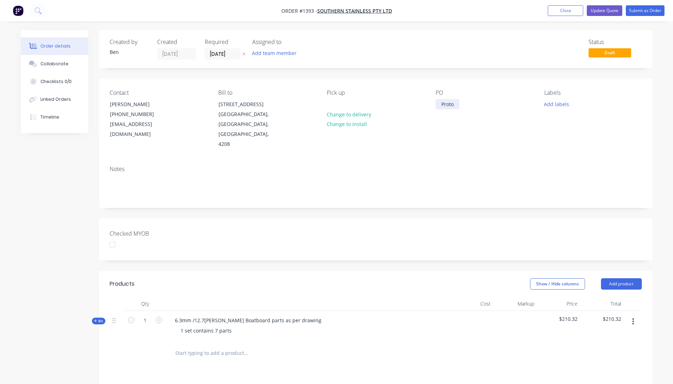
click at [452, 104] on div "Proto" at bounding box center [448, 104] width 24 height 10
click at [451, 105] on div "27429" at bounding box center [449, 104] width 26 height 10
click at [445, 121] on div "PO 27429" at bounding box center [484, 119] width 97 height 60
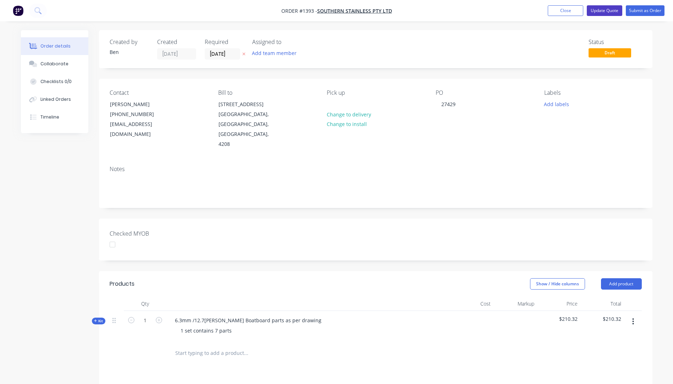
click at [613, 12] on button "Update Quote" at bounding box center [604, 10] width 35 height 11
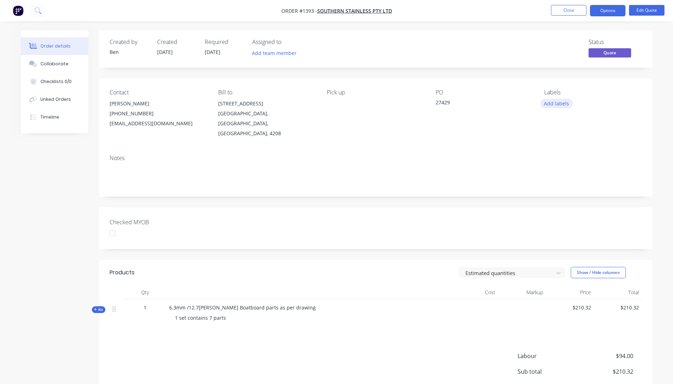
click at [560, 102] on button "Add labels" at bounding box center [556, 104] width 33 height 10
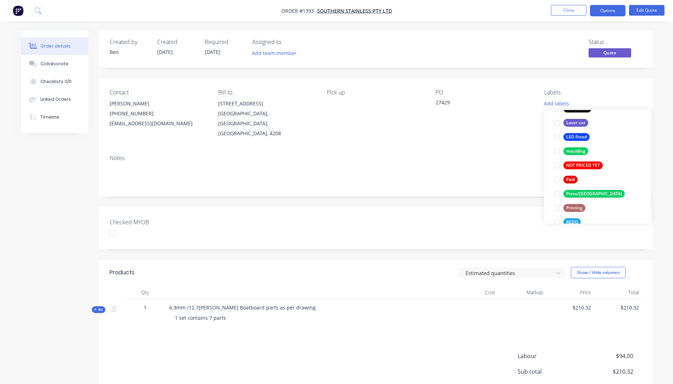
scroll to position [284, 0]
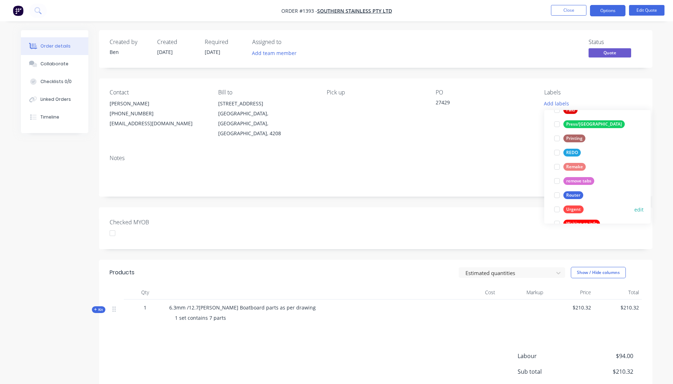
click at [576, 210] on div "Urgent" at bounding box center [573, 209] width 20 height 8
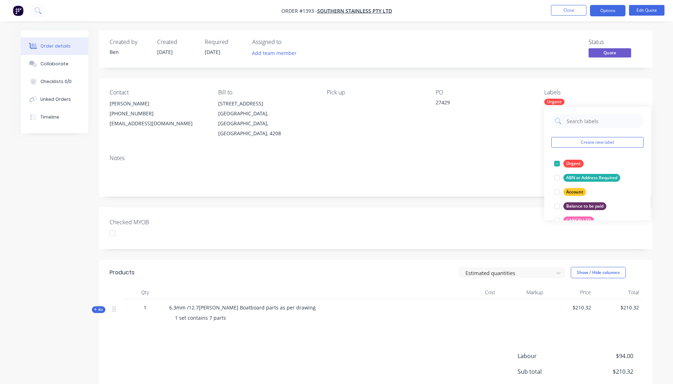
click at [511, 149] on div "Notes" at bounding box center [375, 173] width 553 height 48
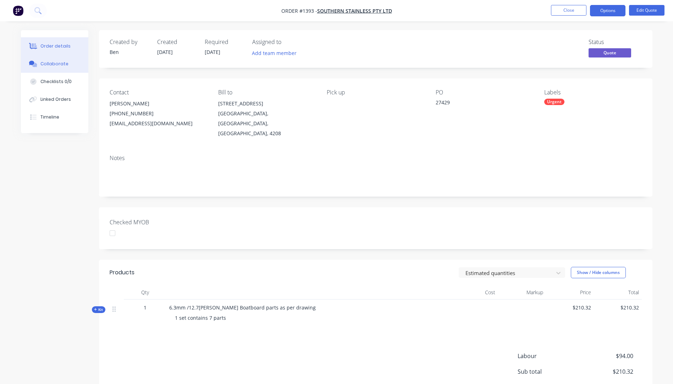
click at [57, 62] on div "Collaborate" at bounding box center [54, 64] width 28 height 6
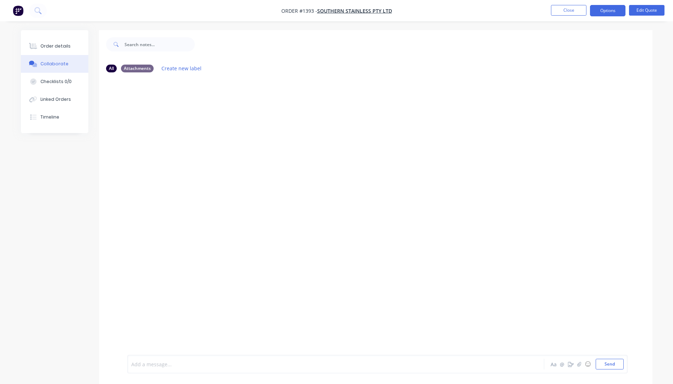
click at [152, 366] on div at bounding box center [316, 363] width 369 height 7
click at [164, 364] on div "@[PERSON_NAME]" at bounding box center [316, 363] width 369 height 7
click at [613, 363] on button "Send" at bounding box center [610, 364] width 28 height 11
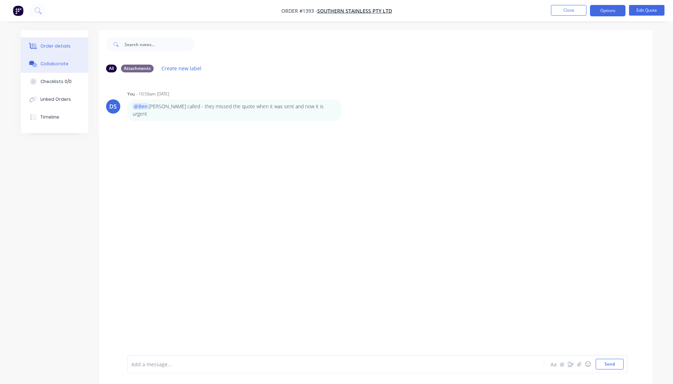
click at [59, 45] on div "Order details" at bounding box center [55, 46] width 30 height 6
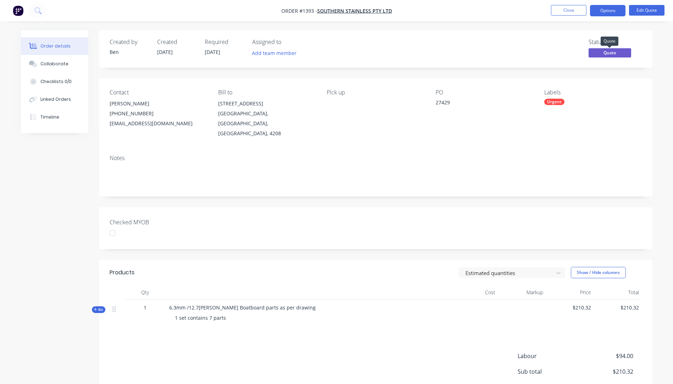
click at [610, 56] on span "Quote" at bounding box center [609, 52] width 43 height 9
click at [409, 177] on div "Notes" at bounding box center [375, 173] width 553 height 48
click at [96, 308] on icon "button" at bounding box center [95, 309] width 3 height 3
click at [615, 53] on span "Quote" at bounding box center [609, 52] width 43 height 9
drag, startPoint x: 615, startPoint y: 53, endPoint x: 548, endPoint y: 39, distance: 68.2
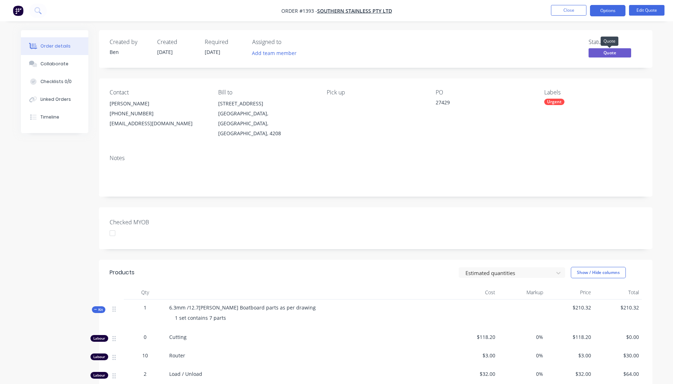
click at [548, 39] on div "Status Quote" at bounding box center [482, 49] width 319 height 21
click at [651, 10] on button "Edit Quote" at bounding box center [646, 10] width 35 height 11
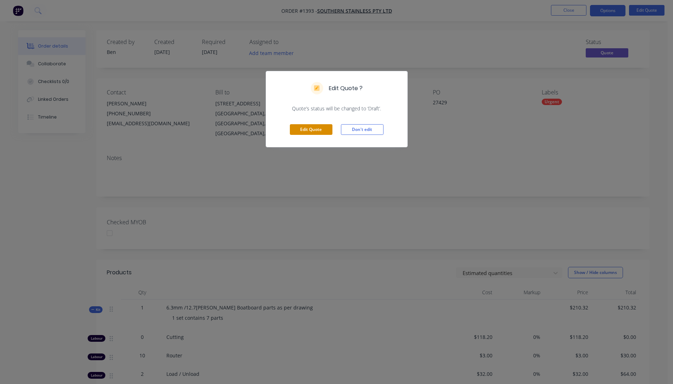
click at [317, 131] on button "Edit Quote" at bounding box center [311, 129] width 43 height 11
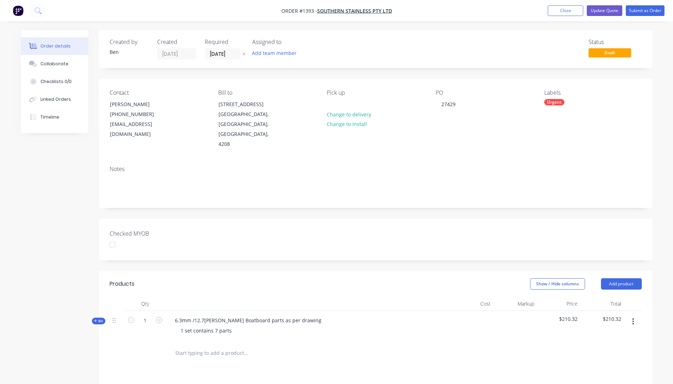
click at [613, 56] on span "Draft" at bounding box center [609, 52] width 43 height 9
click at [612, 9] on button "Update Quote" at bounding box center [604, 10] width 35 height 11
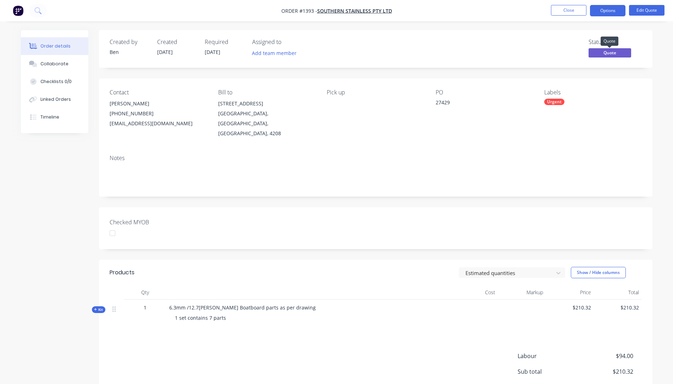
click at [610, 56] on span "Quote" at bounding box center [609, 52] width 43 height 9
click at [610, 11] on button "Options" at bounding box center [607, 10] width 35 height 11
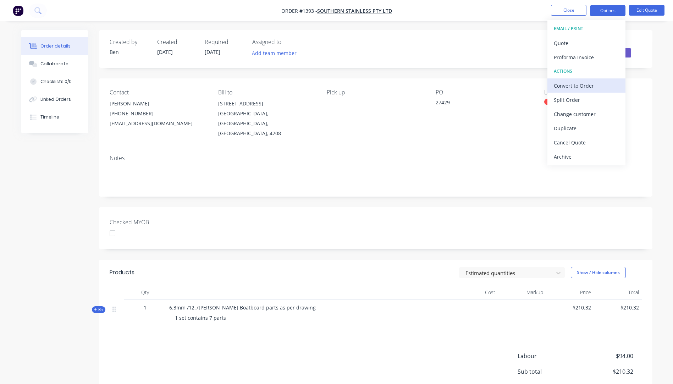
click at [566, 87] on div "Convert to Order" at bounding box center [586, 86] width 65 height 10
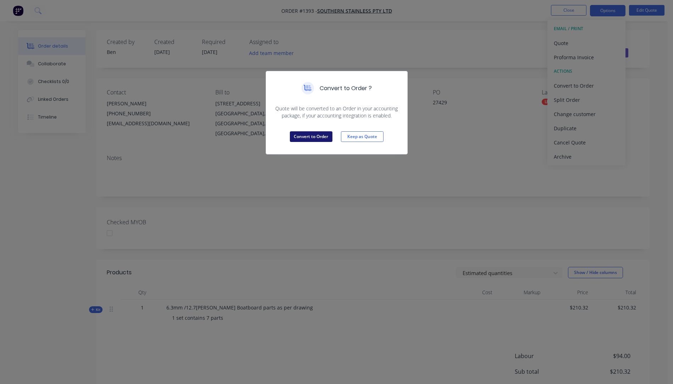
click at [319, 136] on button "Convert to Order" at bounding box center [311, 136] width 43 height 11
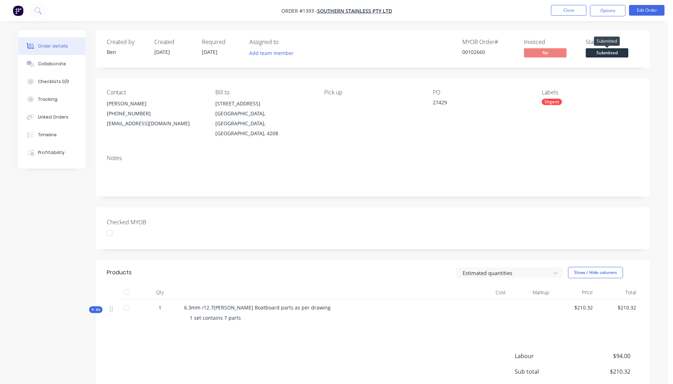
click at [612, 55] on span "Submitted" at bounding box center [607, 52] width 43 height 9
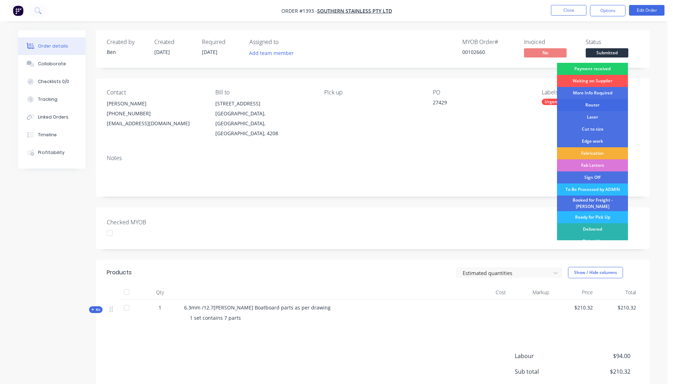
click at [588, 107] on div "Router" at bounding box center [592, 105] width 71 height 12
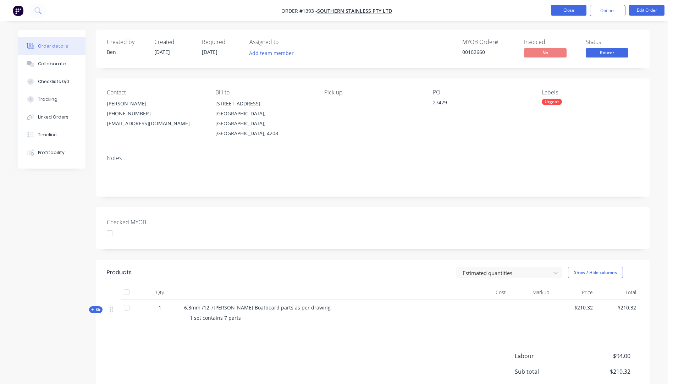
click at [572, 11] on button "Close" at bounding box center [568, 10] width 35 height 11
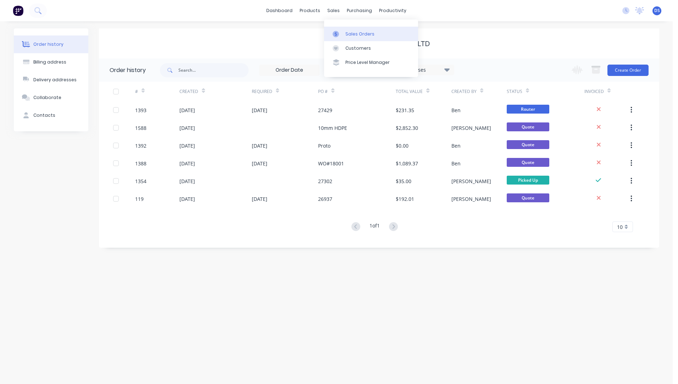
click at [352, 35] on div "Sales Orders" at bounding box center [360, 34] width 29 height 6
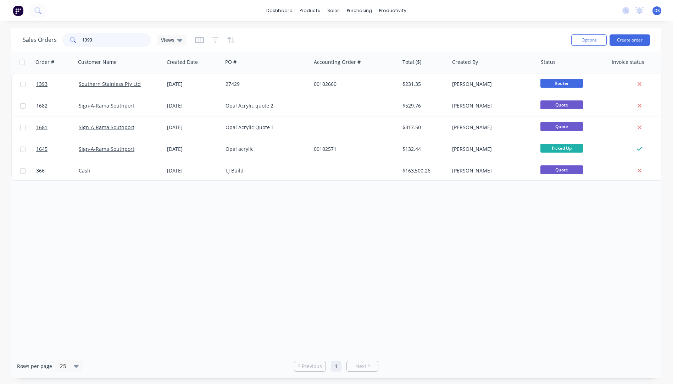
drag, startPoint x: 102, startPoint y: 42, endPoint x: 65, endPoint y: 34, distance: 37.7
click at [65, 34] on div "1393" at bounding box center [106, 40] width 89 height 14
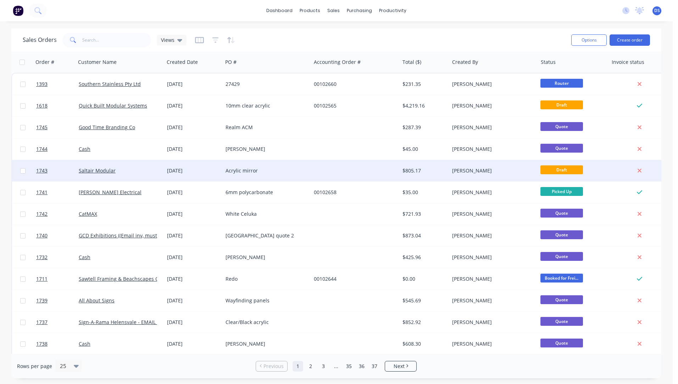
click at [238, 172] on div "Acrylic mirror" at bounding box center [265, 170] width 79 height 7
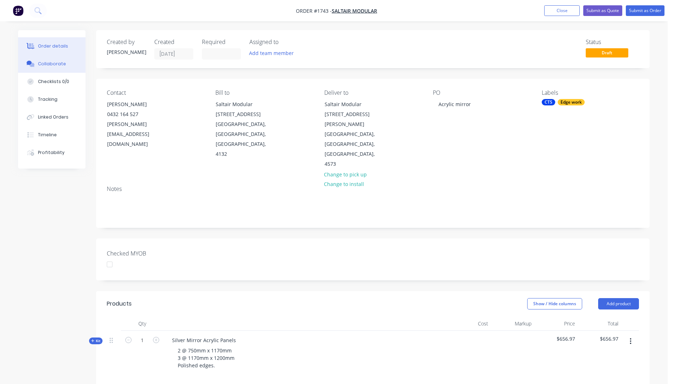
click at [60, 65] on div "Collaborate" at bounding box center [52, 64] width 28 height 6
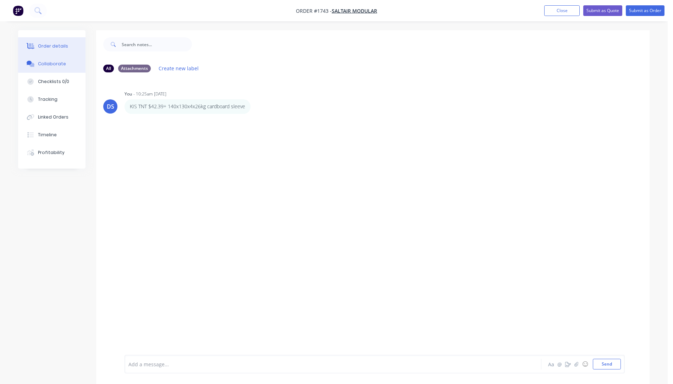
click at [51, 46] on div "Order details" at bounding box center [53, 46] width 30 height 6
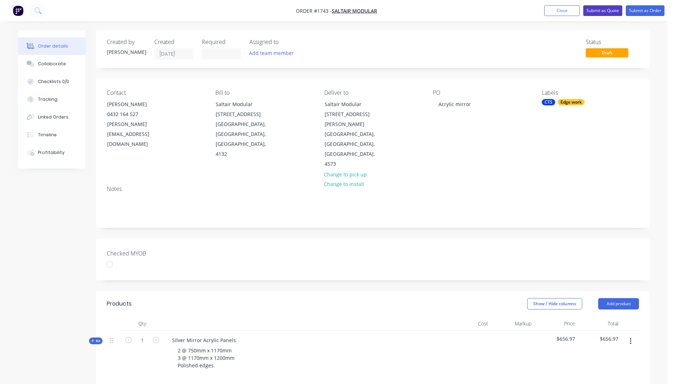
click at [602, 13] on button "Submit as Quote" at bounding box center [602, 10] width 39 height 11
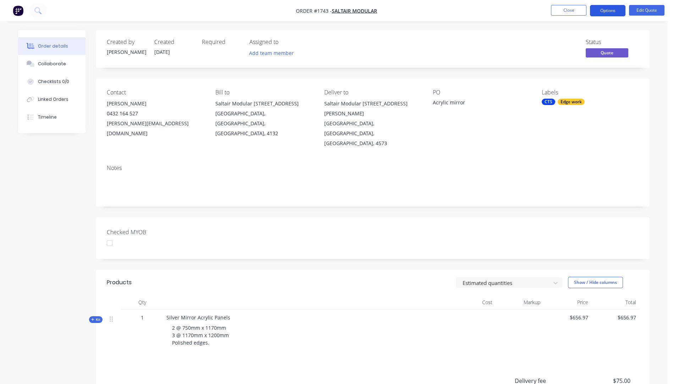
click at [608, 12] on button "Options" at bounding box center [607, 10] width 35 height 11
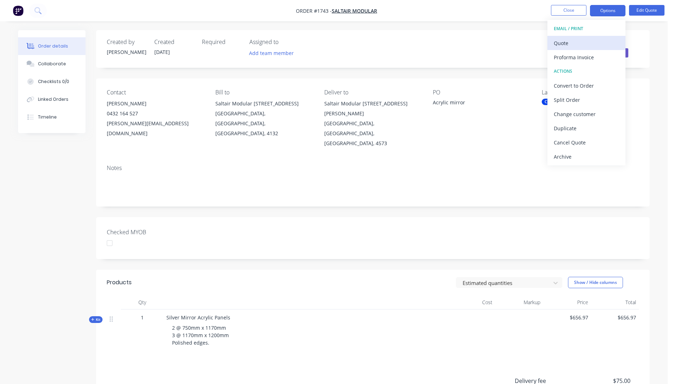
click at [557, 46] on div "Quote" at bounding box center [586, 43] width 65 height 10
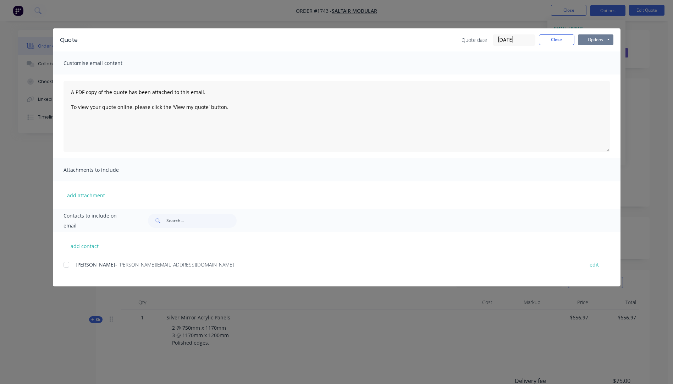
click at [588, 43] on button "Options" at bounding box center [595, 39] width 35 height 11
click at [590, 54] on button "Preview" at bounding box center [600, 52] width 45 height 12
click at [67, 266] on div at bounding box center [66, 265] width 14 height 14
click at [84, 196] on button "add attachment" at bounding box center [85, 195] width 45 height 11
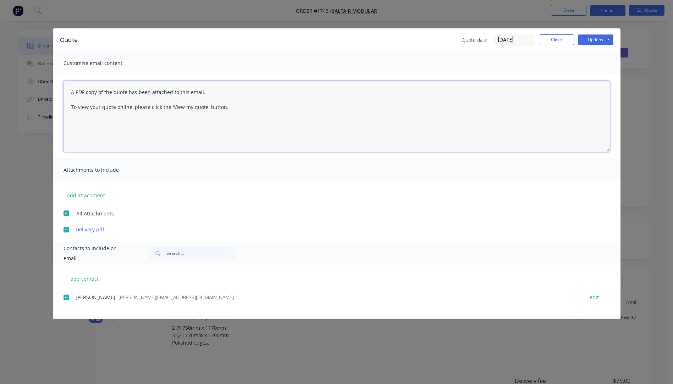
paste textarea "Hi, Please contact us if you have any questions. Regards, [PERSON_NAME] [EMAIL_…"
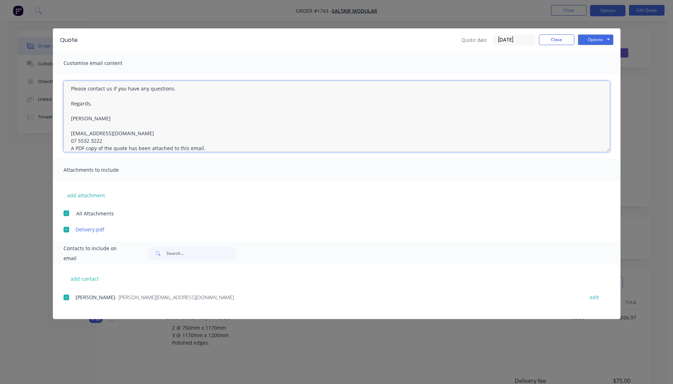
drag, startPoint x: 106, startPoint y: 141, endPoint x: 110, endPoint y: 141, distance: 3.9
click at [108, 142] on textarea "Hi, Please contact us if you have any questions. Regards, [PERSON_NAME] [EMAIL_…" at bounding box center [336, 116] width 546 height 71
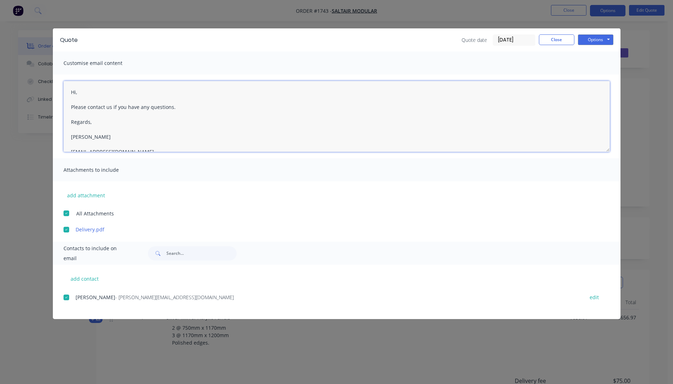
click at [82, 94] on textarea "Hi, Please contact us if you have any questions. Regards, [PERSON_NAME] [EMAIL_…" at bounding box center [336, 116] width 546 height 71
type textarea "Hi [PERSON_NAME], Please see quote attached. Please contact us if you have any …"
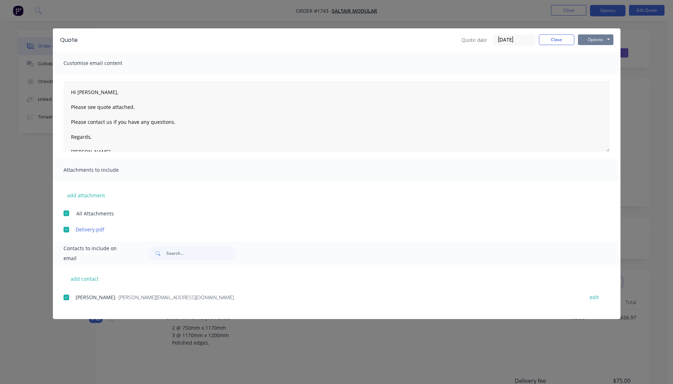
click at [595, 41] on button "Options" at bounding box center [595, 39] width 35 height 11
click at [593, 77] on button "Email" at bounding box center [600, 76] width 45 height 12
click at [560, 42] on button "Close" at bounding box center [556, 39] width 35 height 11
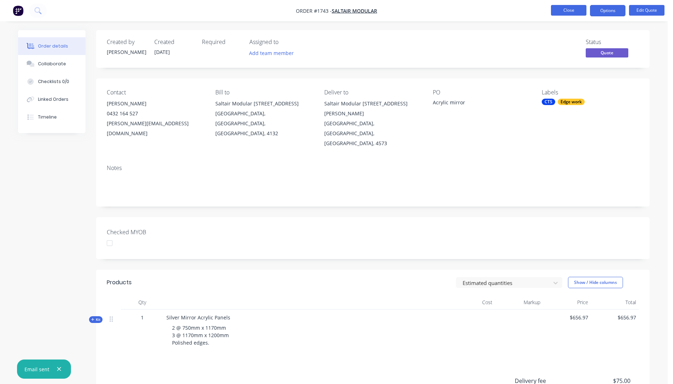
click at [569, 10] on button "Close" at bounding box center [568, 10] width 35 height 11
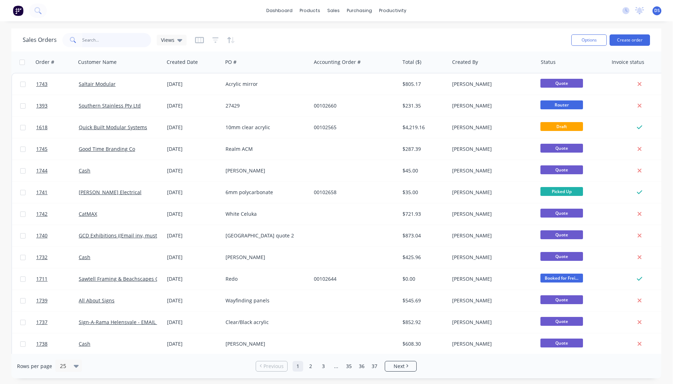
click at [112, 44] on input "text" at bounding box center [116, 40] width 69 height 14
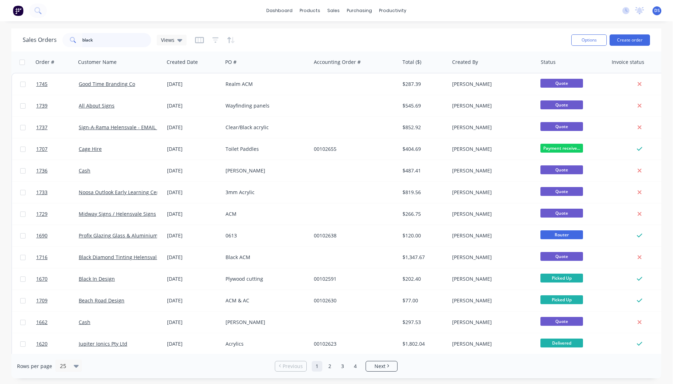
click at [103, 40] on input "black" at bounding box center [116, 40] width 69 height 14
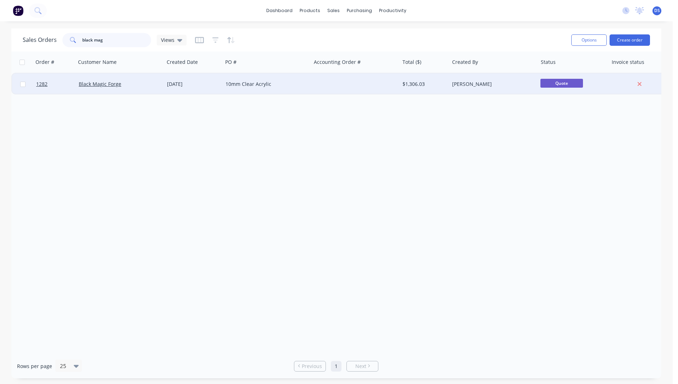
type input "black mag"
click at [238, 85] on div "10mm Clear Acrylic" at bounding box center [265, 84] width 79 height 7
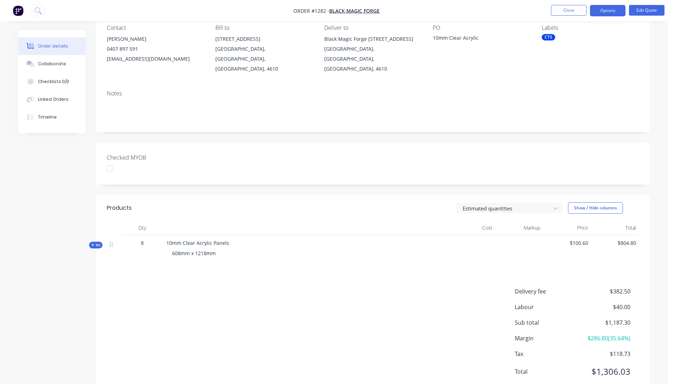
scroll to position [71, 0]
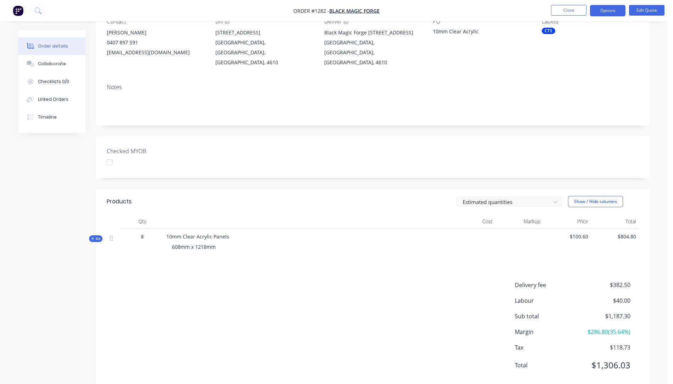
click at [91, 237] on icon "button" at bounding box center [92, 239] width 3 height 4
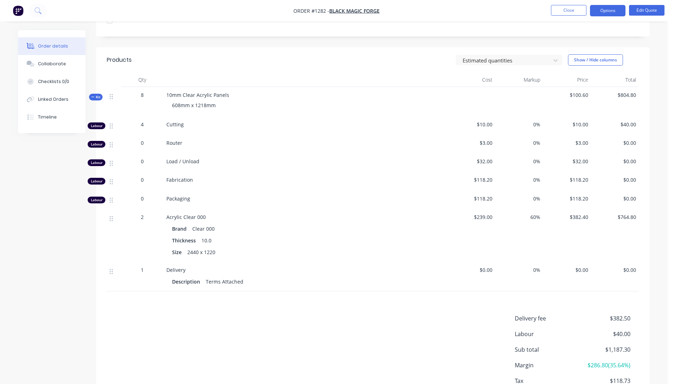
scroll to position [213, 0]
click at [649, 13] on button "Edit Quote" at bounding box center [646, 10] width 35 height 11
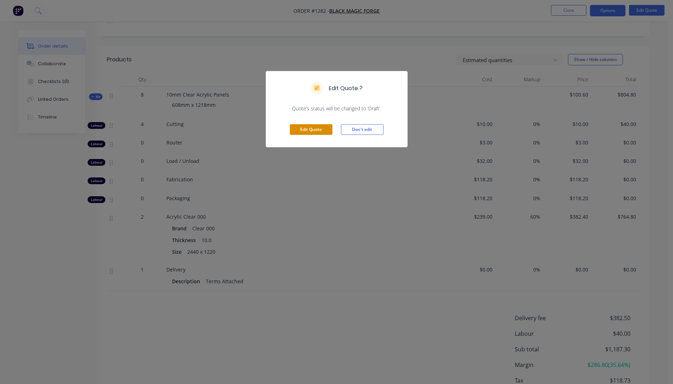
click at [317, 131] on button "Edit Quote" at bounding box center [311, 129] width 43 height 11
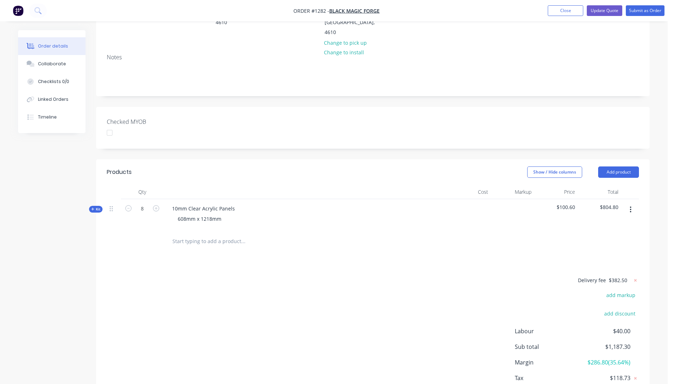
scroll to position [142, 0]
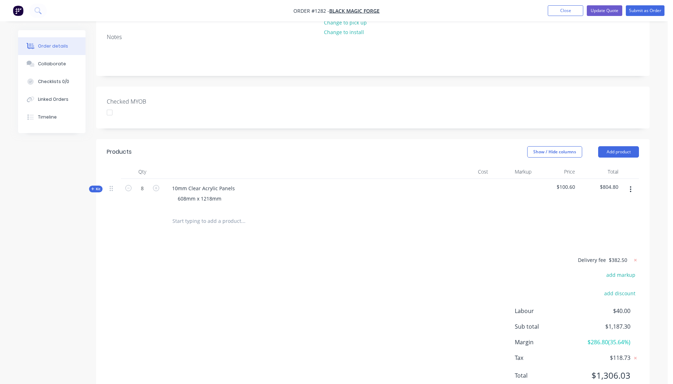
click at [92, 187] on icon "button" at bounding box center [92, 188] width 3 height 3
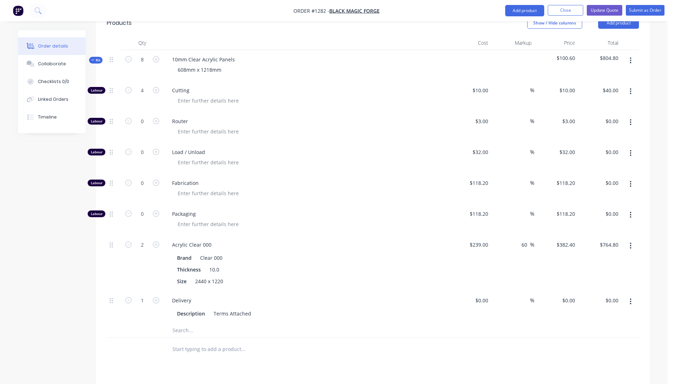
scroll to position [248, 0]
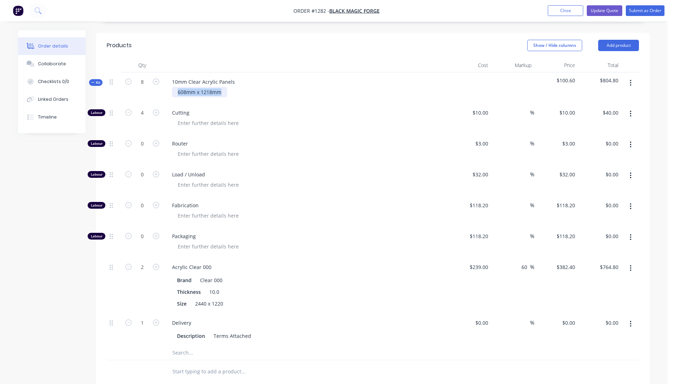
drag, startPoint x: 222, startPoint y: 73, endPoint x: 176, endPoint y: 73, distance: 46.5
click at [176, 87] on div "608mm x 1218mm" at bounding box center [199, 92] width 55 height 10
click at [187, 87] on div "608mm x 1218mm" at bounding box center [199, 92] width 55 height 10
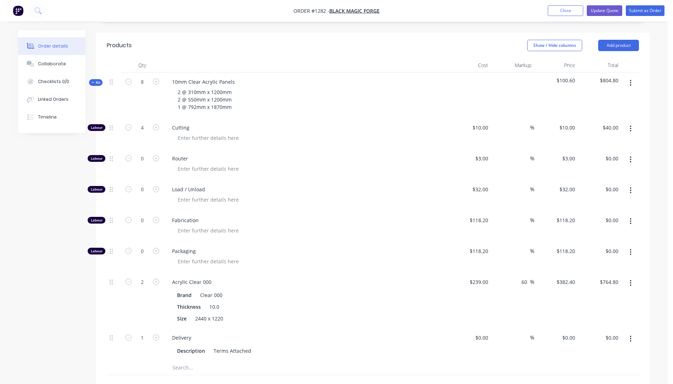
click at [306, 133] on div at bounding box center [308, 138] width 272 height 10
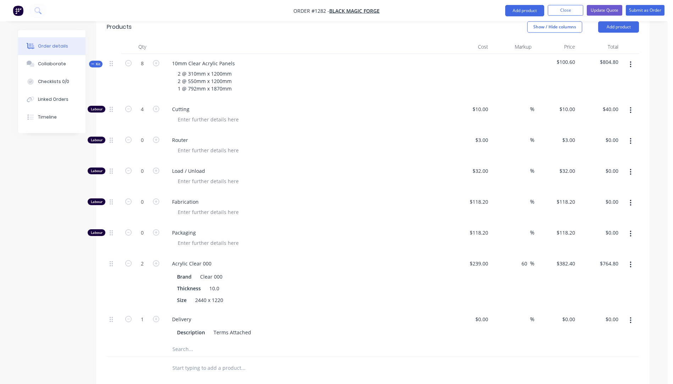
scroll to position [284, 0]
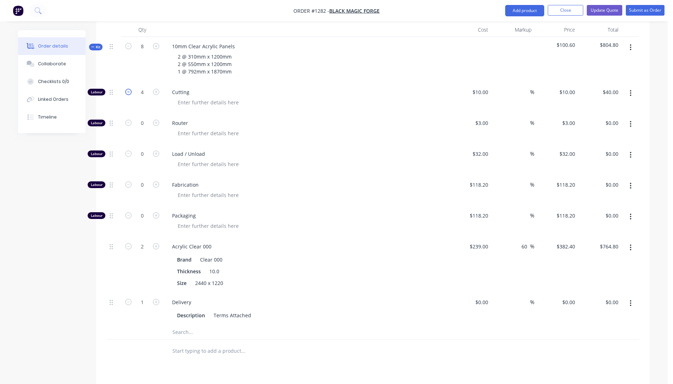
click at [130, 89] on icon "button" at bounding box center [128, 92] width 6 height 6
type input "3"
type input "$30.00"
click at [130, 89] on icon "button" at bounding box center [128, 92] width 6 height 6
type input "2"
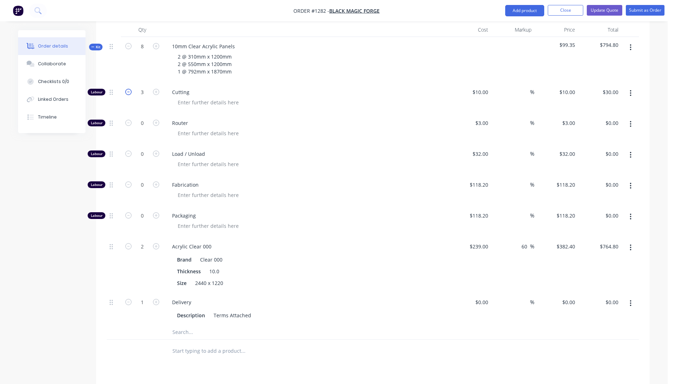
type input "$20.00"
click at [485, 241] on input "239" at bounding box center [480, 246] width 22 height 10
type input "$360.00"
type input "$576.00"
type input "$1,152.00"
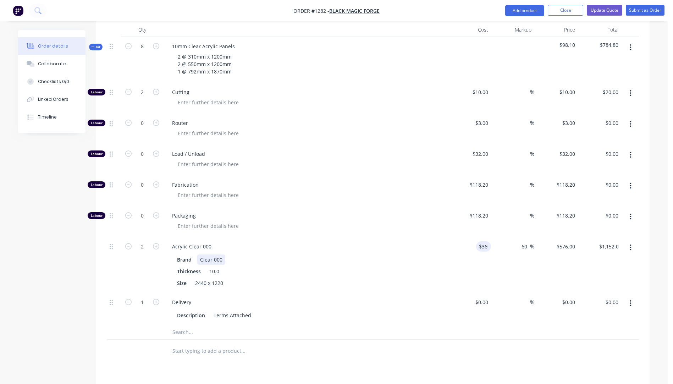
click at [415, 254] on div "Brand Clear 000" at bounding box center [304, 259] width 260 height 10
drag, startPoint x: 206, startPoint y: 263, endPoint x: 194, endPoint y: 263, distance: 12.4
click at [194, 278] on div "2440 x 1220" at bounding box center [209, 283] width 34 height 10
drag, startPoint x: 224, startPoint y: 262, endPoint x: 195, endPoint y: 264, distance: 28.4
click at [195, 278] on div "2440 x 1220" at bounding box center [209, 283] width 34 height 10
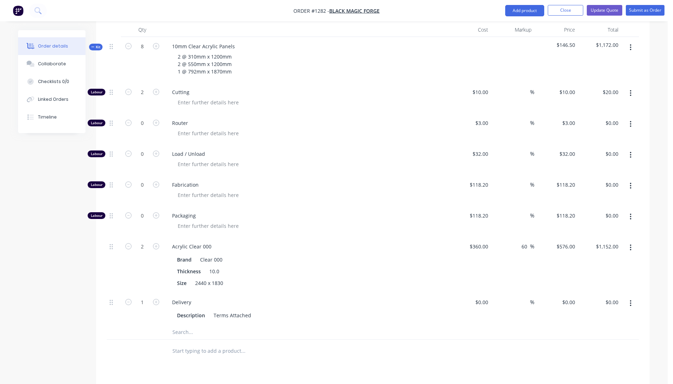
click at [265, 278] on div "Size 2440 x 1830" at bounding box center [304, 283] width 260 height 10
click at [130, 243] on icon "button" at bounding box center [128, 246] width 6 height 6
type input "1"
type input "$576.00"
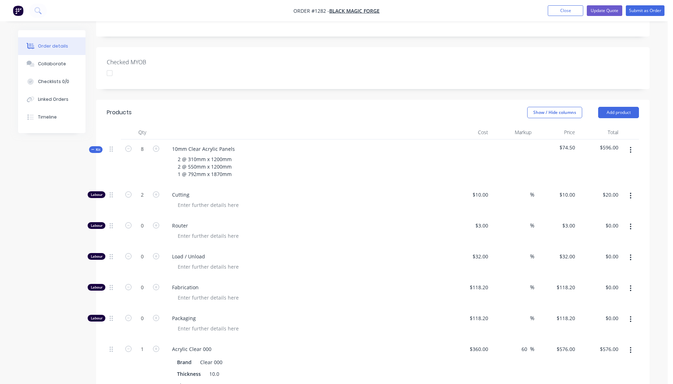
scroll to position [177, 0]
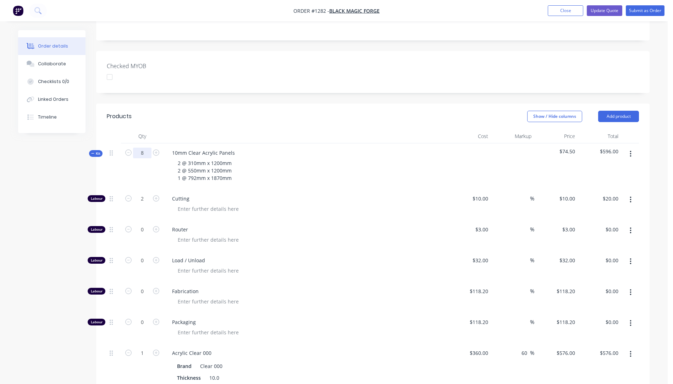
click at [147, 148] on input "8" at bounding box center [142, 153] width 18 height 11
type input "1"
type input "0.25"
type input "$2.50"
type input "0.125"
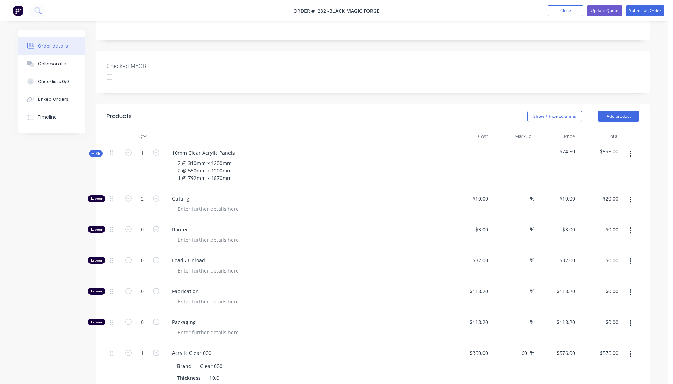
type input "$72.00"
type input "0.125"
click at [311, 159] on div "2 @ 310mm x 1200mm 2 @ 550mm x 1200mm 1 @ 792mm x 1870mm" at bounding box center [305, 170] width 278 height 25
click at [148, 193] on input "0.25" at bounding box center [142, 198] width 18 height 11
type input "2"
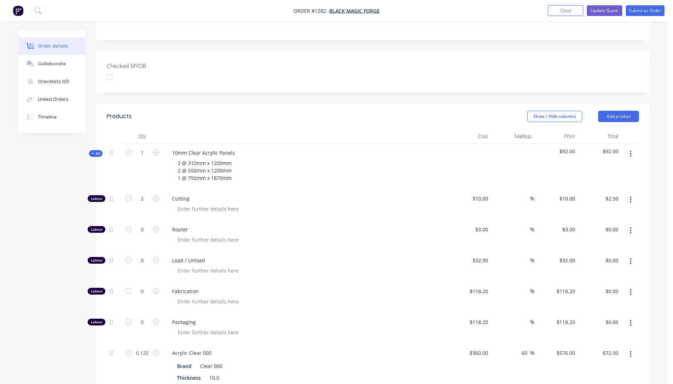
type input "$20.00"
click at [280, 189] on div "Cutting" at bounding box center [306, 204] width 284 height 31
click at [149, 348] on input "0.125" at bounding box center [142, 353] width 18 height 11
type input "1"
type input "$576.00"
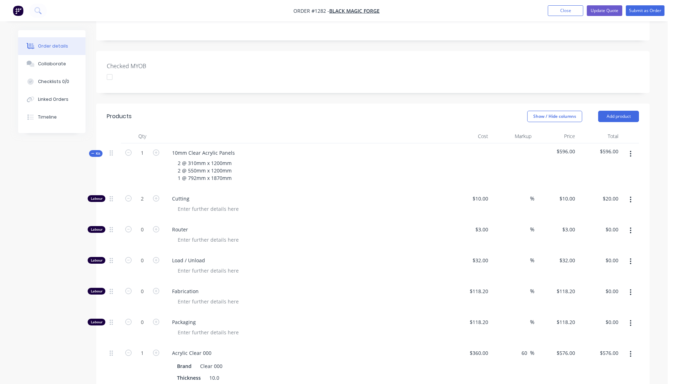
click at [317, 256] on span "Load / Unload" at bounding box center [308, 259] width 272 height 7
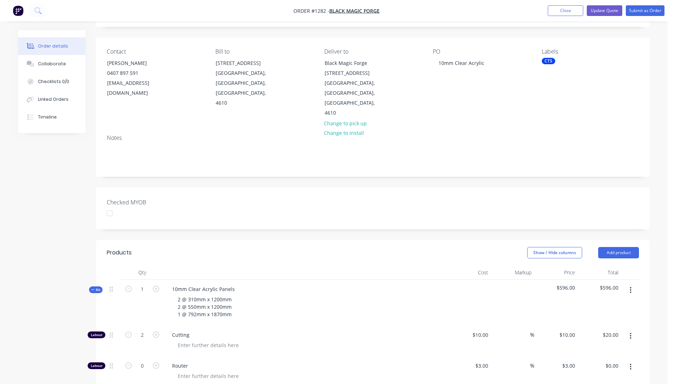
scroll to position [0, 0]
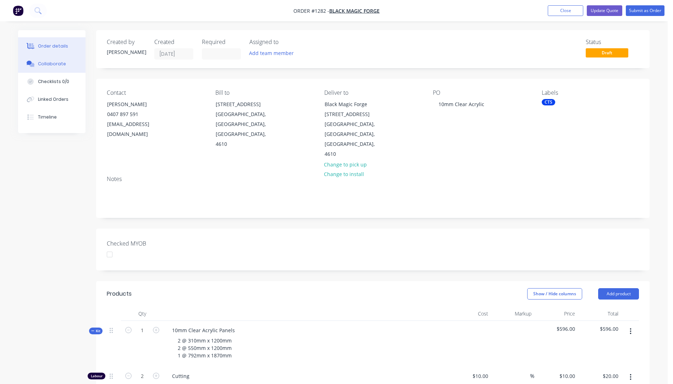
click at [51, 67] on div "Collaborate" at bounding box center [52, 64] width 28 height 6
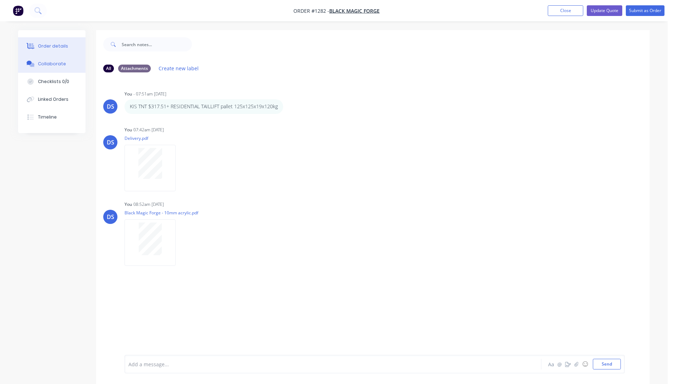
click at [50, 50] on button "Order details" at bounding box center [51, 46] width 67 height 18
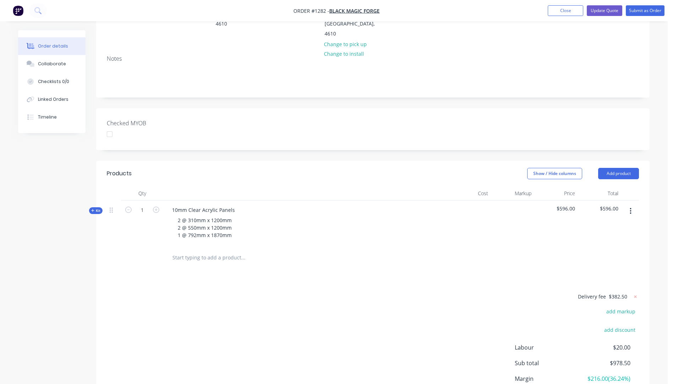
scroll to position [163, 0]
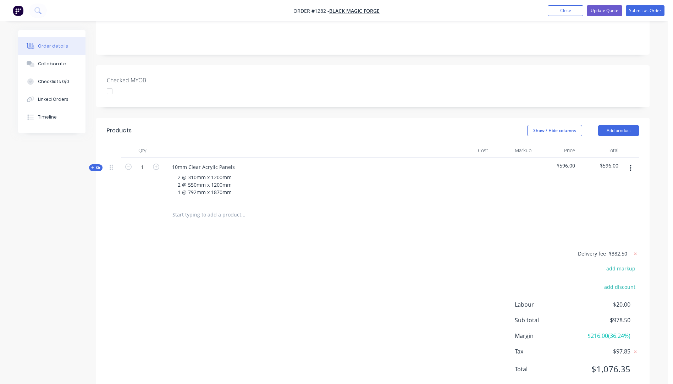
click at [93, 166] on icon "button" at bounding box center [92, 167] width 3 height 3
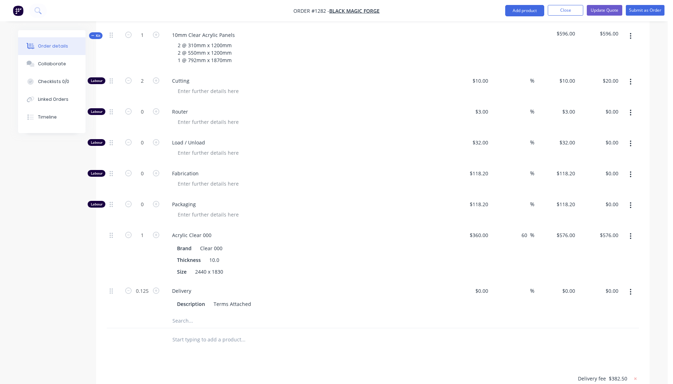
scroll to position [305, 0]
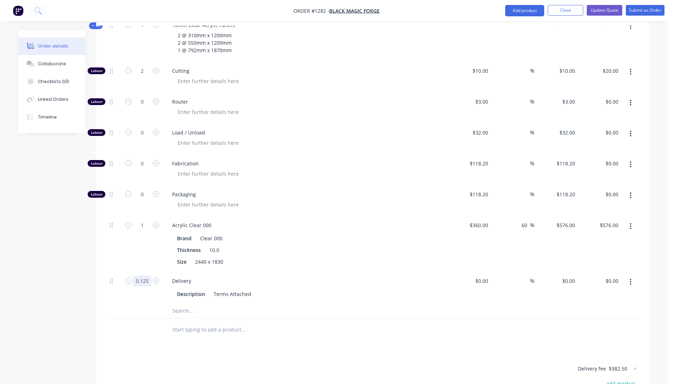
click at [142, 276] on input "0.125" at bounding box center [142, 281] width 18 height 11
type input "0"
click at [355, 232] on div "Brand Clear 000 Thickness 10.0 Size 2440 x 1830" at bounding box center [305, 249] width 278 height 35
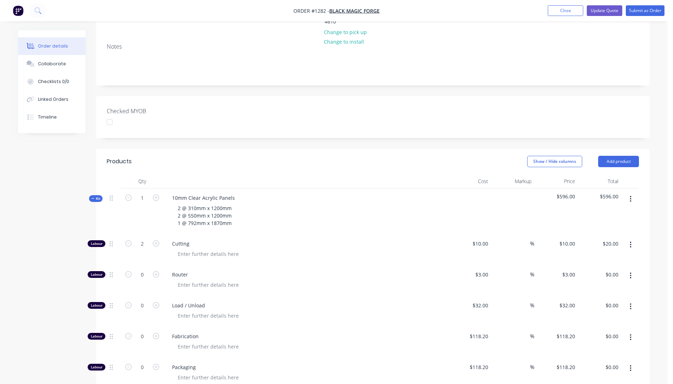
scroll to position [128, 0]
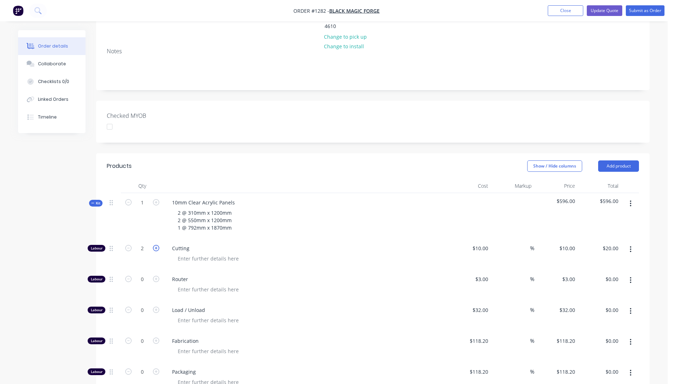
click at [156, 245] on icon "button" at bounding box center [156, 248] width 6 height 6
type input "3"
type input "$30.00"
click at [351, 253] on div at bounding box center [308, 258] width 272 height 10
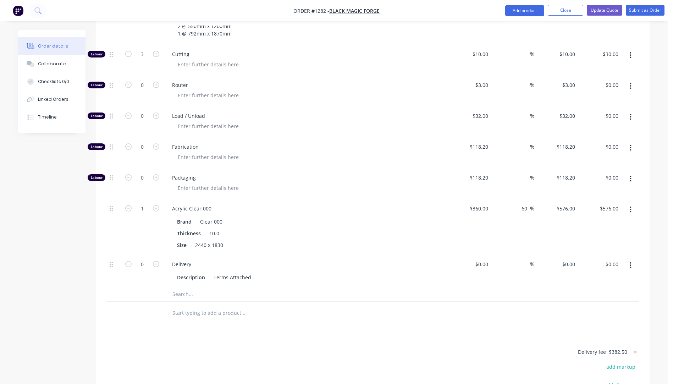
scroll to position [305, 0]
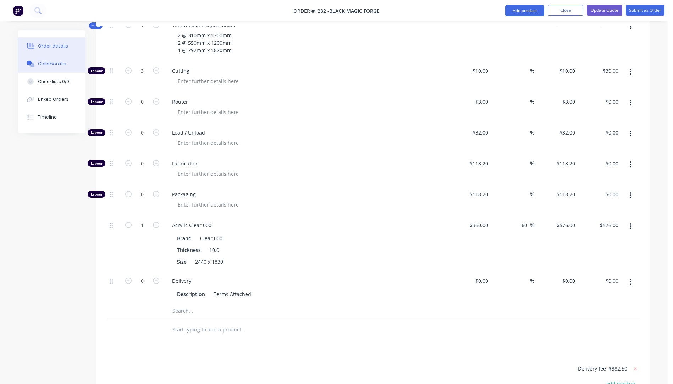
click at [50, 67] on button "Collaborate" at bounding box center [51, 64] width 67 height 18
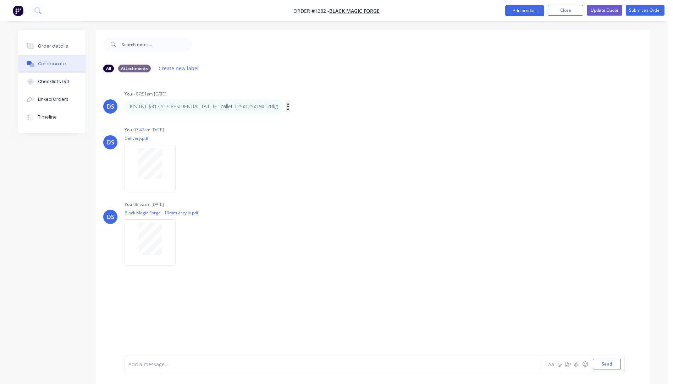
click at [288, 107] on icon "button" at bounding box center [287, 106] width 1 height 6
click at [302, 120] on button "Edit" at bounding box center [314, 120] width 45 height 12
click at [165, 105] on p "KIS TNT $317.51+ RESIDENTIAL TAILLIFT pallet 125x125x19x120kg" at bounding box center [204, 106] width 148 height 7
click at [166, 364] on span "KIS TNT $317.51+ RESIDENTIAL TAILLIFT pallet 125x125x19x120kg" at bounding box center [206, 364] width 154 height 7
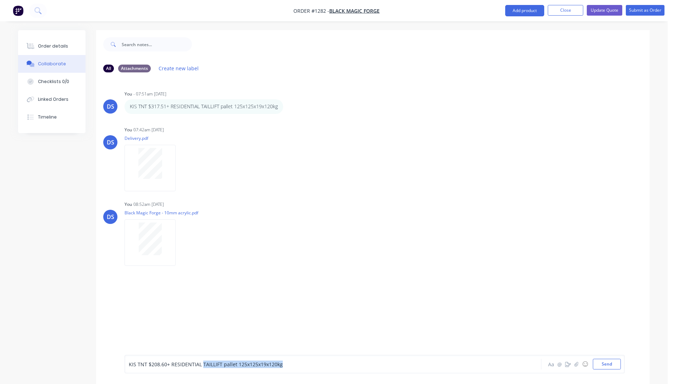
drag, startPoint x: 281, startPoint y: 364, endPoint x: 201, endPoint y: 363, distance: 79.5
click at [201, 363] on div "KIS TNT $208.60+ RESIDENTIAL TAILLIFT pallet 125x125x19x120kg" at bounding box center [313, 363] width 369 height 7
click at [611, 366] on button "Send" at bounding box center [607, 364] width 28 height 11
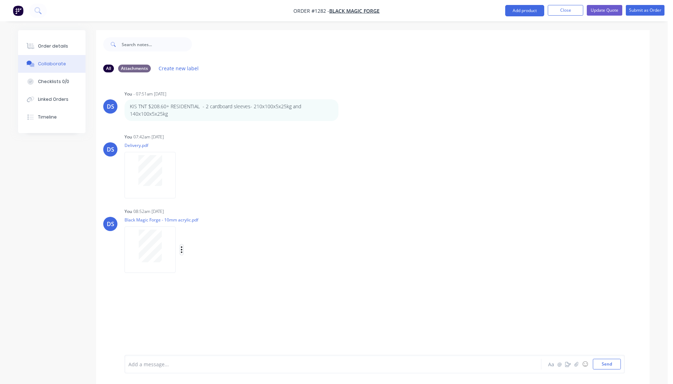
click at [182, 249] on icon "button" at bounding box center [182, 249] width 2 height 8
click at [205, 284] on button "Delete" at bounding box center [228, 284] width 80 height 16
click at [57, 49] on button "Order details" at bounding box center [51, 46] width 67 height 18
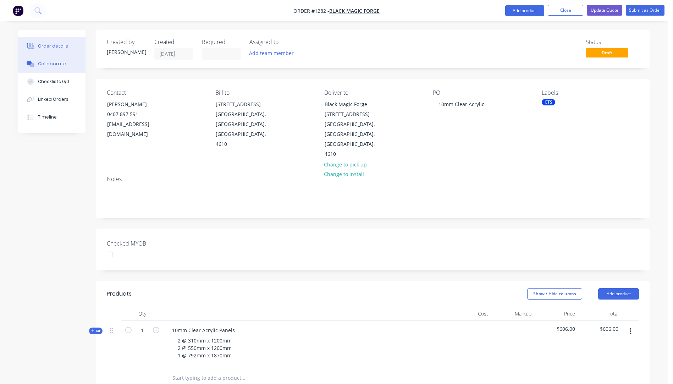
click at [45, 65] on div "Collaborate" at bounding box center [52, 64] width 28 height 6
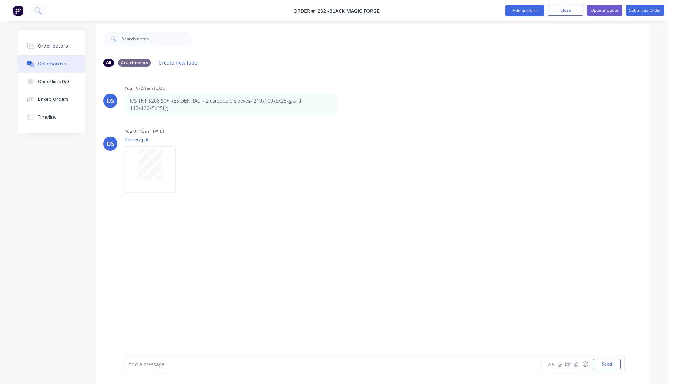
scroll to position [11, 0]
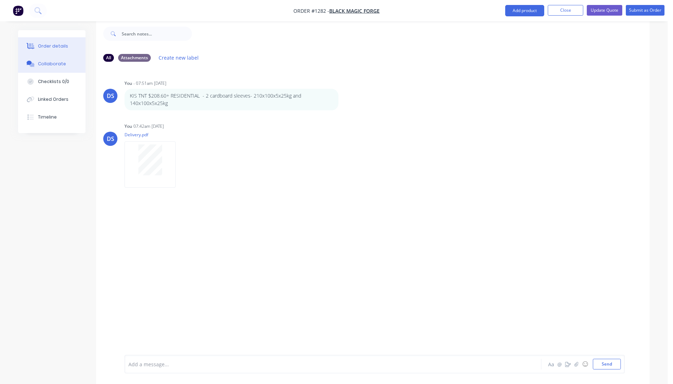
click at [55, 48] on div "Order details" at bounding box center [53, 46] width 30 height 6
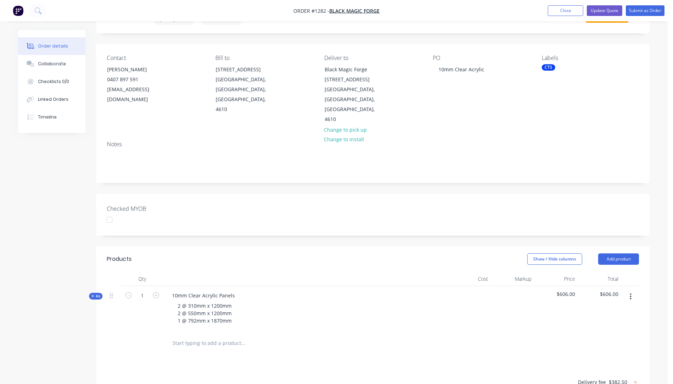
scroll to position [163, 0]
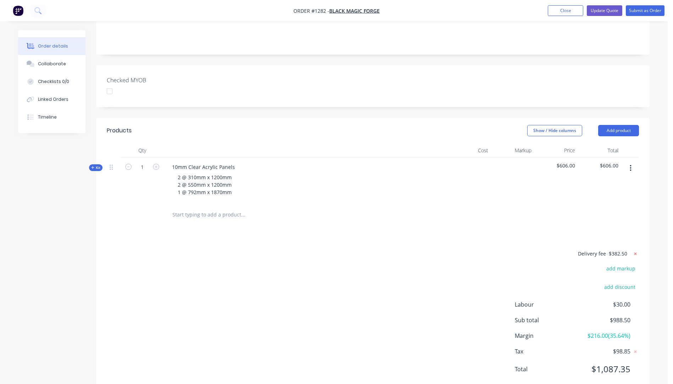
click at [635, 252] on icon at bounding box center [635, 253] width 2 height 2
click at [617, 249] on button "add delivery fee" at bounding box center [616, 254] width 46 height 10
type input "310"
click at [372, 208] on div "Products Show / Hide columns Add product Qty Cost Markup Price Total Kit 1 10mm…" at bounding box center [372, 255] width 553 height 275
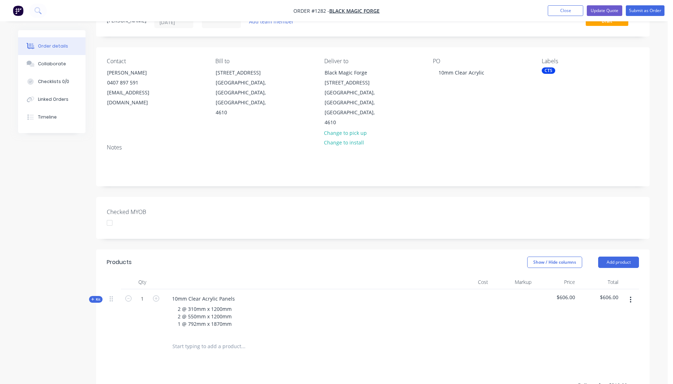
scroll to position [0, 0]
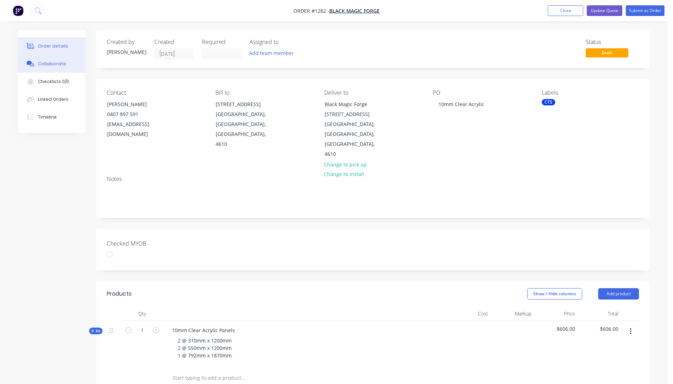
click at [48, 68] on button "Collaborate" at bounding box center [51, 64] width 67 height 18
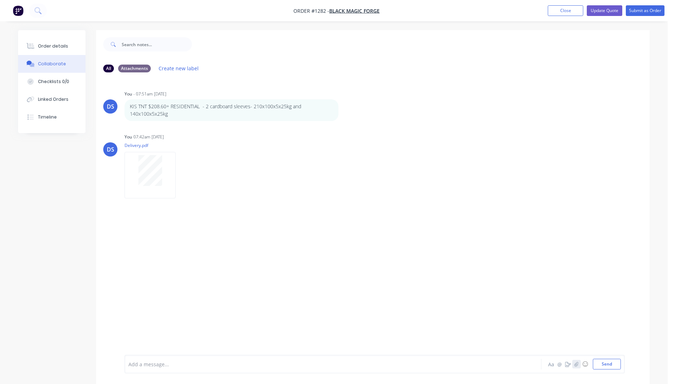
click at [577, 364] on icon "button" at bounding box center [576, 363] width 4 height 5
click at [577, 366] on icon "button" at bounding box center [576, 363] width 4 height 5
click at [611, 361] on button "Send" at bounding box center [607, 364] width 28 height 11
click at [63, 48] on div "Order details" at bounding box center [53, 46] width 30 height 6
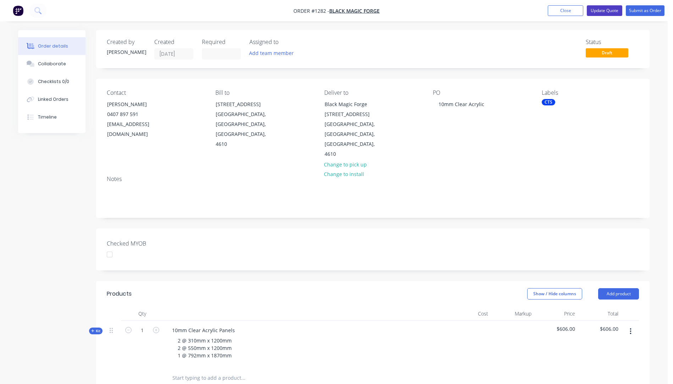
click at [599, 12] on button "Update Quote" at bounding box center [604, 10] width 35 height 11
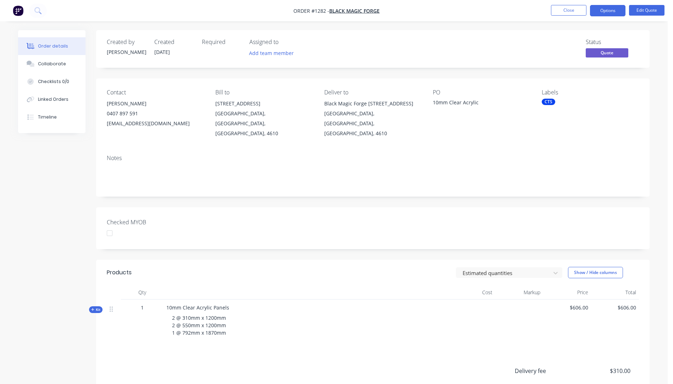
click at [599, 12] on button "Options" at bounding box center [607, 10] width 35 height 11
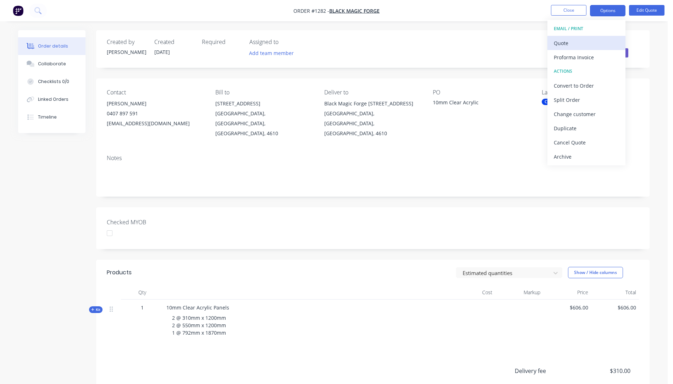
click at [565, 44] on div "Quote" at bounding box center [586, 43] width 65 height 10
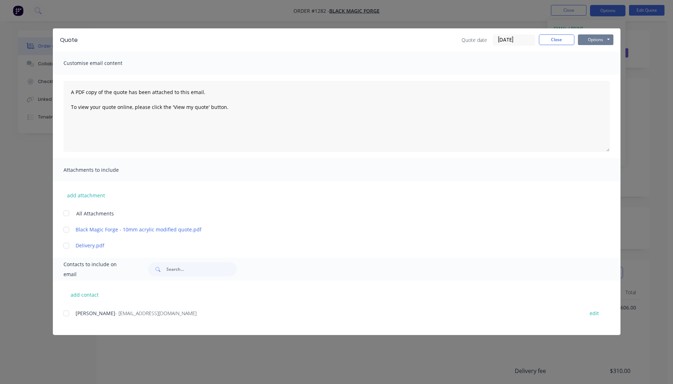
click at [587, 40] on button "Options" at bounding box center [595, 39] width 35 height 11
click at [591, 54] on button "Preview" at bounding box center [600, 52] width 45 height 12
click at [67, 315] on div at bounding box center [66, 313] width 14 height 14
click at [66, 246] on div at bounding box center [66, 245] width 14 height 14
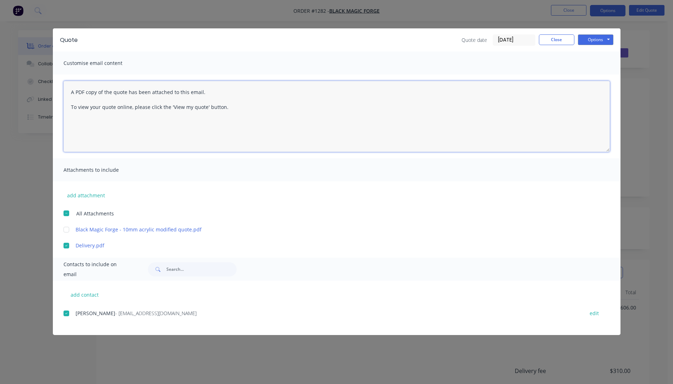
paste textarea "Hi, Please contact us if you have any questions. Regards, [PERSON_NAME] [EMAIL_…"
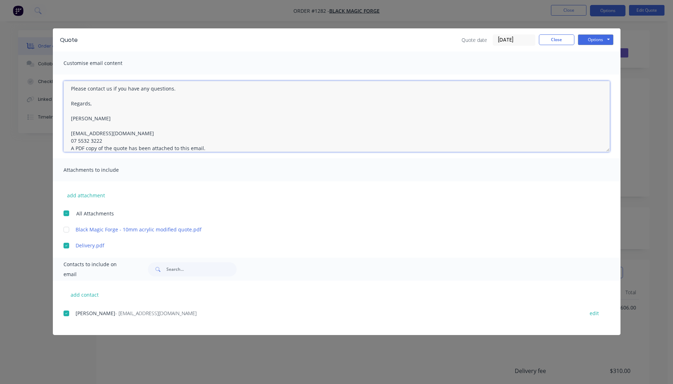
click at [105, 139] on textarea "Hi, Please contact us if you have any questions. Regards, [PERSON_NAME] [EMAIL_…" at bounding box center [336, 116] width 546 height 71
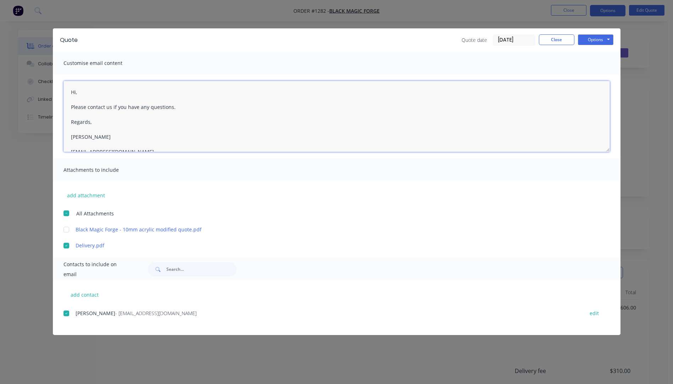
click at [78, 91] on textarea "Hi, Please contact us if you have any questions. Regards, [PERSON_NAME] [EMAIL_…" at bounding box center [336, 116] width 546 height 71
click at [334, 121] on textarea "Hi [PERSON_NAME], Please see modified quote attached. These updated sizes fit p…" at bounding box center [336, 116] width 546 height 71
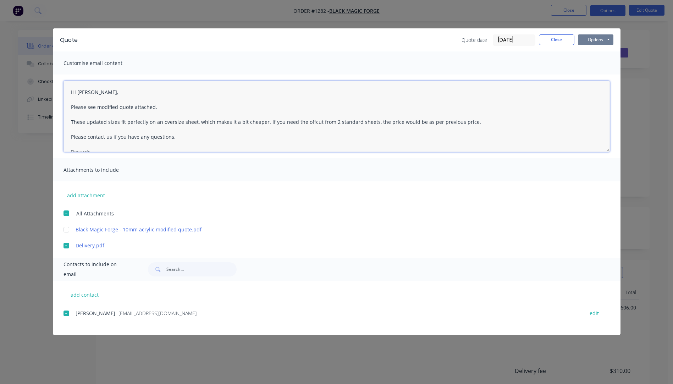
type textarea "Hi [PERSON_NAME], Please see modified quote attached. These updated sizes fit p…"
click at [597, 40] on button "Options" at bounding box center [595, 39] width 35 height 11
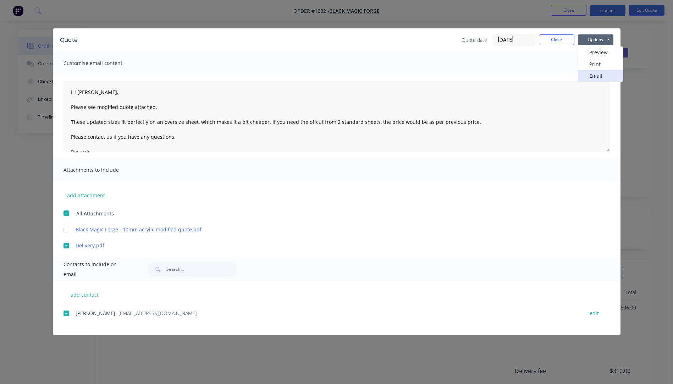
click at [595, 74] on button "Email" at bounding box center [600, 76] width 45 height 12
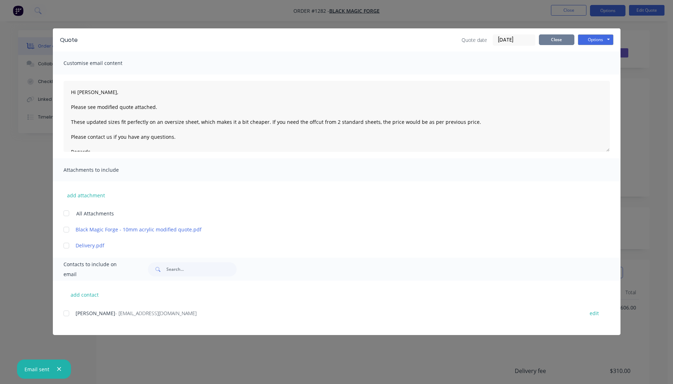
click at [558, 42] on button "Close" at bounding box center [556, 39] width 35 height 11
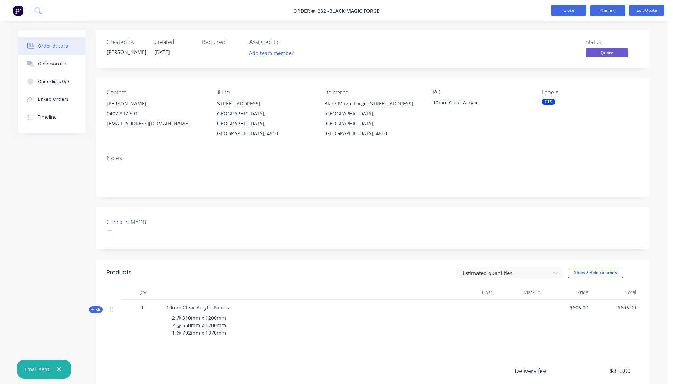
click at [569, 11] on button "Close" at bounding box center [568, 10] width 35 height 11
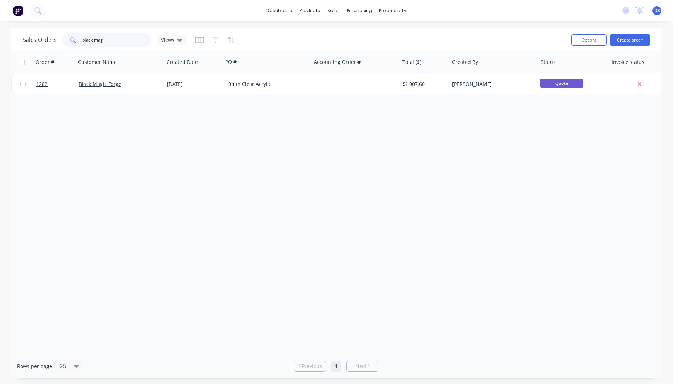
drag, startPoint x: 112, startPoint y: 38, endPoint x: 63, endPoint y: 41, distance: 48.7
click at [63, 41] on div "black mag" at bounding box center [106, 40] width 89 height 14
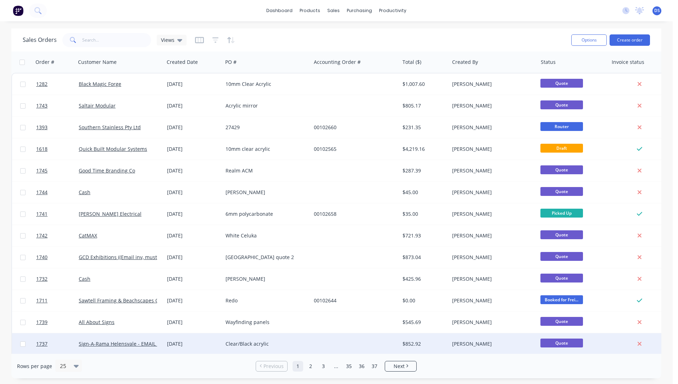
click at [254, 343] on div "Clear/Black acrylic" at bounding box center [265, 343] width 79 height 7
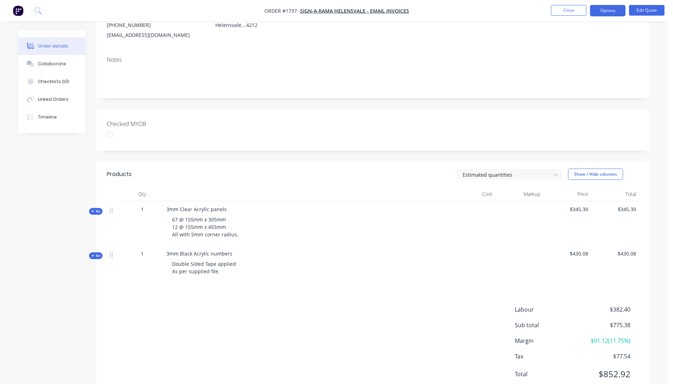
scroll to position [106, 0]
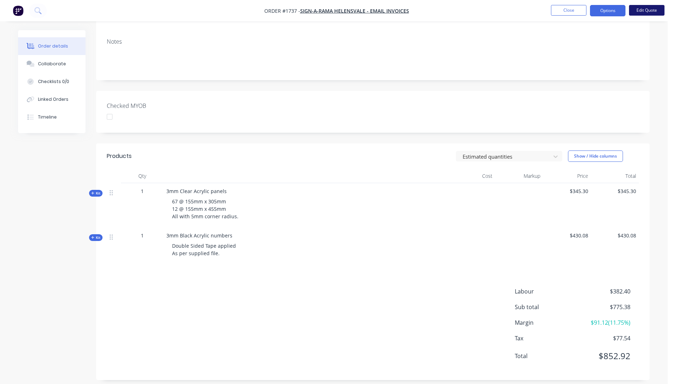
click at [643, 10] on button "Edit Quote" at bounding box center [646, 10] width 35 height 11
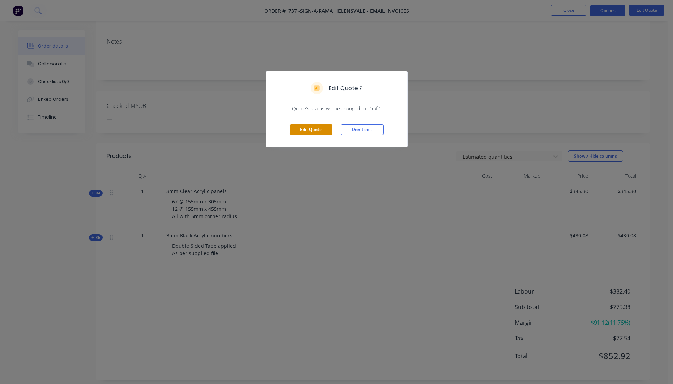
click at [307, 132] on button "Edit Quote" at bounding box center [311, 129] width 43 height 11
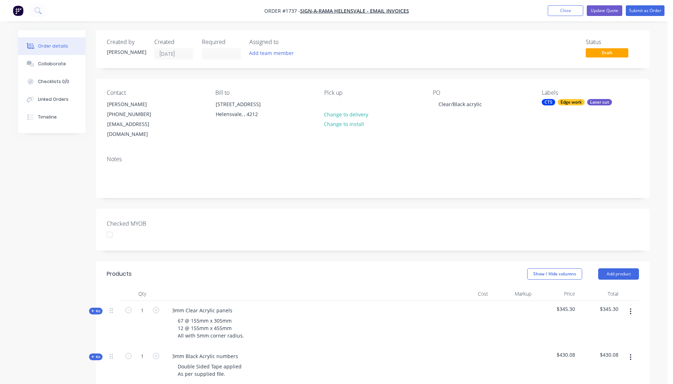
scroll to position [71, 0]
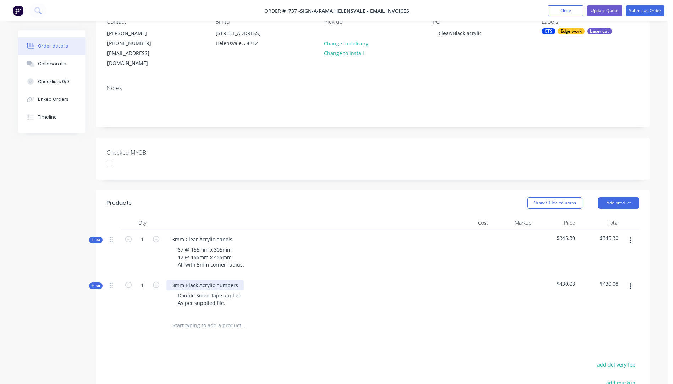
click at [216, 280] on div "3mm Black Acrylic numbers" at bounding box center [204, 285] width 77 height 10
click at [276, 302] on div "3mm Black Acrylic Laser cut numbers Double Sided Tape applied As per supplied f…" at bounding box center [306, 295] width 284 height 38
click at [284, 300] on div "3mm Black Acrylic Laser cut numbers Double Sided Tape applied As per supplied f…" at bounding box center [306, 295] width 284 height 38
click at [607, 10] on button "Update Quote" at bounding box center [604, 10] width 35 height 11
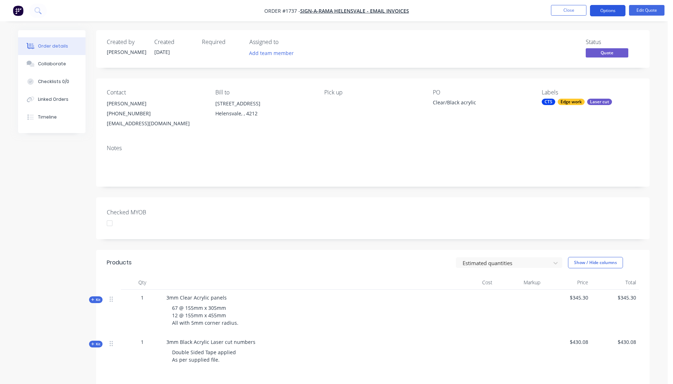
click at [609, 15] on button "Options" at bounding box center [607, 10] width 35 height 11
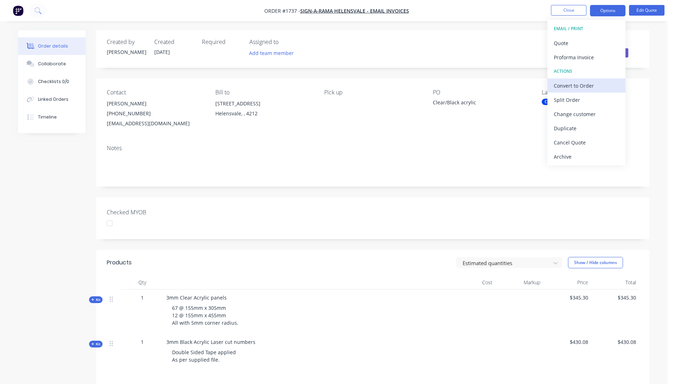
click at [572, 87] on div "Convert to Order" at bounding box center [586, 86] width 65 height 10
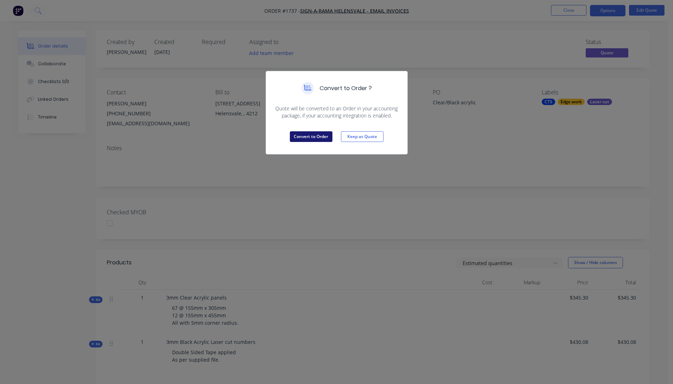
click at [303, 139] on button "Convert to Order" at bounding box center [311, 136] width 43 height 11
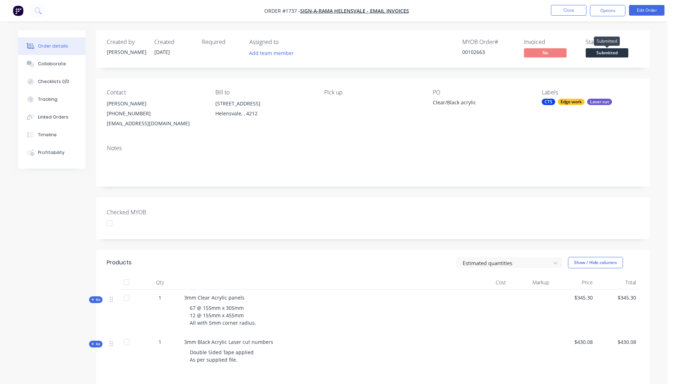
click at [611, 52] on span "Submitted" at bounding box center [607, 52] width 43 height 9
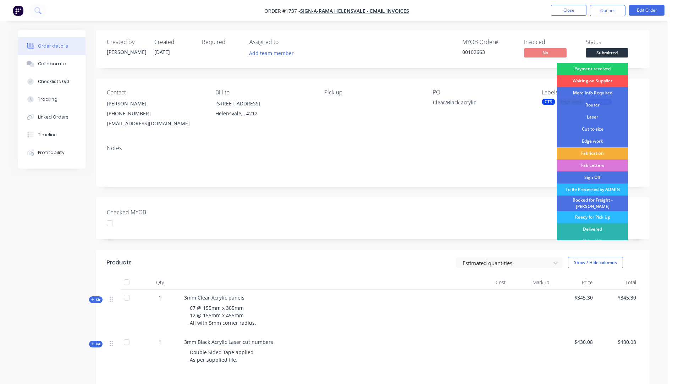
click at [398, 132] on div "Contact [PERSON_NAME] [PHONE_NUMBER] [EMAIL_ADDRESS][DOMAIN_NAME] Bill to [STRE…" at bounding box center [372, 108] width 553 height 61
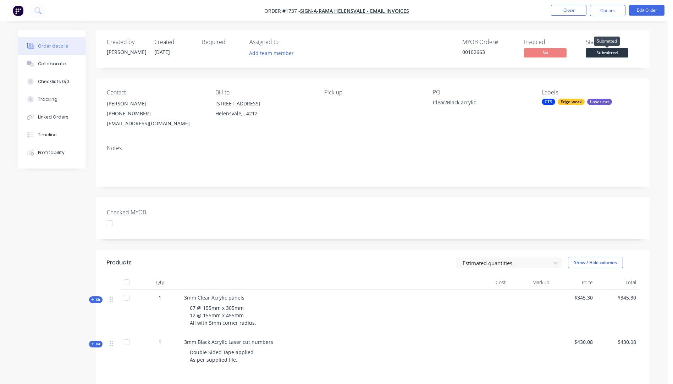
click at [606, 53] on span "Submitted" at bounding box center [607, 52] width 43 height 9
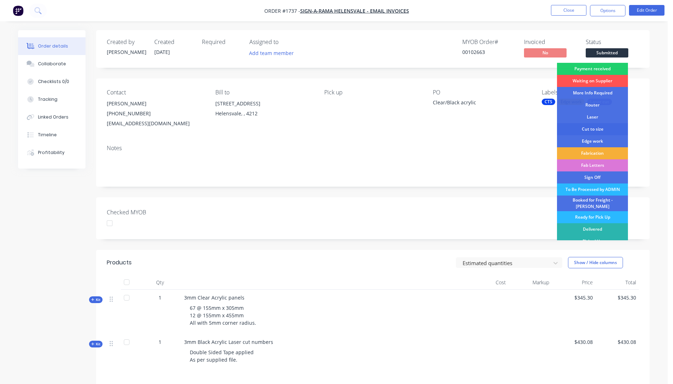
click at [592, 129] on div "Cut to size" at bounding box center [592, 129] width 71 height 12
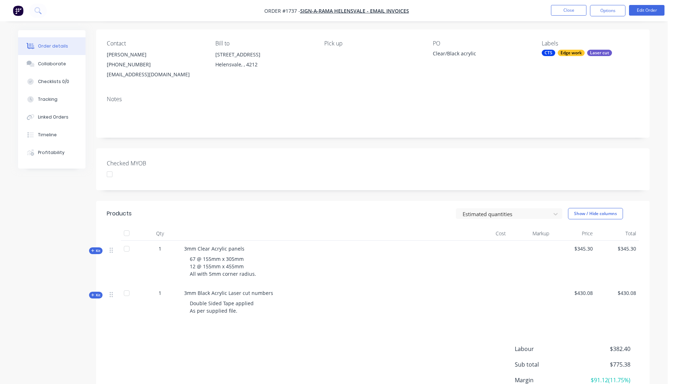
scroll to position [71, 0]
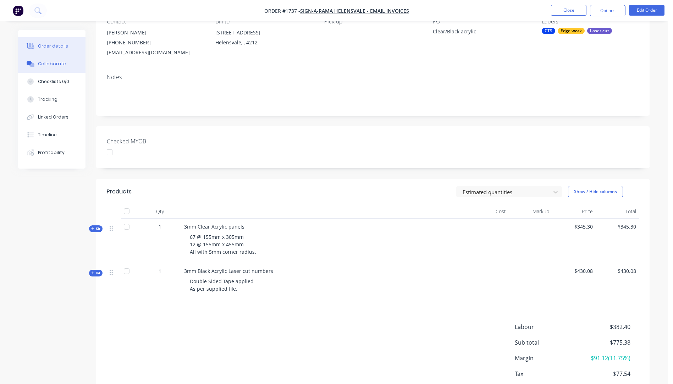
click at [51, 66] on div "Collaborate" at bounding box center [52, 64] width 28 height 6
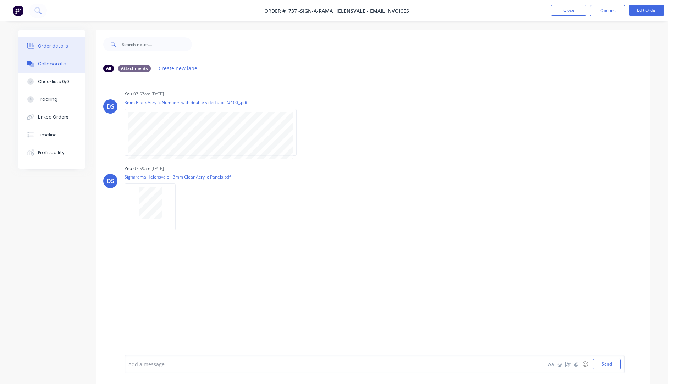
click at [64, 48] on div "Order details" at bounding box center [53, 46] width 30 height 6
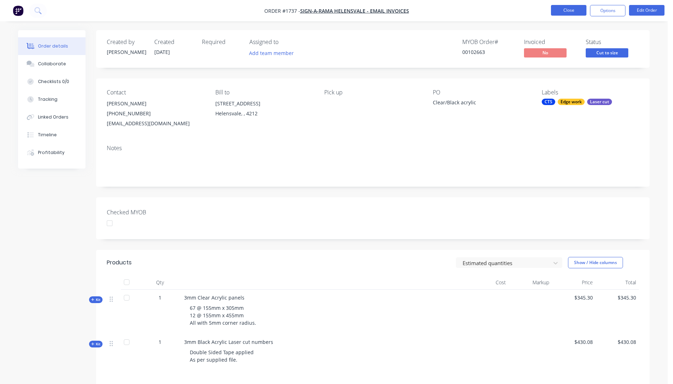
click at [562, 12] on button "Close" at bounding box center [568, 10] width 35 height 11
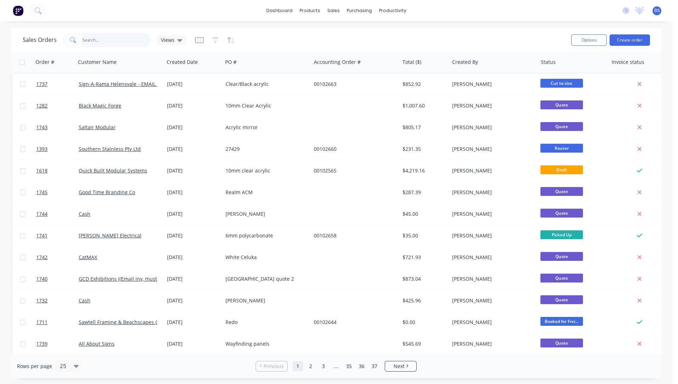
click at [107, 39] on input "text" at bounding box center [116, 40] width 69 height 14
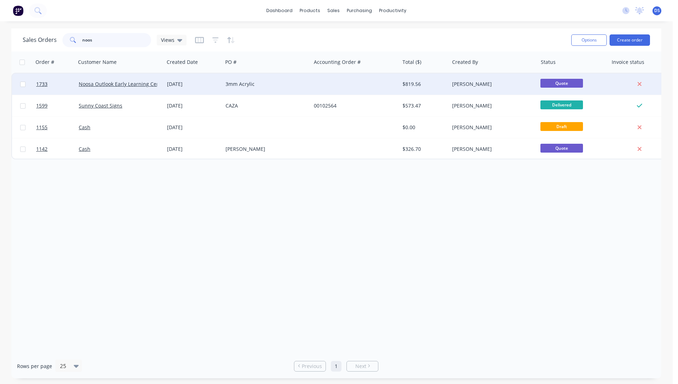
type input "noos"
click at [136, 88] on div "Noosa Outlook Early Learning Centre" at bounding box center [120, 83] width 88 height 21
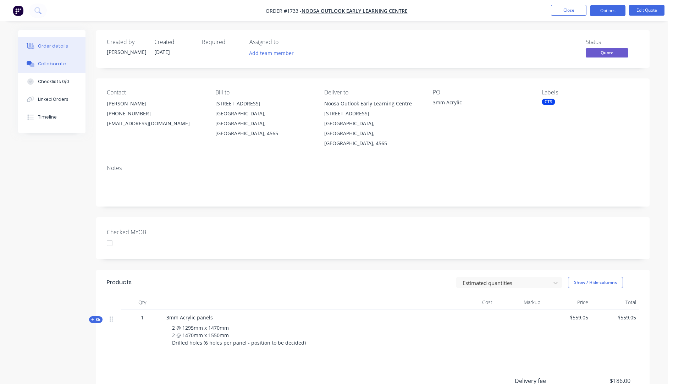
click at [52, 65] on div "Collaborate" at bounding box center [52, 64] width 28 height 6
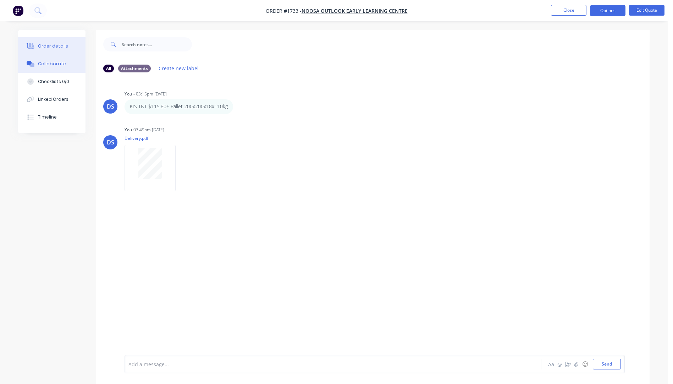
click at [52, 48] on div "Order details" at bounding box center [53, 46] width 30 height 6
